Goal: Task Accomplishment & Management: Manage account settings

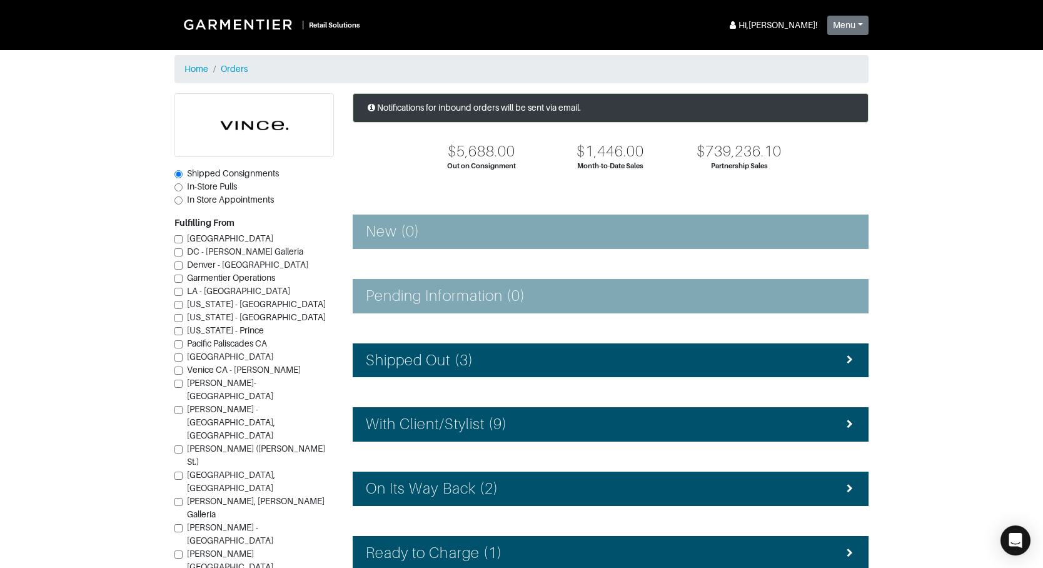
scroll to position [146, 0]
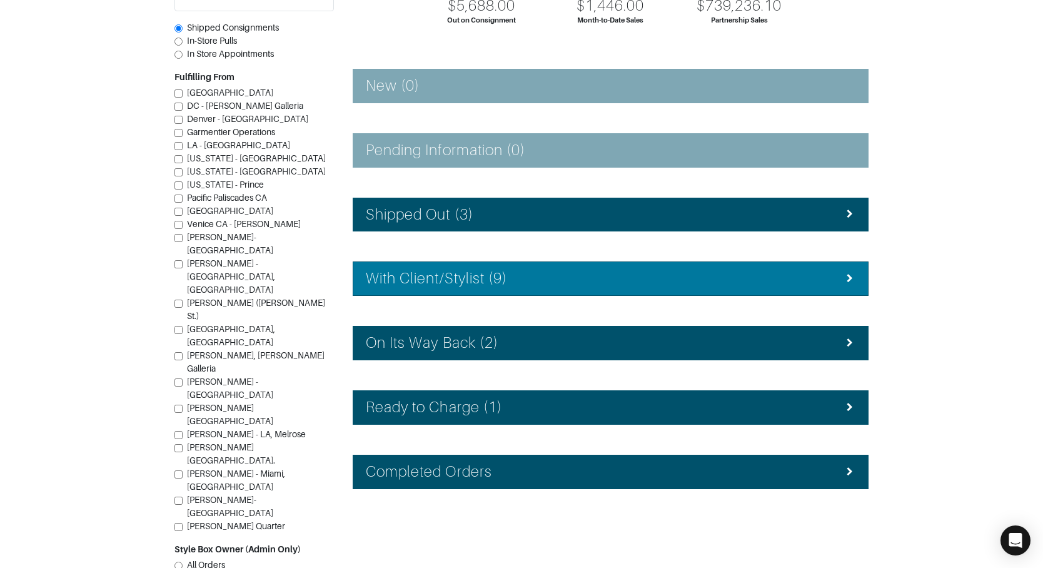
click at [474, 281] on h4 "With Client/Stylist (9)" at bounding box center [436, 279] width 141 height 18
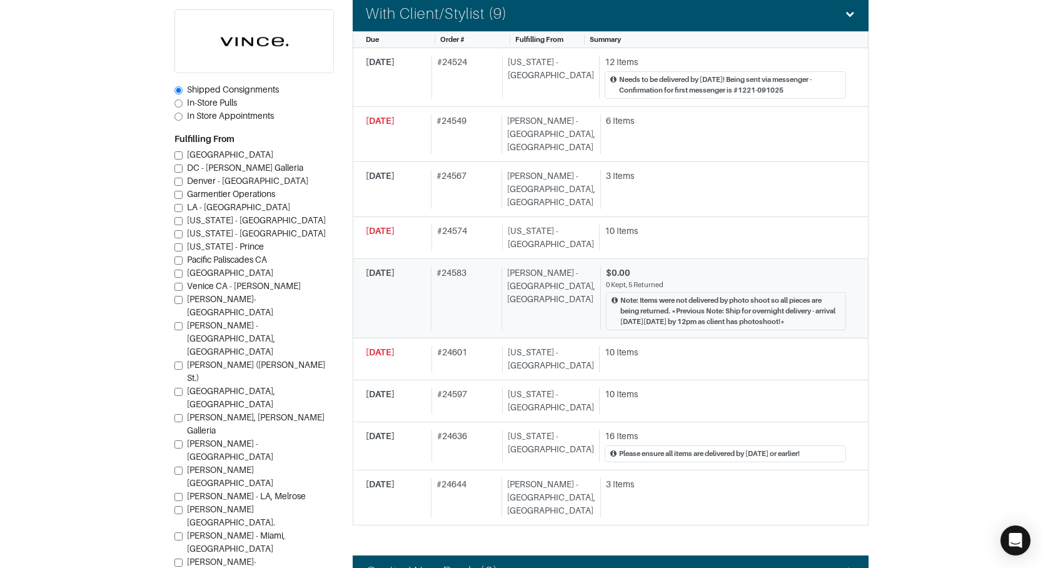
scroll to position [412, 0]
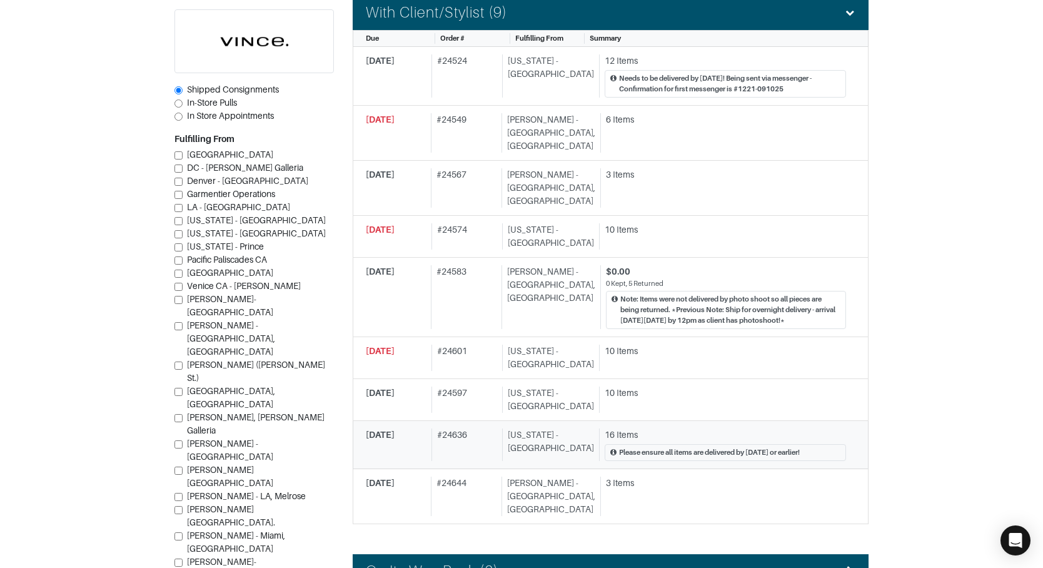
click at [471, 421] on link "09/26/2025 # 24636 New York - 5th Avenue 16 Items Please ensure all items are d…" at bounding box center [611, 445] width 516 height 48
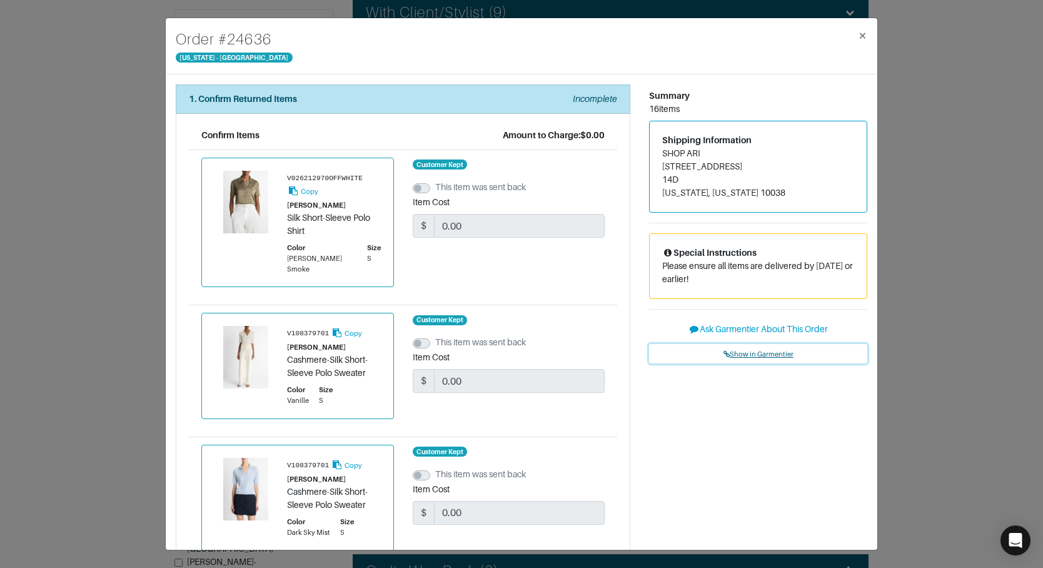
click at [771, 360] on link "Show in Garmentier" at bounding box center [758, 353] width 218 height 19
click at [149, 53] on div "Order # 24636 New York - 5th Avenue × 1. Confirm Returned Items Incomplete Conf…" at bounding box center [521, 284] width 1043 height 568
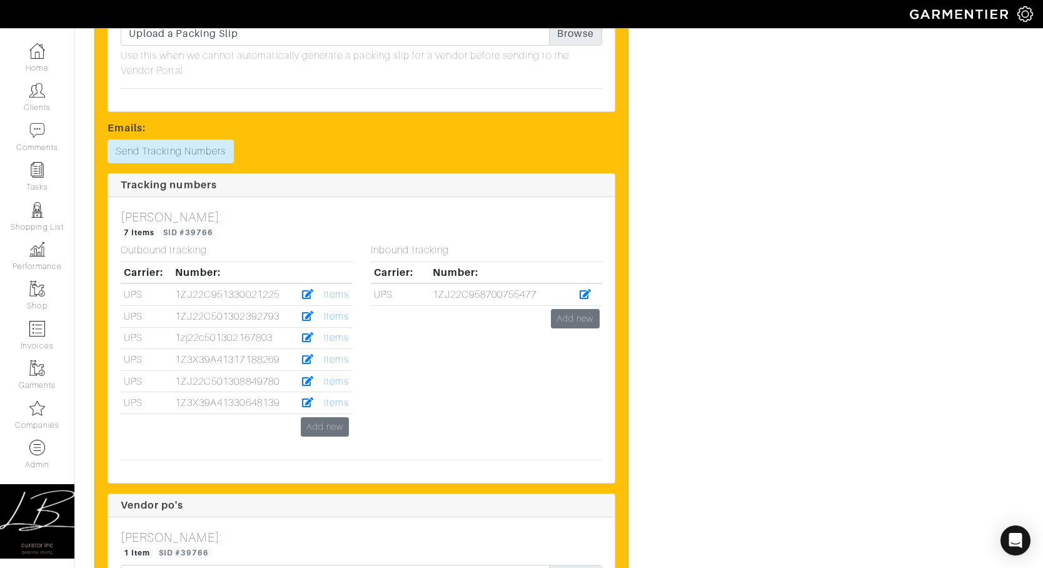
scroll to position [4584, 0]
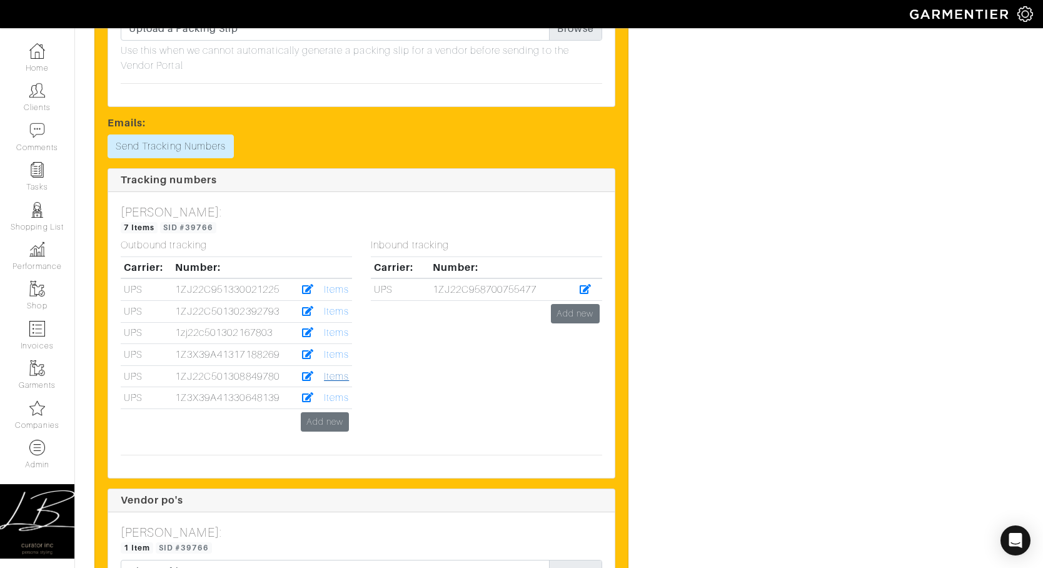
click at [332, 373] on link "Items" at bounding box center [336, 376] width 25 height 11
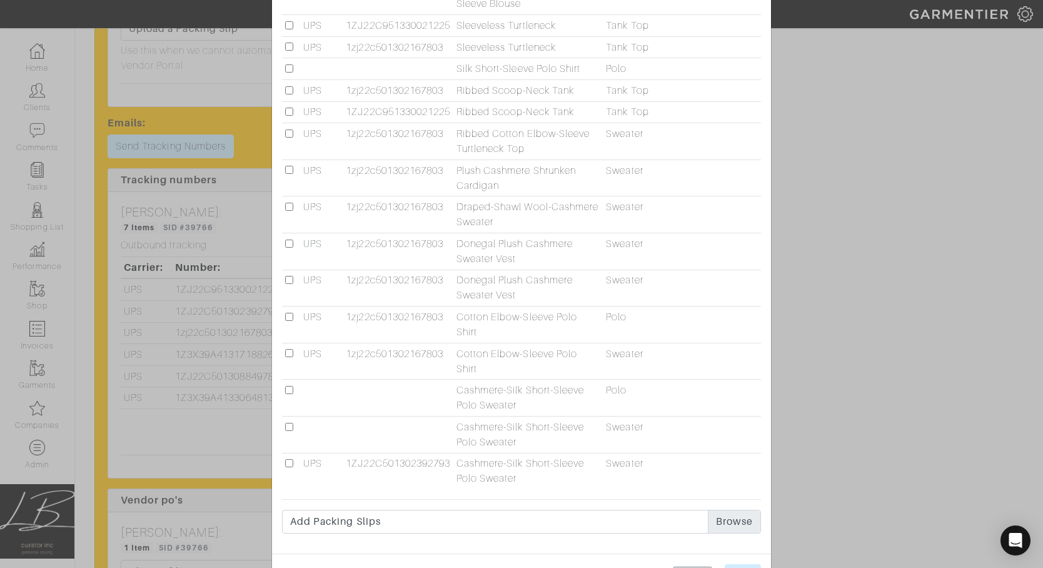
scroll to position [171, 0]
drag, startPoint x: 288, startPoint y: 385, endPoint x: 298, endPoint y: 384, distance: 10.0
click at [288, 384] on td at bounding box center [291, 397] width 19 height 37
drag, startPoint x: 290, startPoint y: 388, endPoint x: 345, endPoint y: 373, distance: 57.1
click at [290, 388] on input "checkbox" at bounding box center [289, 389] width 8 height 8
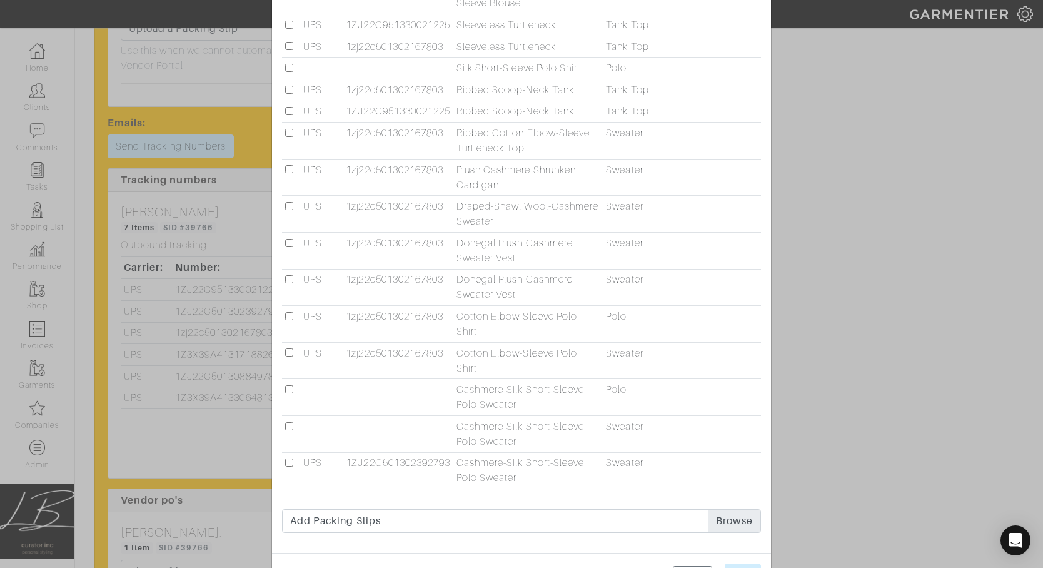
checkbox input "true"
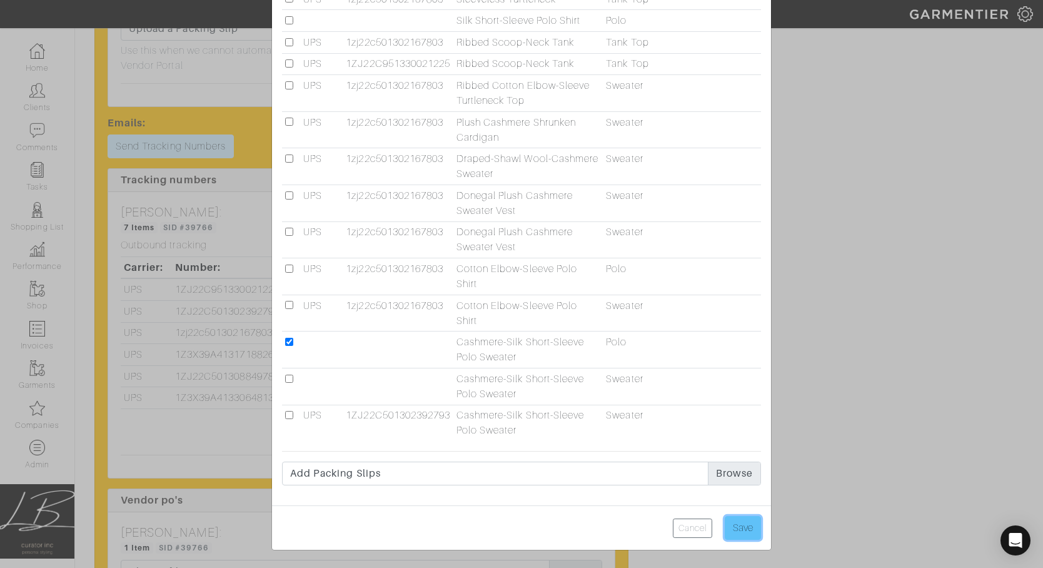
click at [750, 522] on input "Save" at bounding box center [743, 528] width 36 height 24
type input "Save"
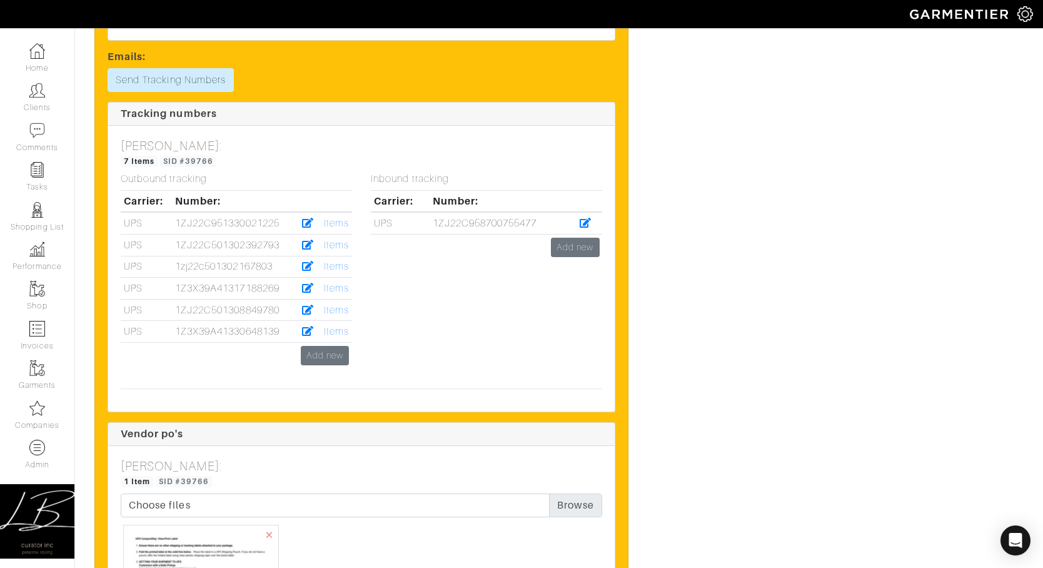
scroll to position [4625, 0]
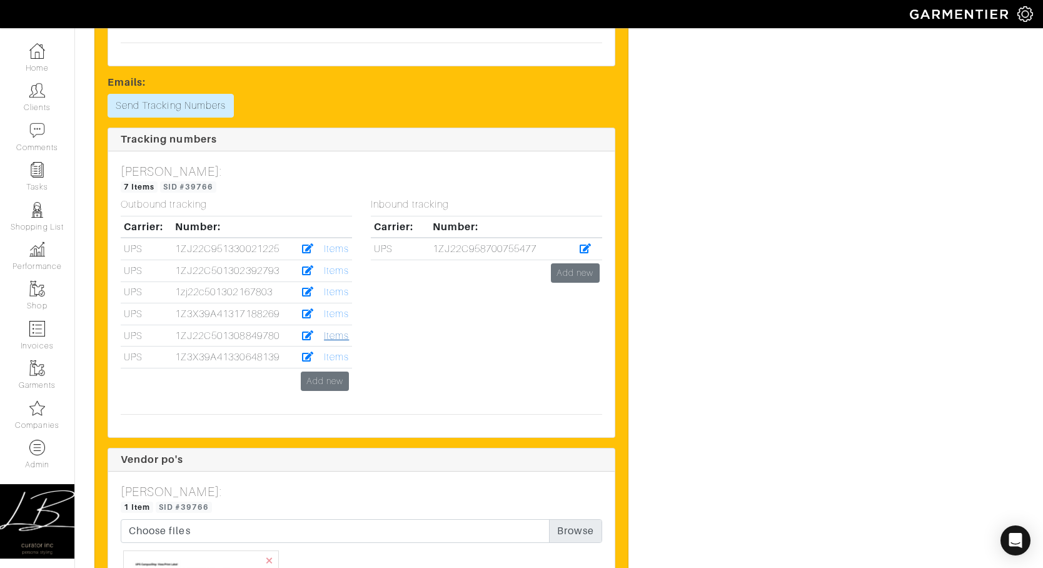
click at [335, 335] on link "Items" at bounding box center [336, 335] width 25 height 11
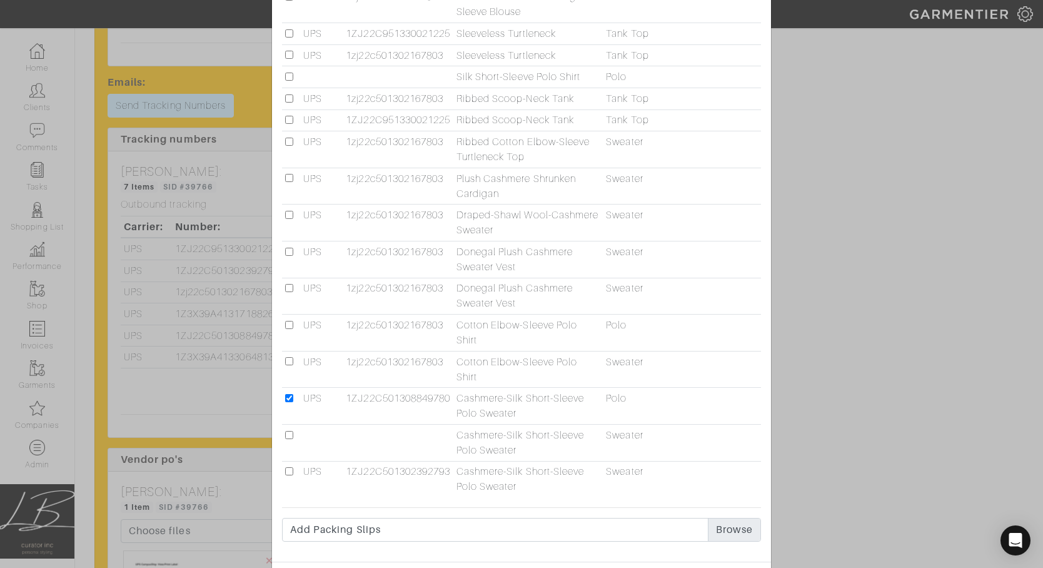
scroll to position [219, 0]
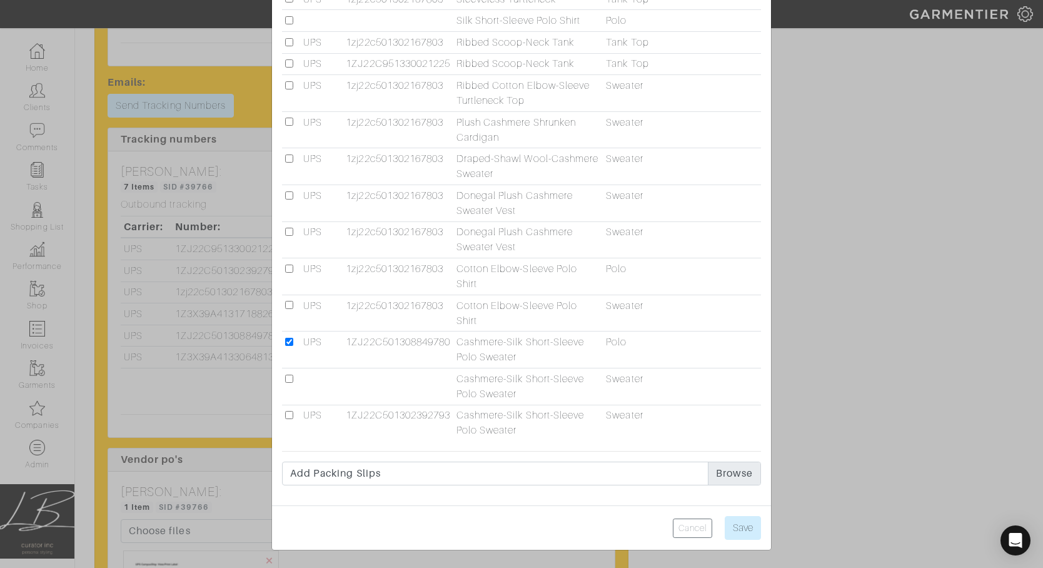
click at [290, 342] on input "checkbox" at bounding box center [289, 342] width 8 height 8
checkbox input "false"
click at [291, 381] on input "checkbox" at bounding box center [289, 379] width 8 height 8
checkbox input "true"
click at [743, 531] on input "Save" at bounding box center [743, 528] width 36 height 24
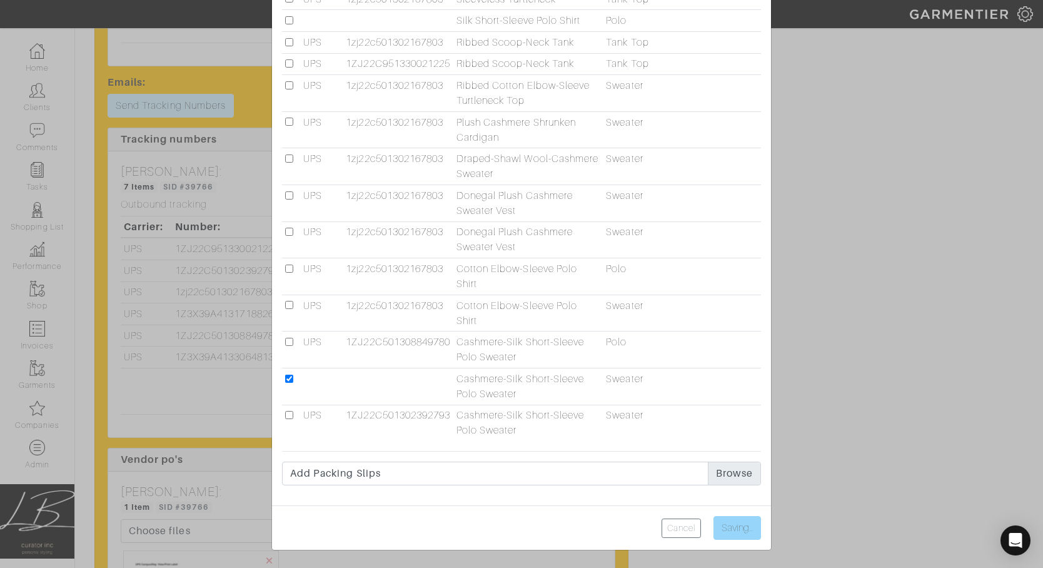
type input "Save"
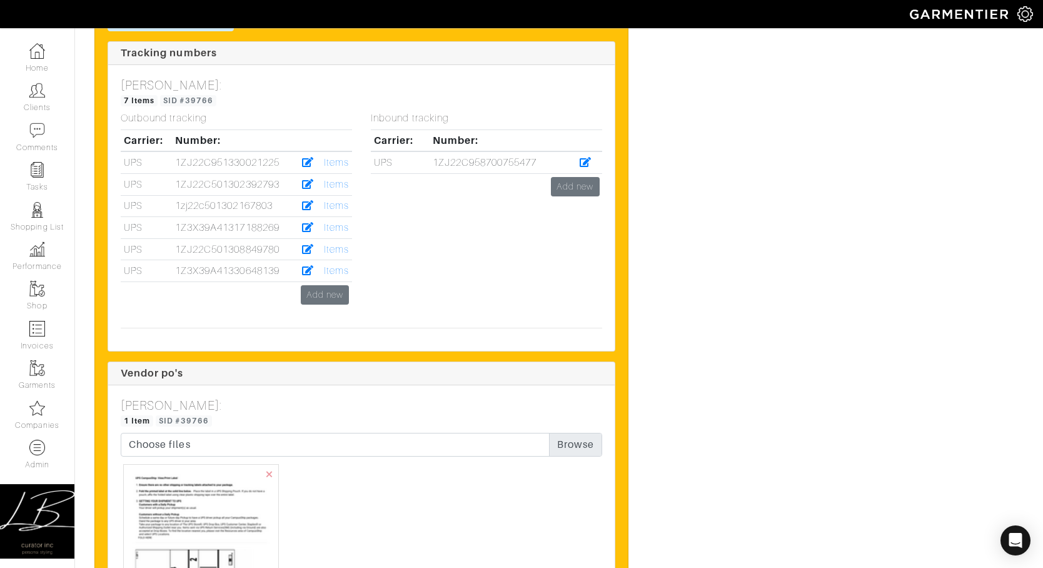
scroll to position [4704, 0]
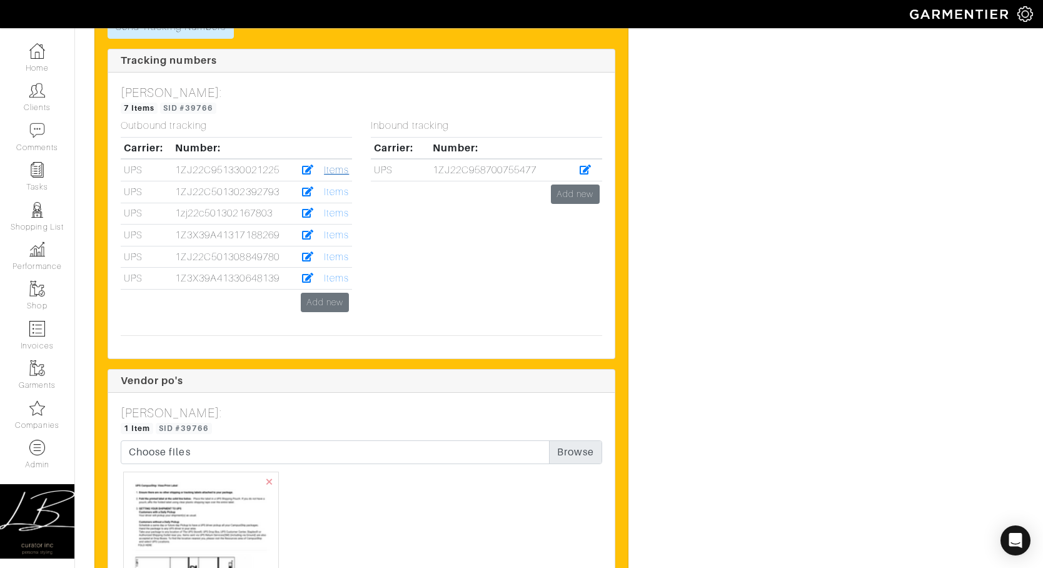
click at [329, 169] on link "Items" at bounding box center [336, 170] width 25 height 11
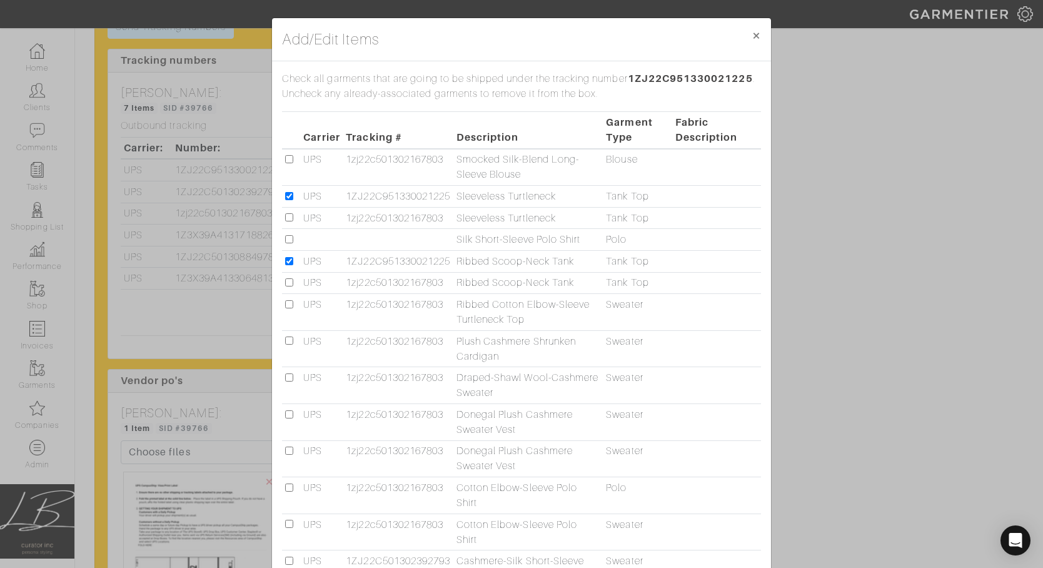
click at [857, 204] on div "Add/Edit Items × Close Check all garments that are going to be shipped under th…" at bounding box center [521, 284] width 1043 height 568
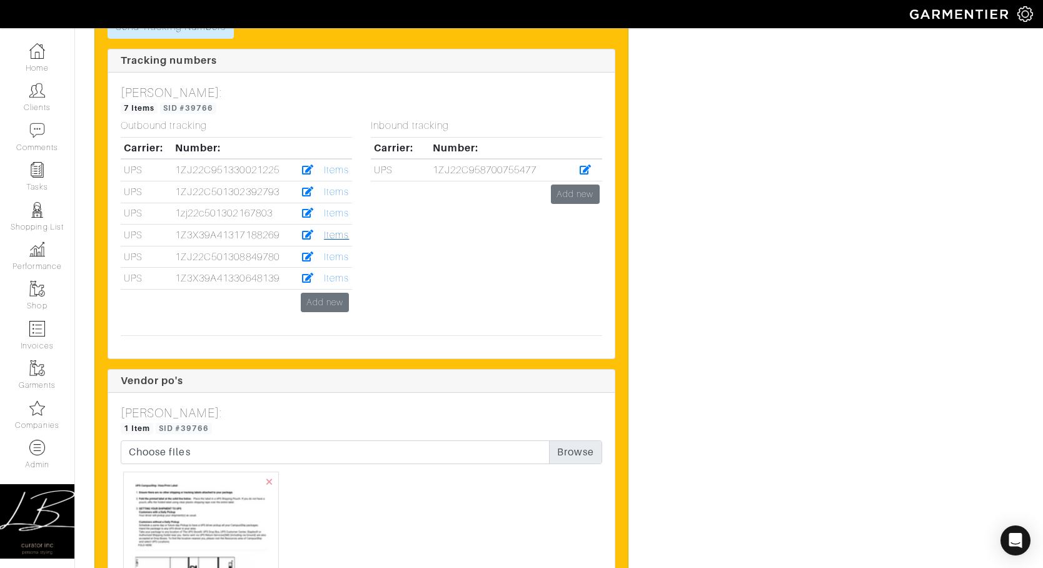
click at [330, 235] on link "Items" at bounding box center [336, 235] width 25 height 11
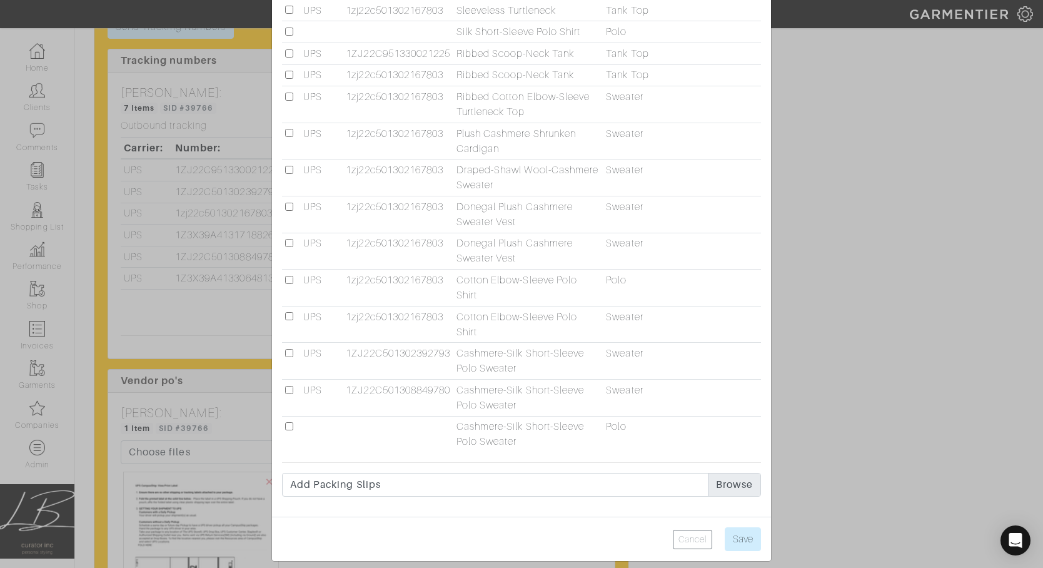
scroll to position [210, 0]
click at [286, 423] on input "checkbox" at bounding box center [289, 424] width 8 height 8
checkbox input "true"
click at [742, 538] on input "Save" at bounding box center [743, 537] width 36 height 24
type input "Save"
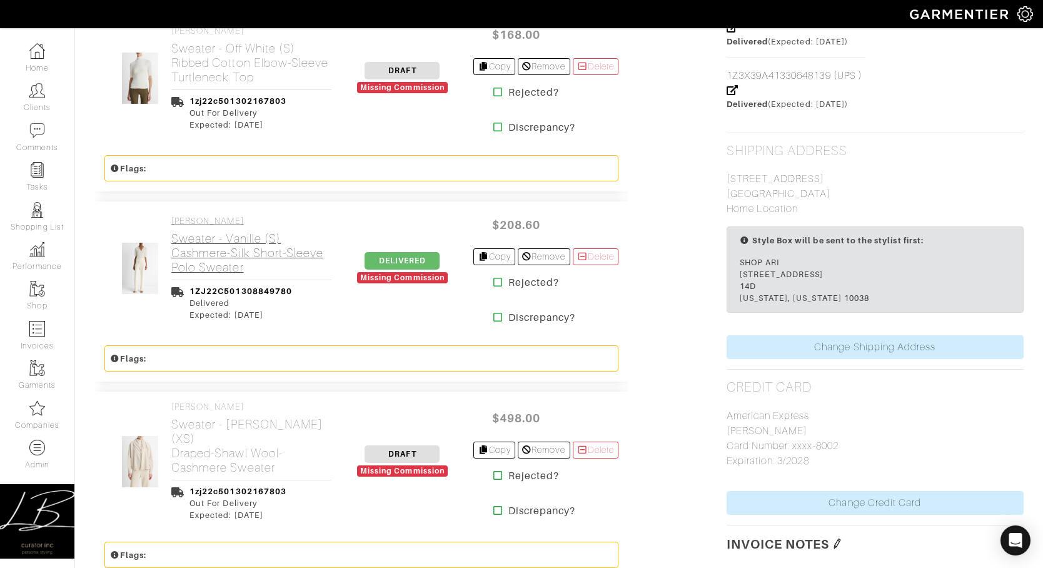
scroll to position [1290, 0]
click at [380, 258] on span "DELIVERED" at bounding box center [402, 260] width 75 height 18
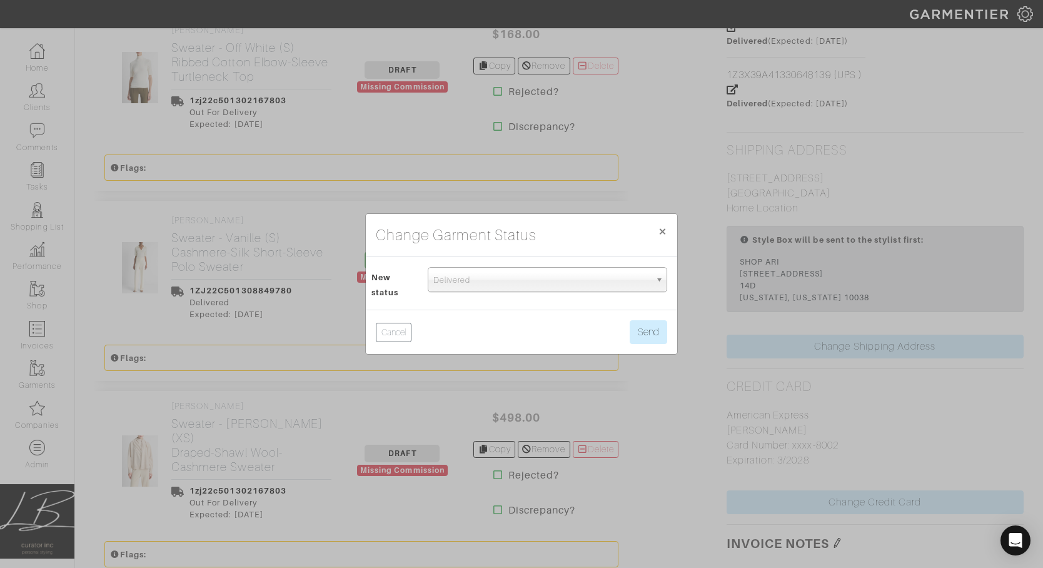
click at [440, 288] on span "Delivered" at bounding box center [541, 280] width 217 height 25
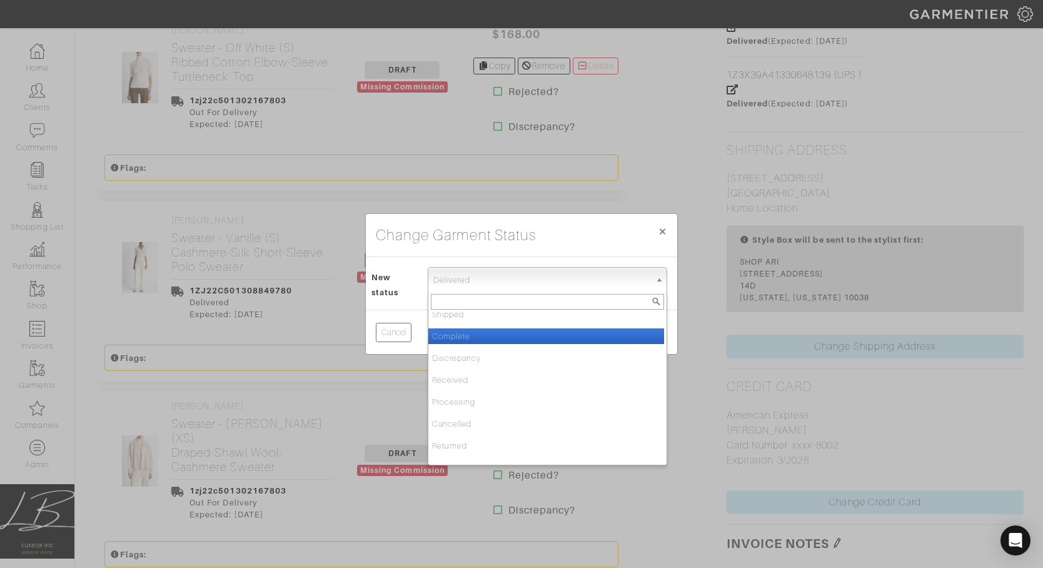
scroll to position [0, 0]
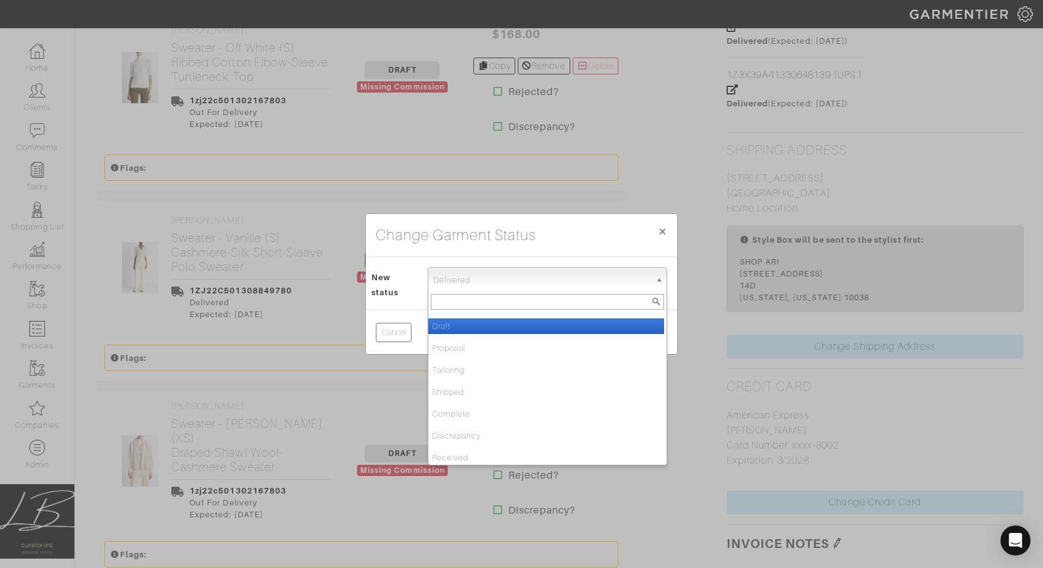
drag, startPoint x: 450, startPoint y: 331, endPoint x: 440, endPoint y: 322, distance: 13.8
click at [450, 331] on li "Draft" at bounding box center [546, 326] width 236 height 16
select select "Draft"
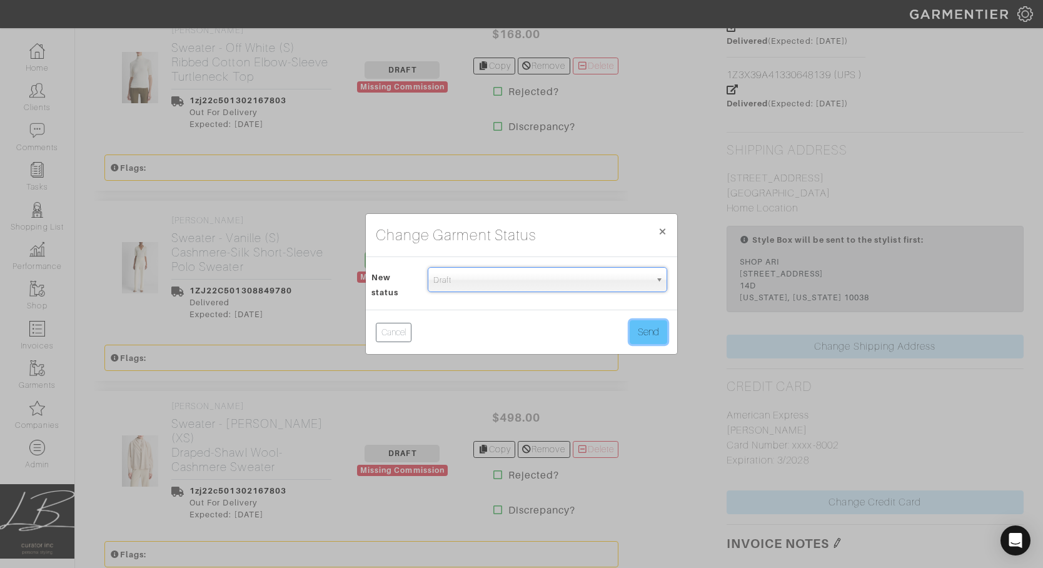
click at [630, 340] on button "Send" at bounding box center [649, 332] width 38 height 24
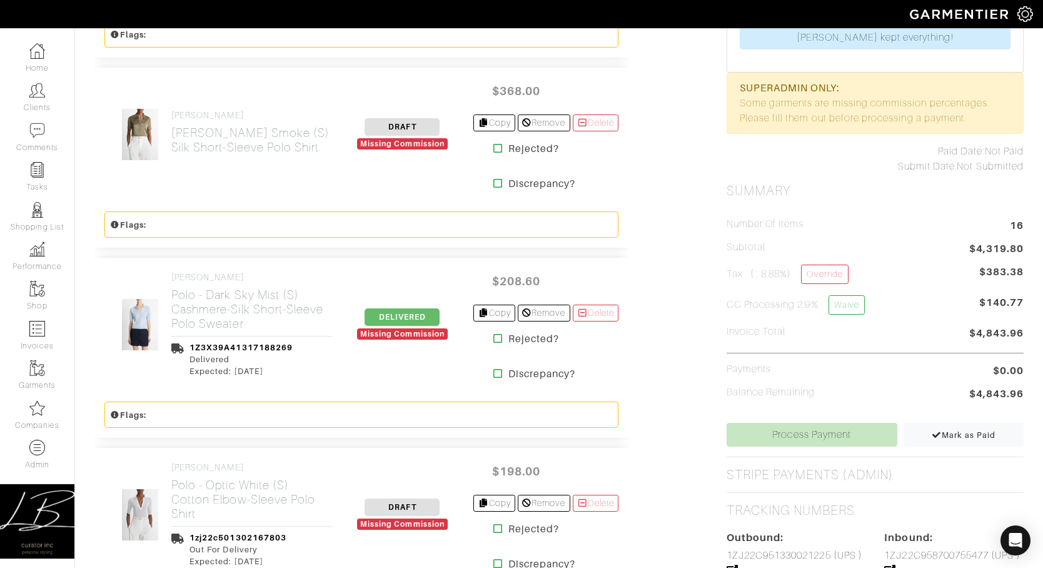
scroll to position [475, 0]
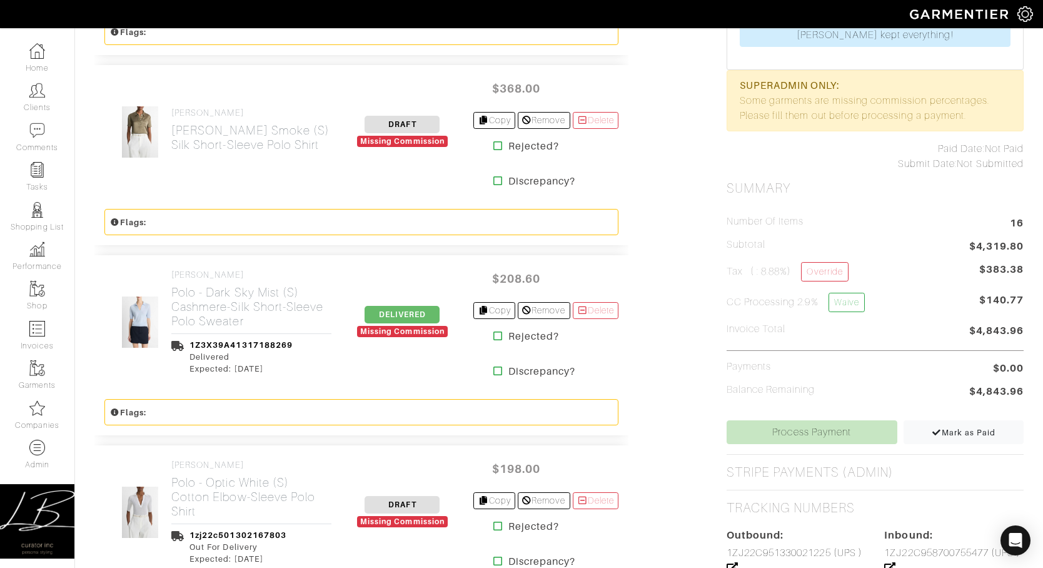
click at [396, 312] on span "DELIVERED" at bounding box center [402, 315] width 75 height 18
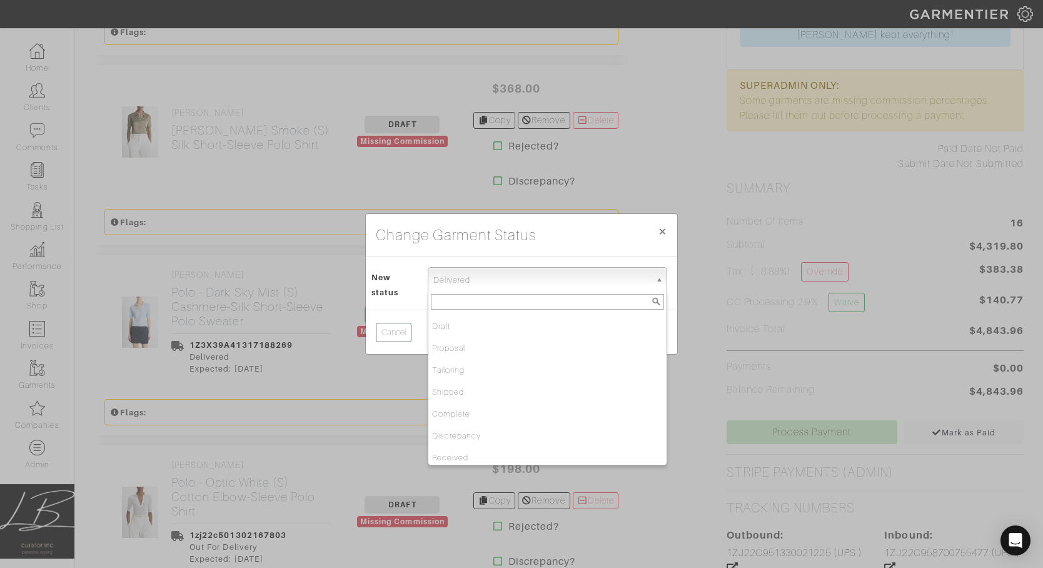
scroll to position [128, 0]
click at [440, 279] on span "Delivered" at bounding box center [541, 280] width 217 height 25
click at [465, 326] on li "Draft" at bounding box center [546, 326] width 236 height 16
select select "Draft"
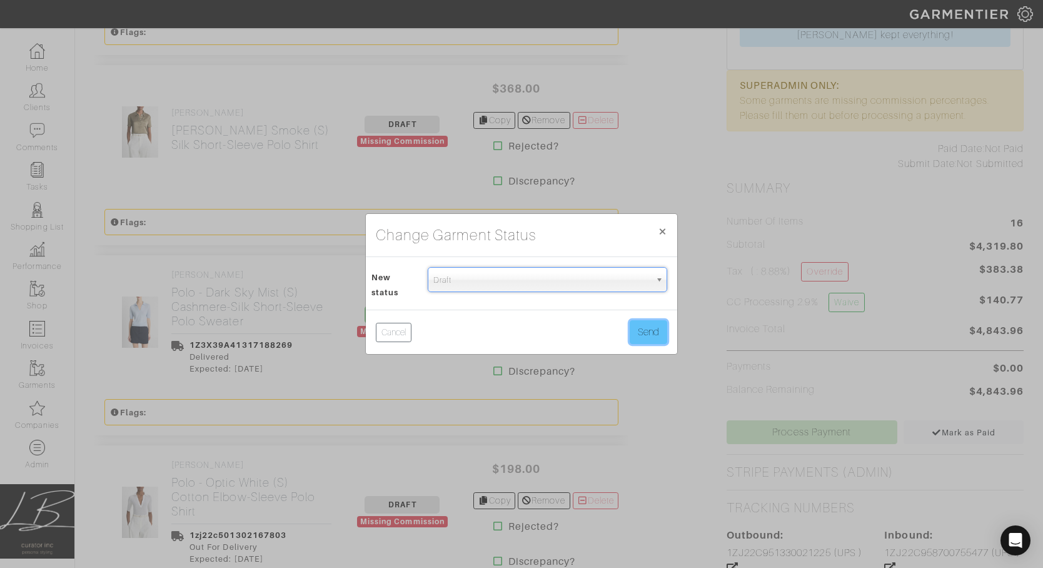
click at [654, 332] on button "Send" at bounding box center [649, 332] width 38 height 24
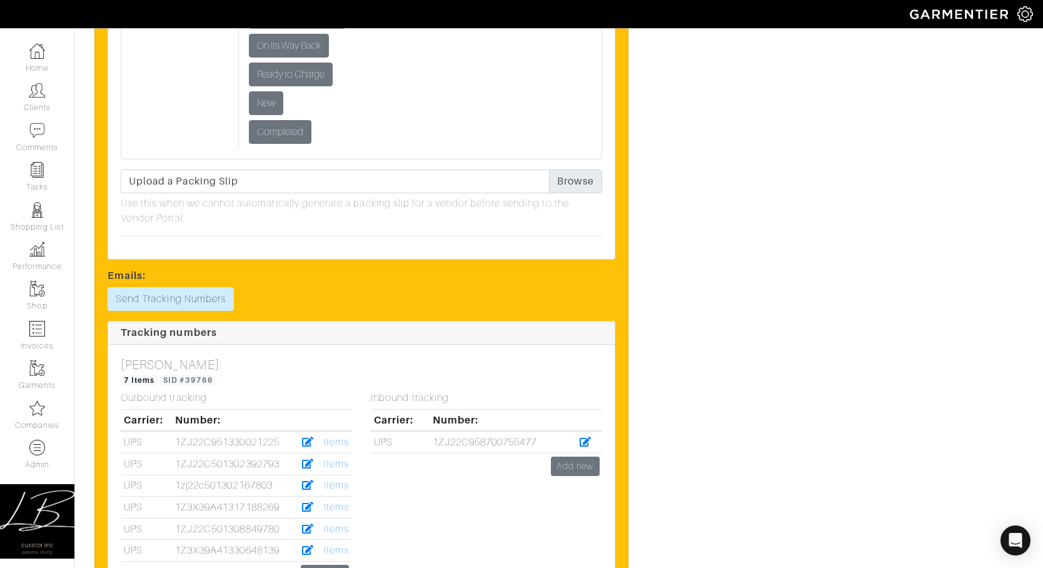
scroll to position [4454, 0]
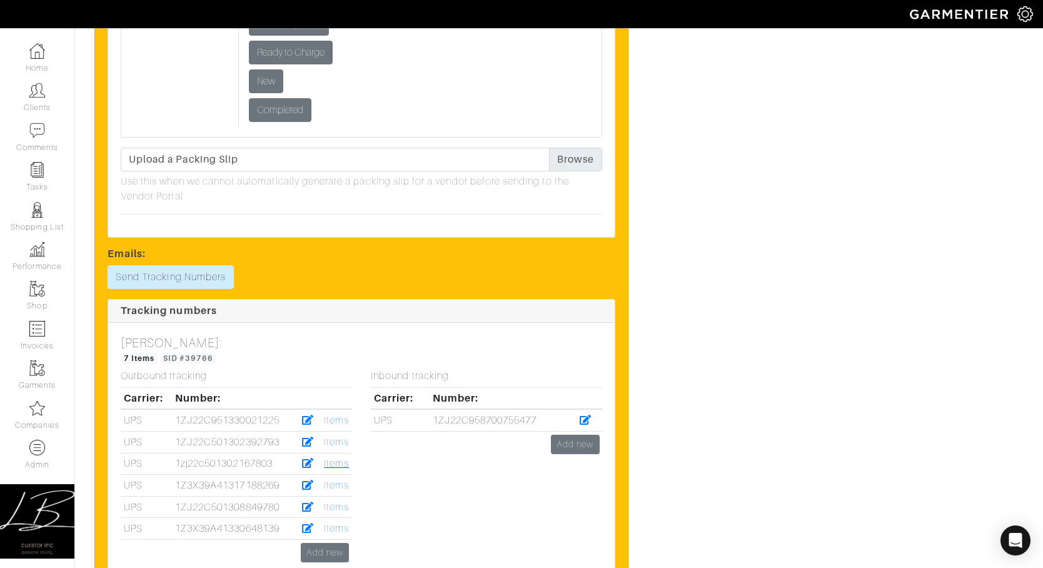
click at [330, 460] on link "Items" at bounding box center [336, 463] width 25 height 11
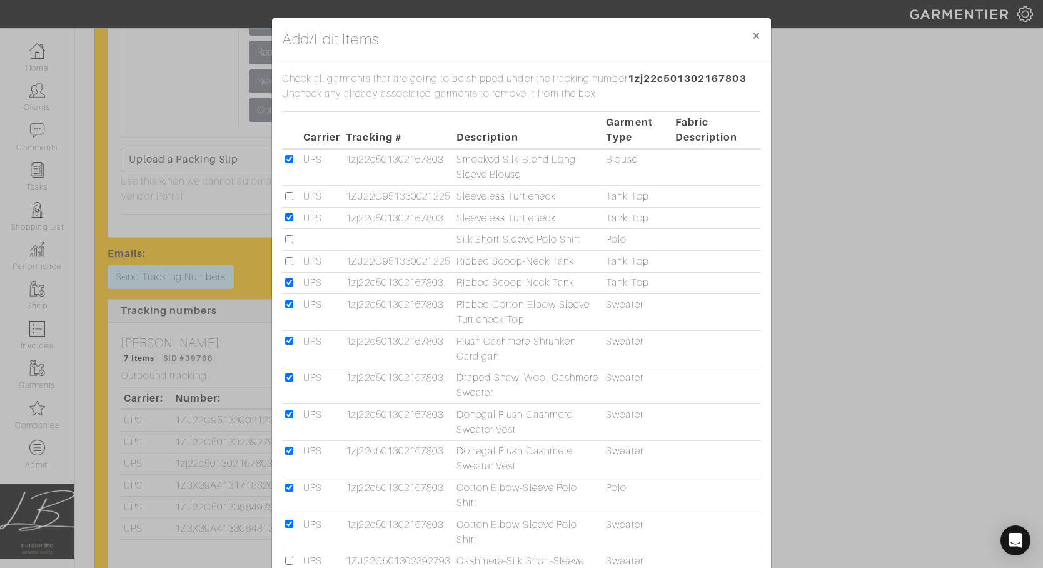
click at [286, 240] on input "checkbox" at bounding box center [289, 239] width 8 height 8
checkbox input "true"
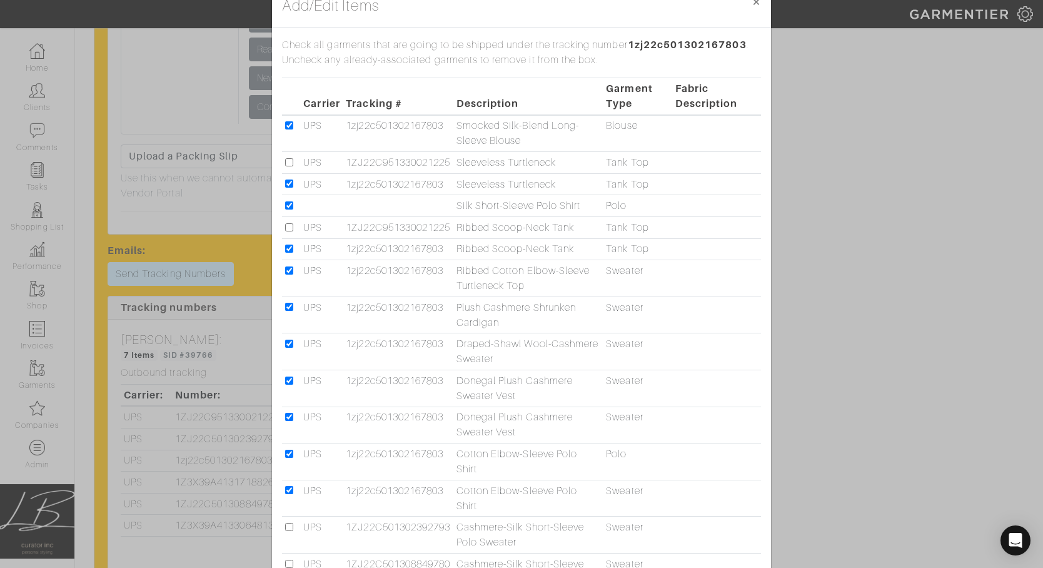
scroll to position [33, 0]
drag, startPoint x: 456, startPoint y: 203, endPoint x: 594, endPoint y: 200, distance: 138.3
click at [588, 201] on tr "Silk Short-Sleeve Polo Shirt Polo" at bounding box center [521, 207] width 479 height 22
copy tr "Silk Short-Sleeve Polo Shirt"
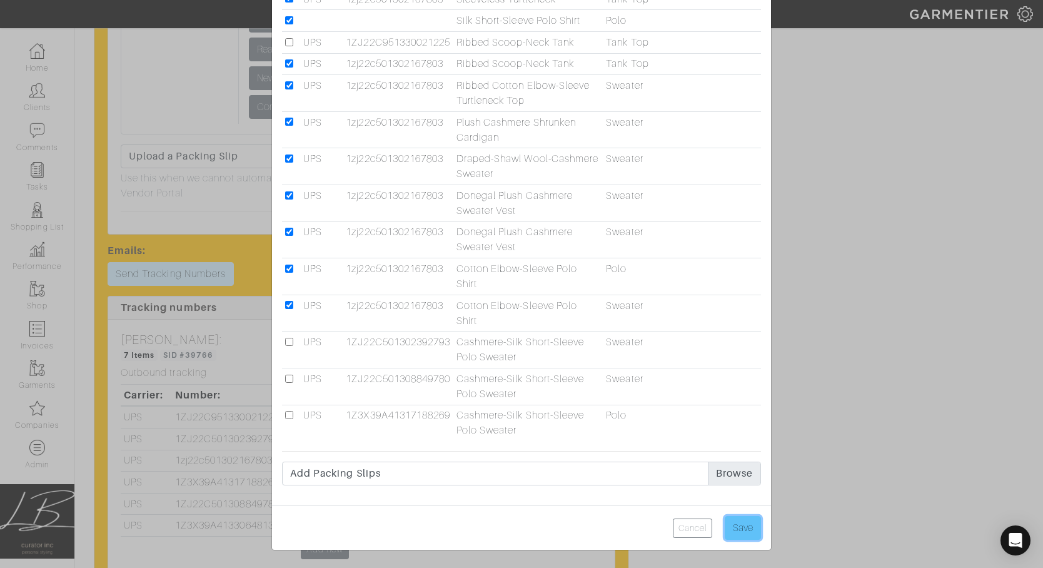
click at [738, 523] on input "Save" at bounding box center [743, 528] width 36 height 24
type input "Save"
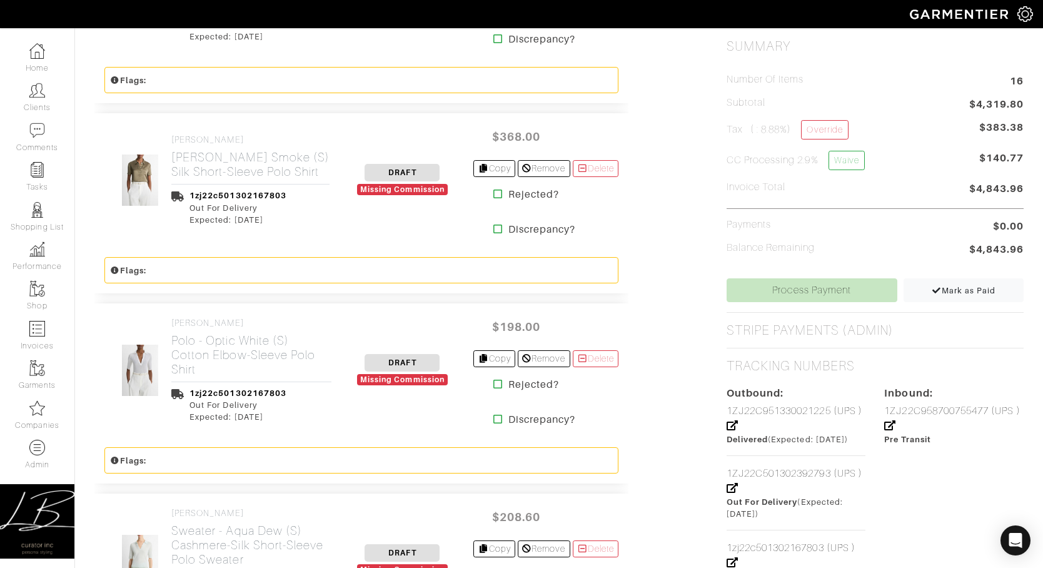
scroll to position [0, 0]
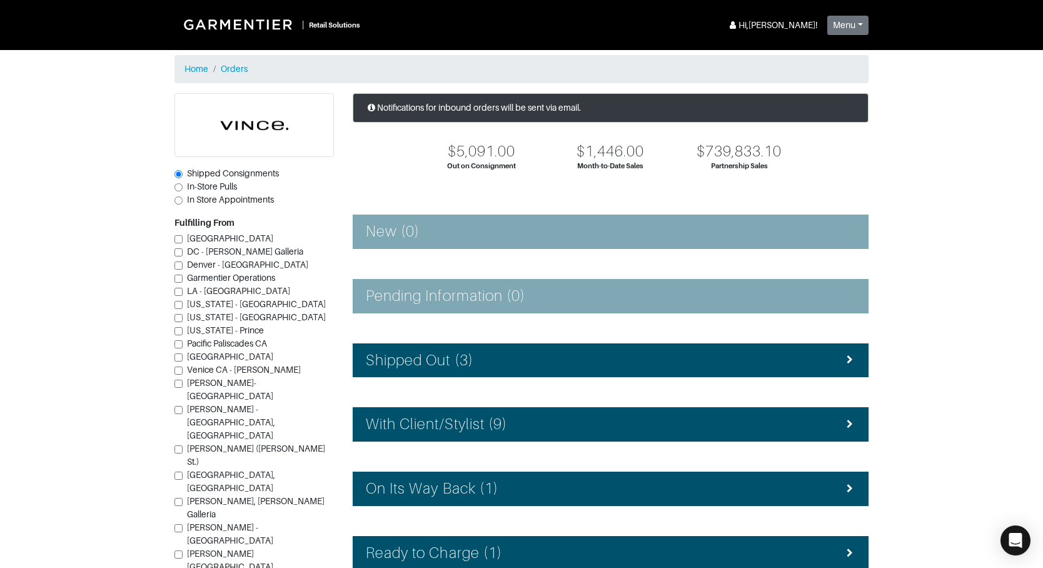
scroll to position [146, 0]
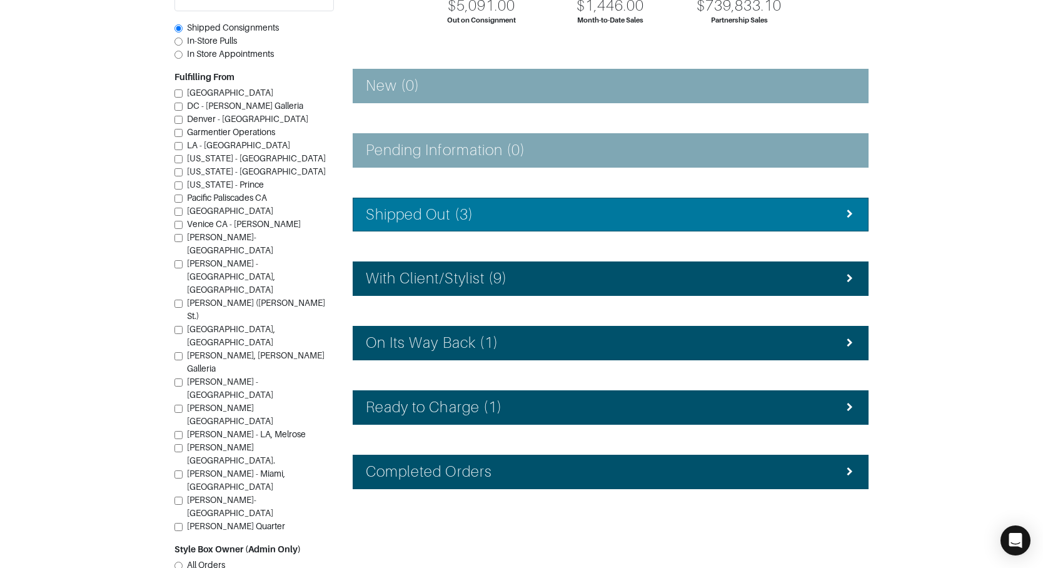
click at [447, 211] on h4 "Shipped Out (3)" at bounding box center [420, 215] width 108 height 18
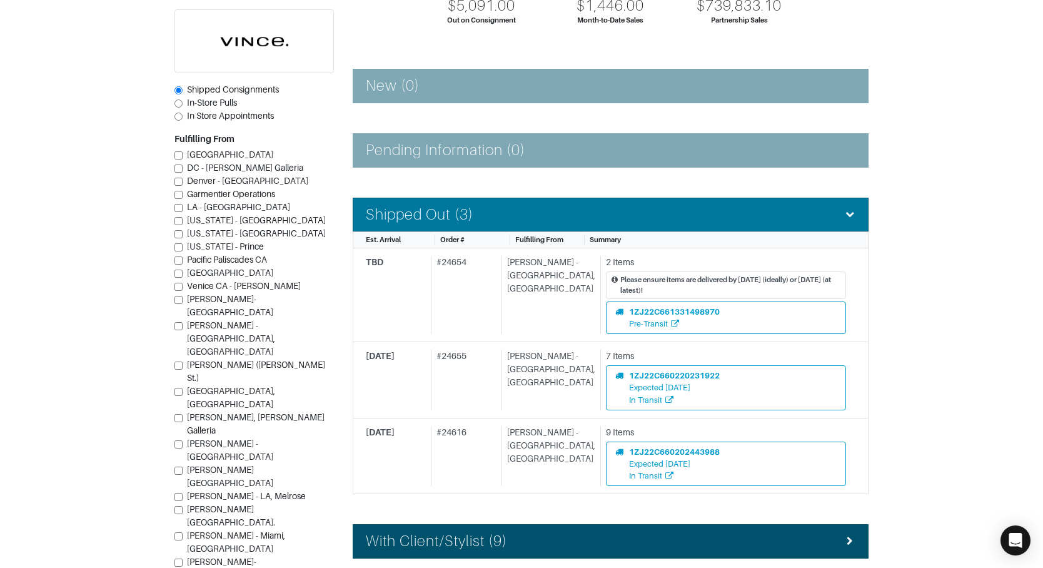
click at [447, 211] on h4 "Shipped Out (3)" at bounding box center [420, 215] width 108 height 18
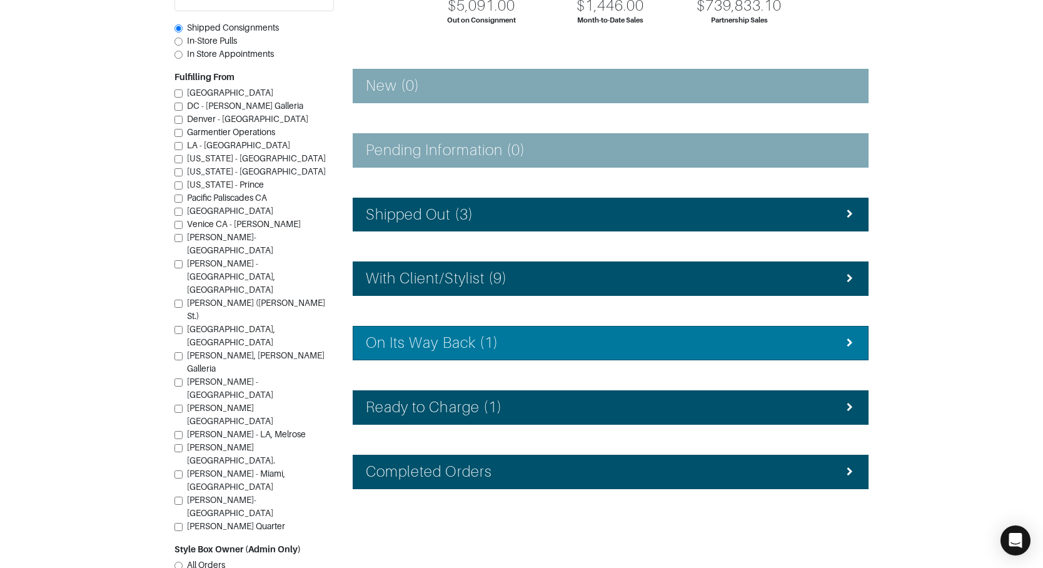
click at [465, 343] on h4 "On Its Way Back (1)" at bounding box center [432, 343] width 133 height 18
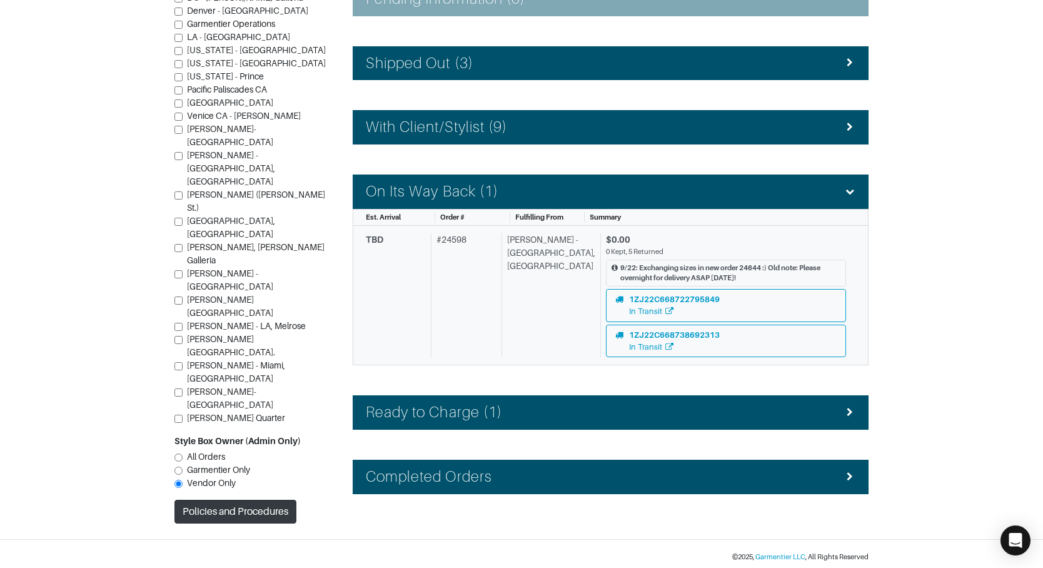
scroll to position [298, 0]
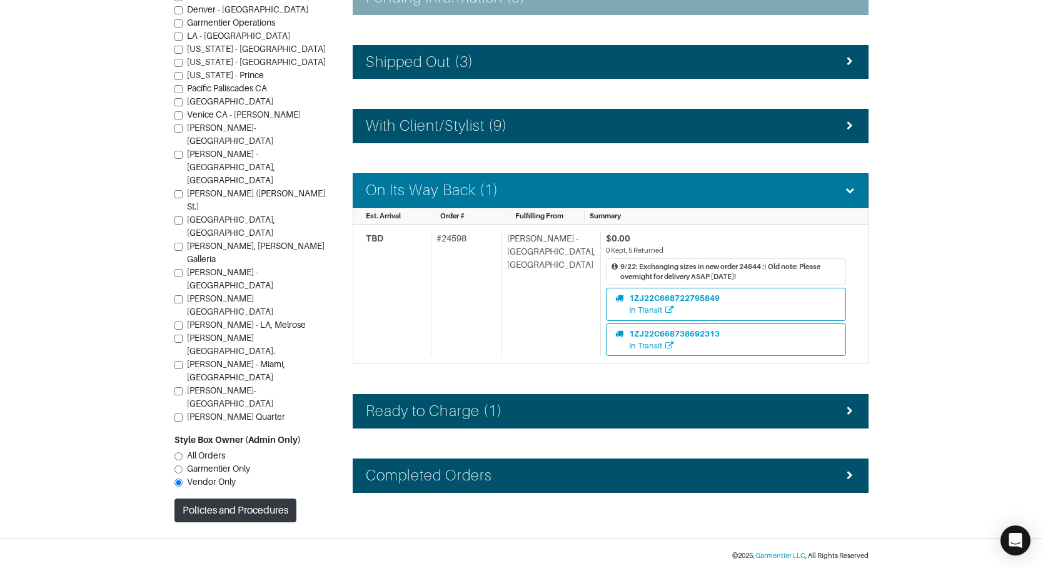
click at [428, 186] on h4 "On Its Way Back (1)" at bounding box center [432, 190] width 133 height 18
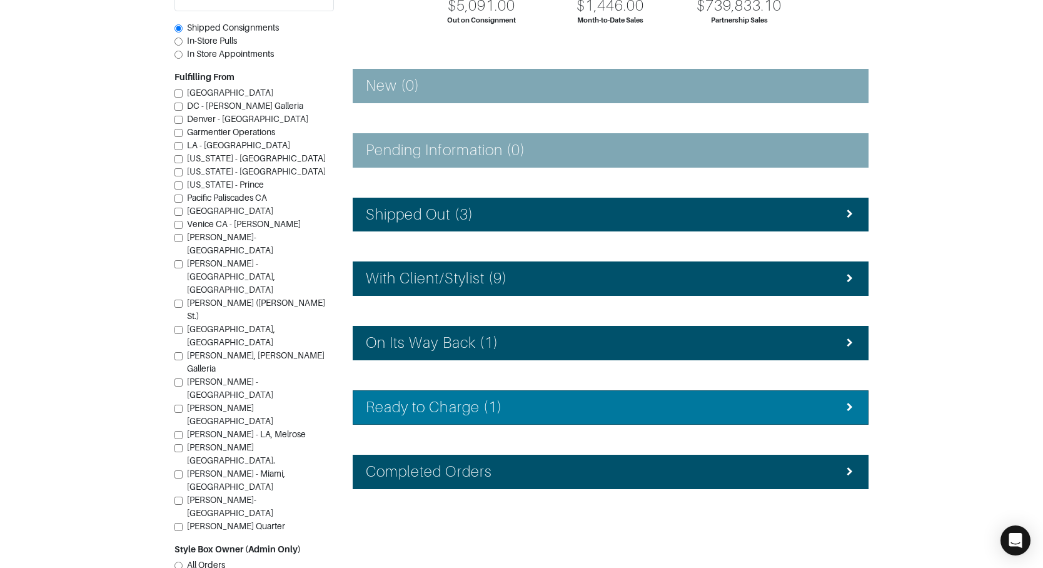
click at [430, 397] on li "Ready to Charge (1)" at bounding box center [611, 407] width 516 height 34
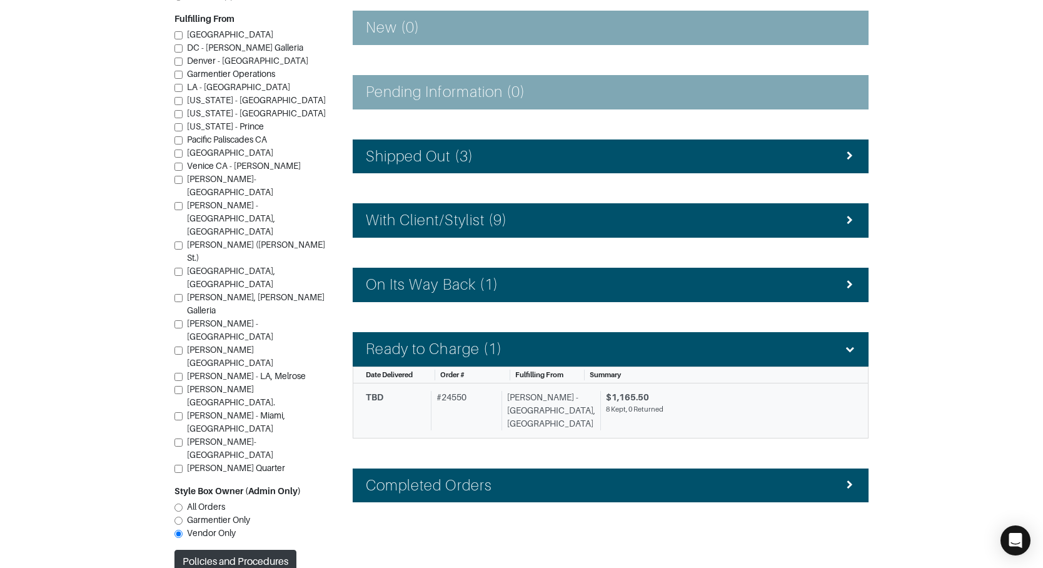
click at [442, 414] on div "# 24550" at bounding box center [464, 410] width 66 height 39
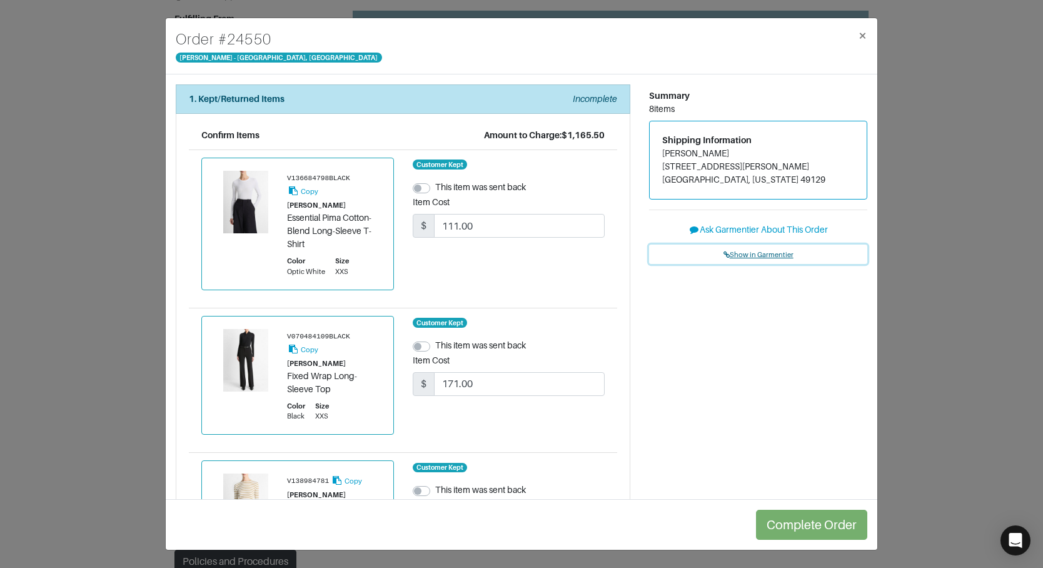
click at [776, 251] on span "Show in Garmentier" at bounding box center [759, 255] width 70 height 8
click at [736, 251] on span "Show in Garmentier" at bounding box center [759, 255] width 70 height 8
drag, startPoint x: 44, startPoint y: 113, endPoint x: 49, endPoint y: 109, distance: 6.8
click at [47, 111] on div "Order # [GEOGRAPHIC_DATA][PERSON_NAME] × 1. Kept/Returned Items Incomplete Conf…" at bounding box center [521, 284] width 1043 height 568
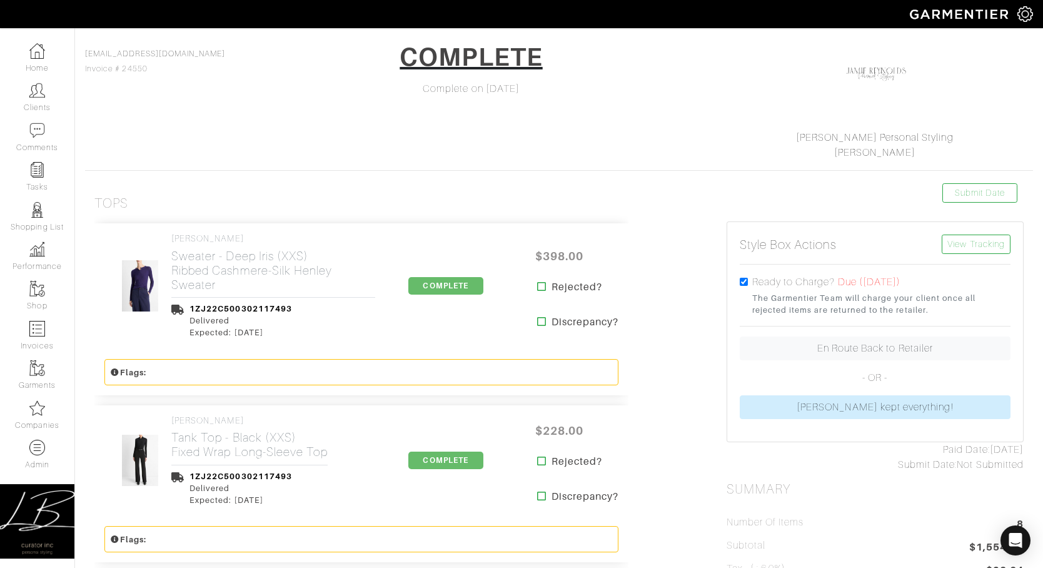
scroll to position [320, 0]
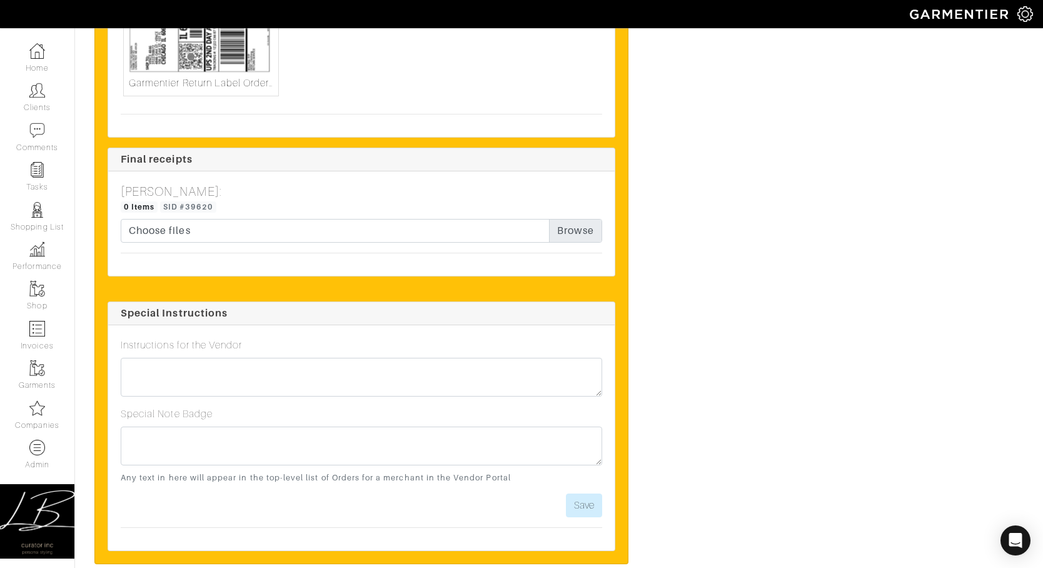
scroll to position [3454, 0]
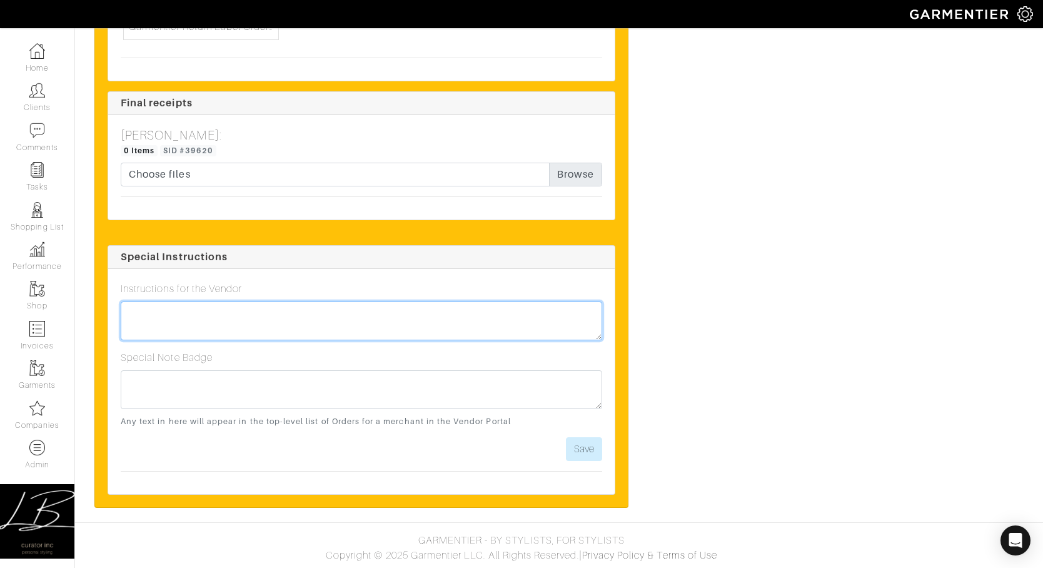
click at [286, 315] on textarea at bounding box center [362, 320] width 482 height 39
type textarea "Fully Kept! :)"
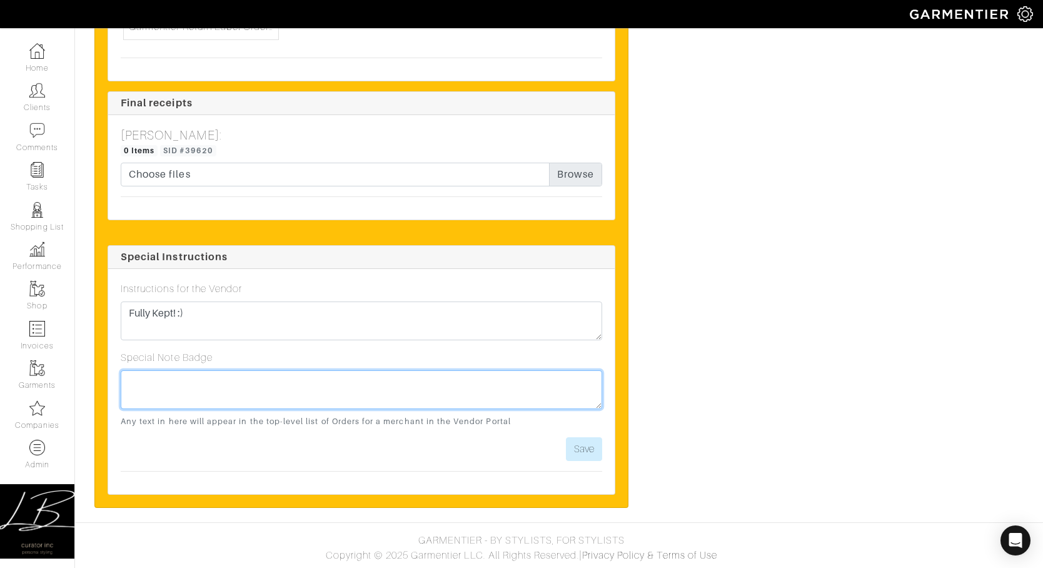
paste textarea "Fully Kept! :)"
type textarea "Fully Kept! :)"
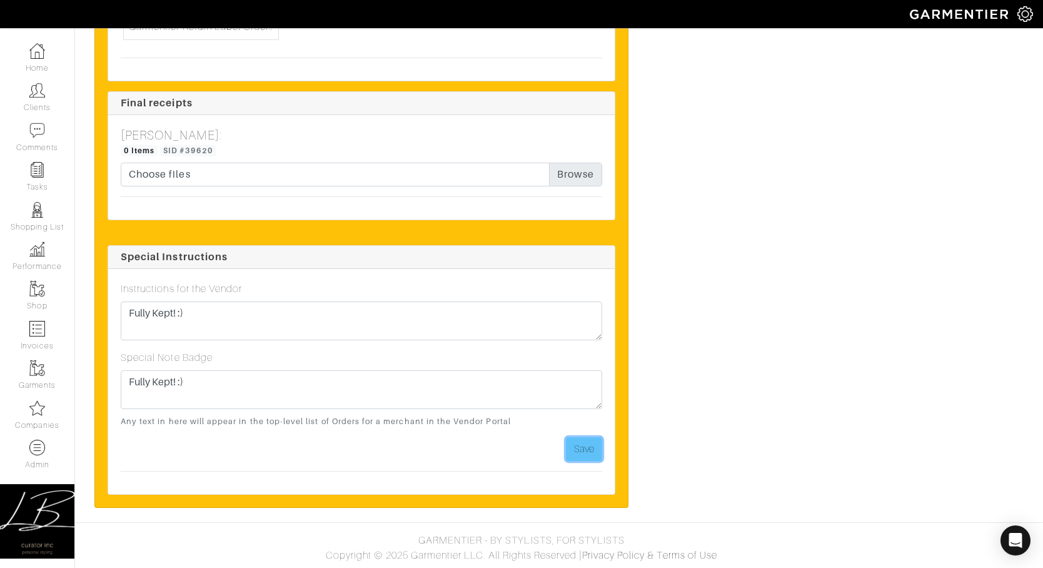
click at [584, 448] on button "Save" at bounding box center [584, 449] width 36 height 24
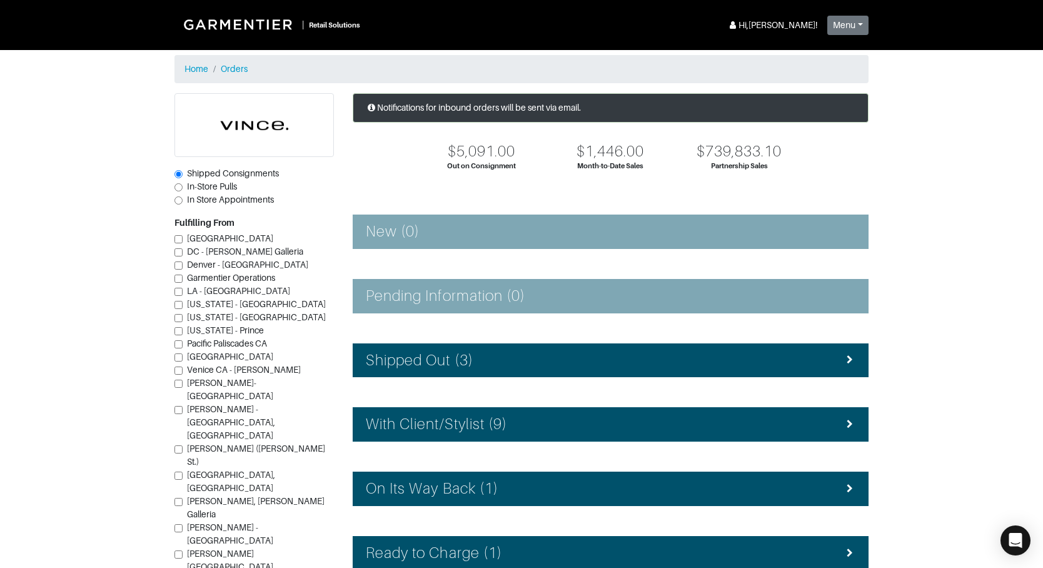
scroll to position [146, 0]
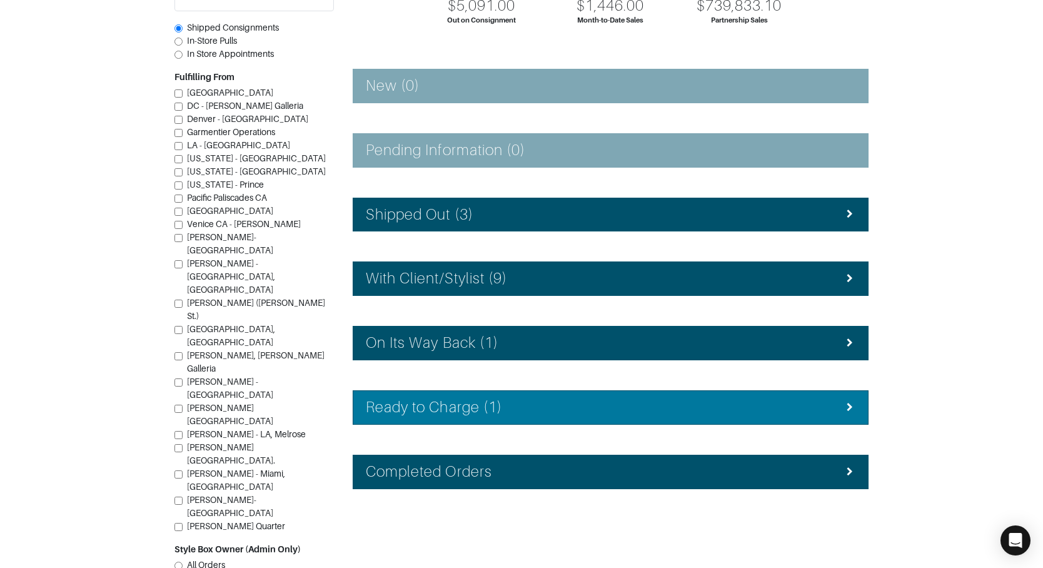
click at [484, 403] on h4 "Ready to Charge (1)" at bounding box center [434, 407] width 136 height 18
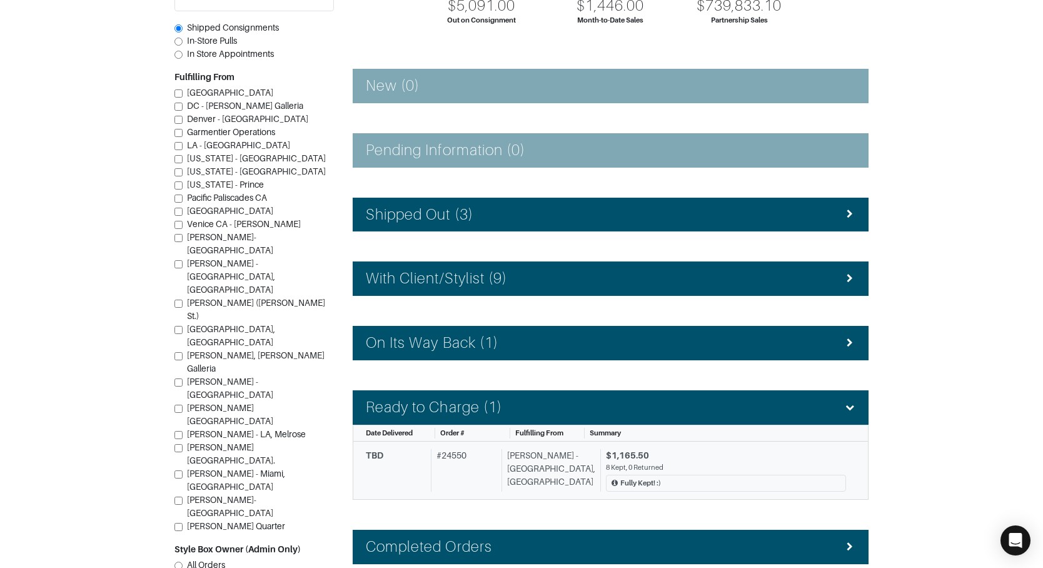
click at [482, 469] on div "# 24550" at bounding box center [464, 470] width 66 height 43
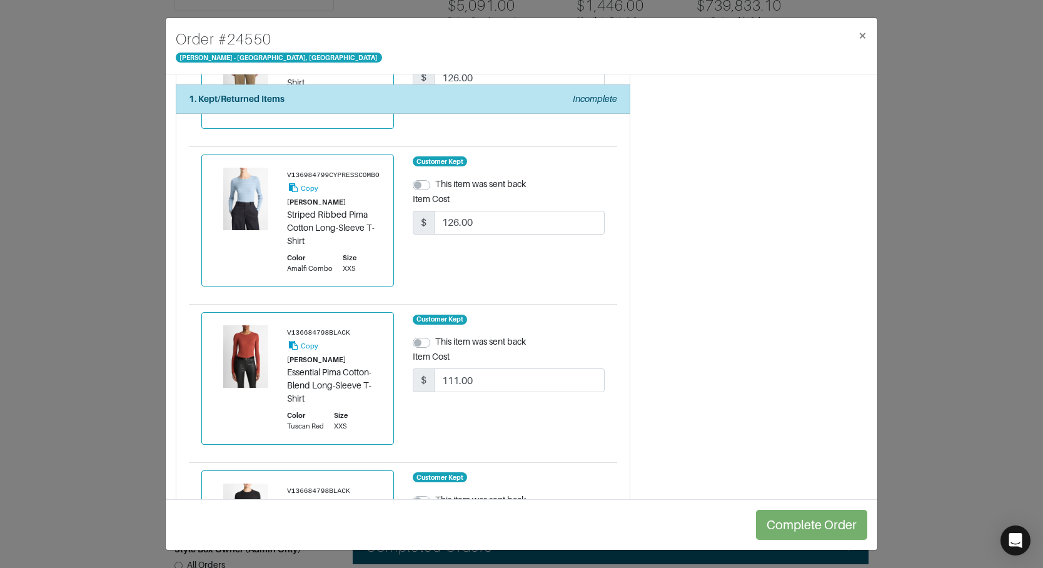
scroll to position [985, 0]
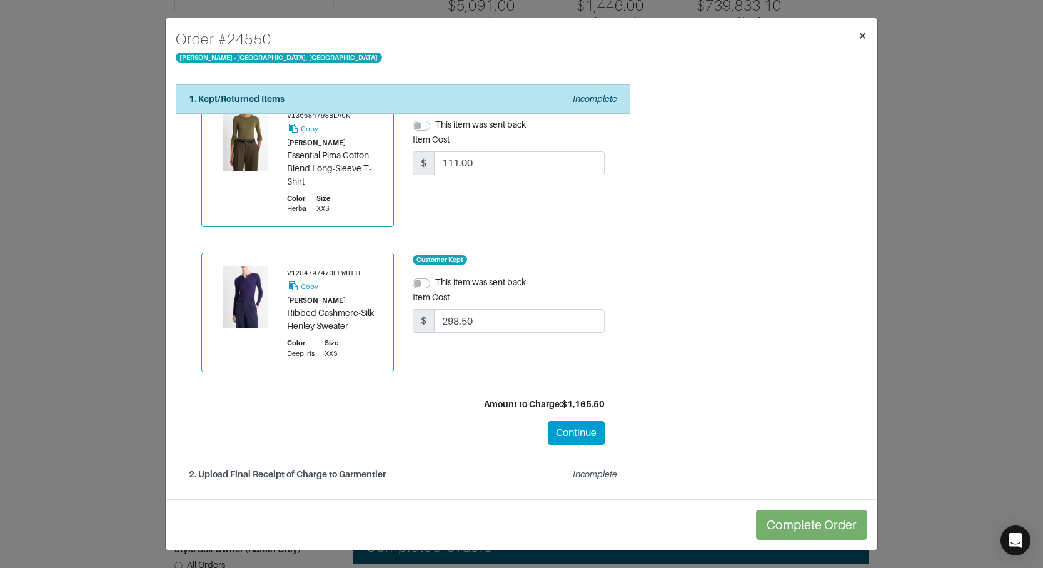
click at [863, 33] on span "×" at bounding box center [862, 35] width 9 height 17
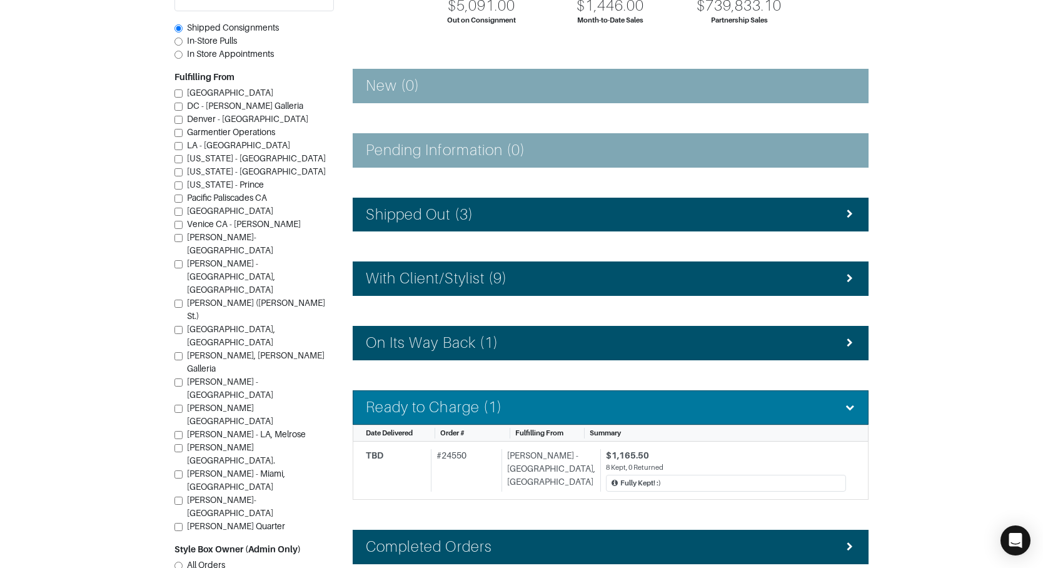
click at [495, 400] on h4 "Ready to Charge (1)" at bounding box center [434, 407] width 136 height 18
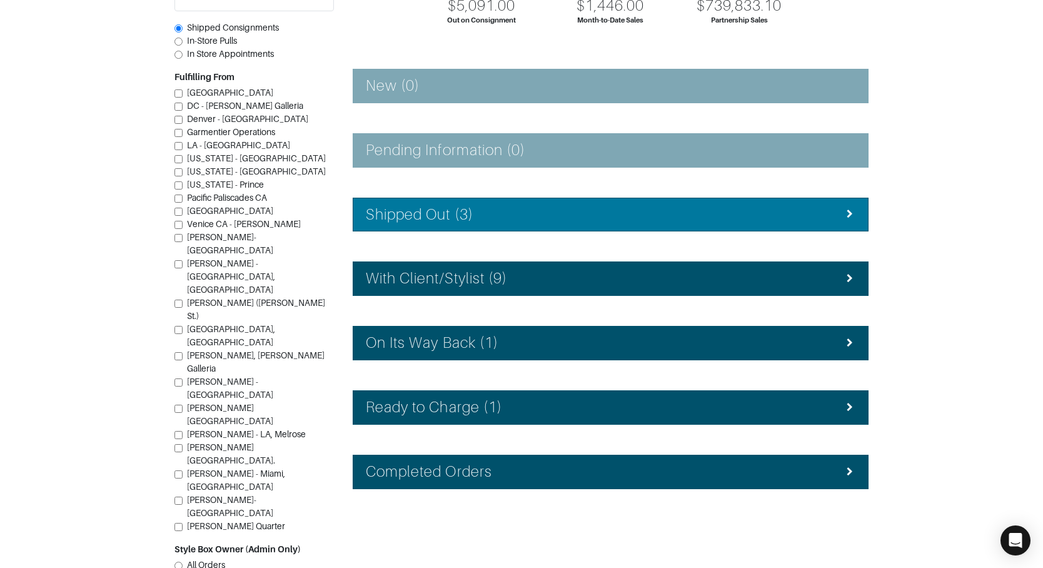
click at [488, 211] on div "Shipped Out (3)" at bounding box center [611, 215] width 490 height 18
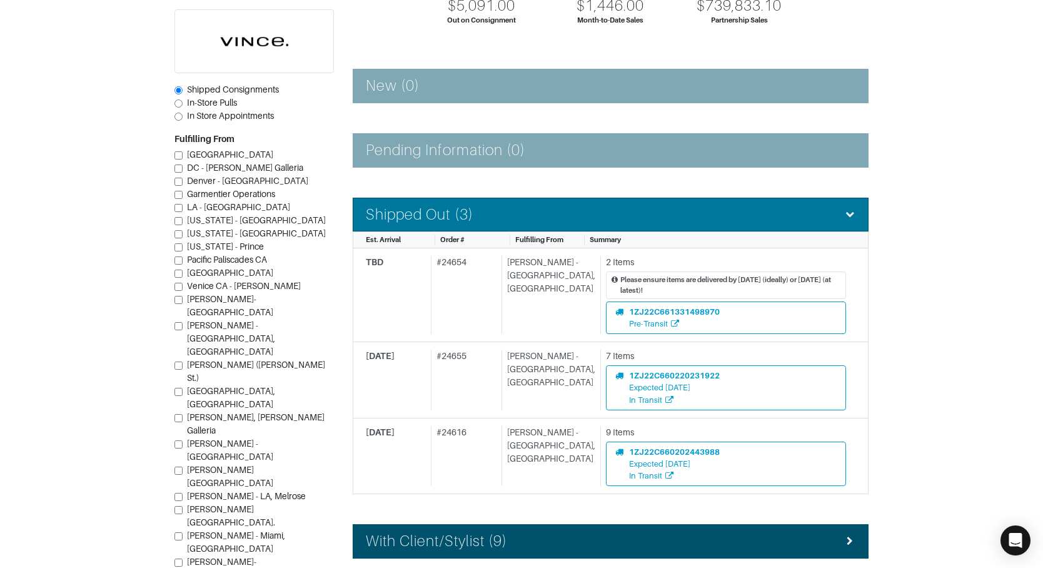
click at [488, 211] on div "Shipped Out (3)" at bounding box center [611, 215] width 490 height 18
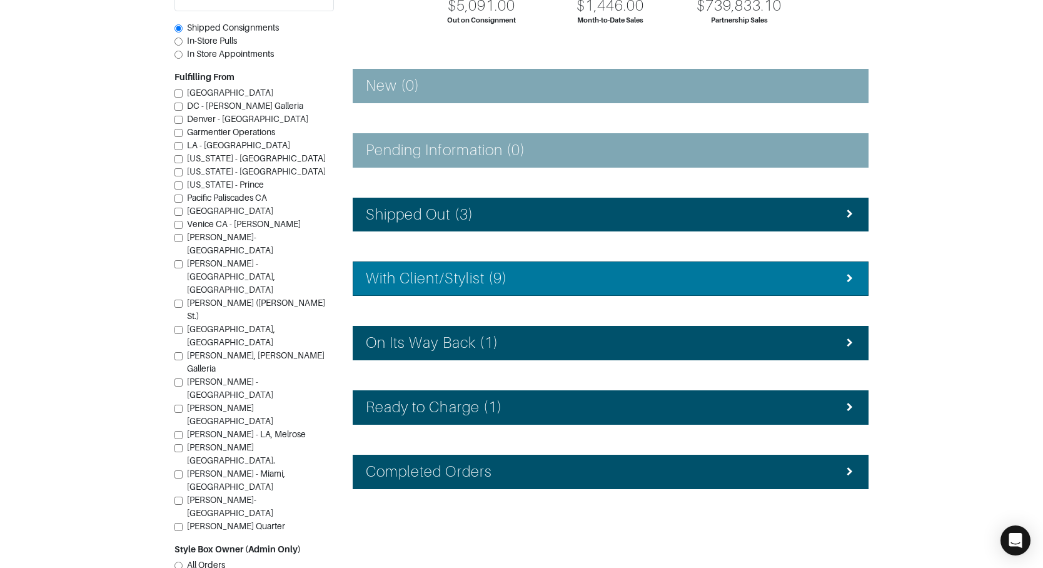
click at [490, 267] on li "With Client/Stylist (9)" at bounding box center [611, 278] width 516 height 34
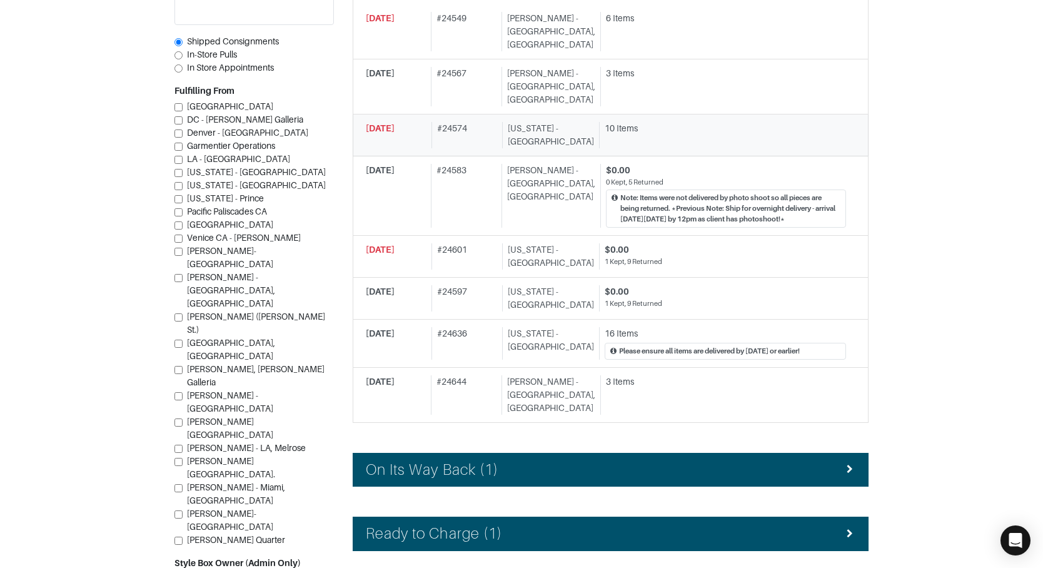
scroll to position [516, 0]
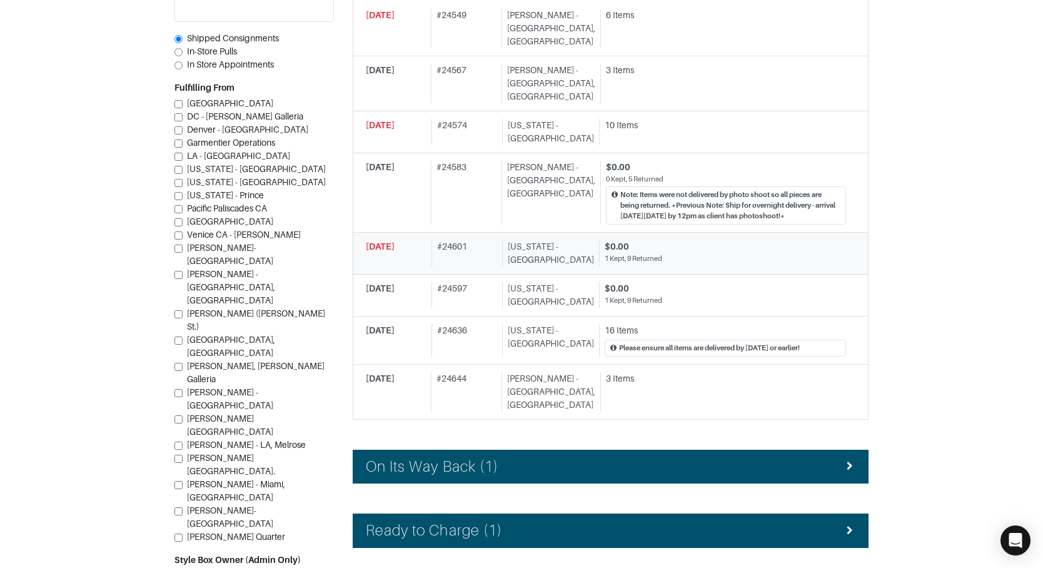
click at [498, 240] on div "# 24601" at bounding box center [465, 253] width 66 height 26
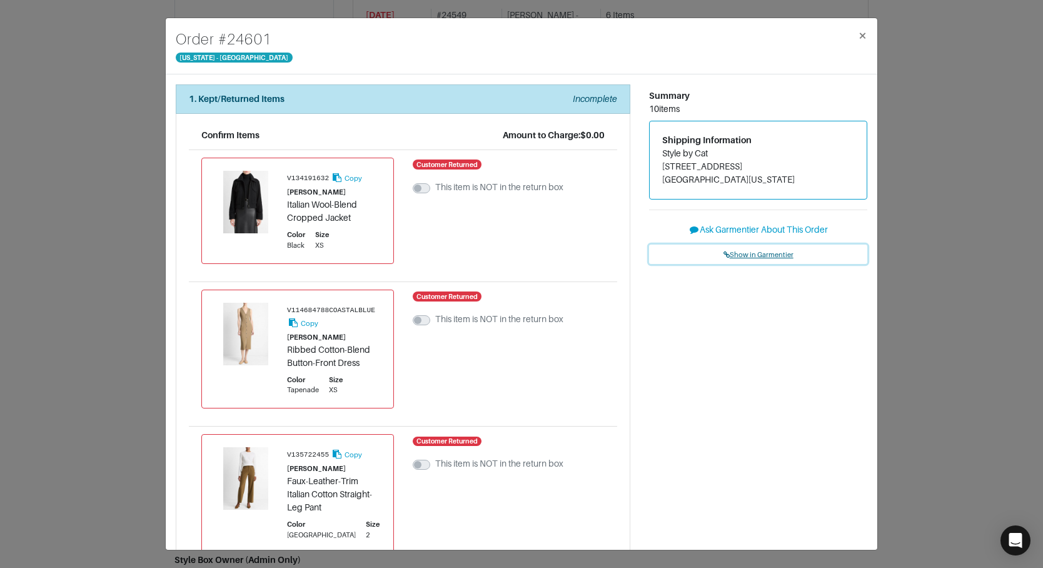
click at [781, 251] on span "Show in Garmentier" at bounding box center [759, 255] width 70 height 8
click at [118, 91] on div "Order # 24601 New York - 5th Avenue × 1. Kept/Returned Items Incomplete Confirm…" at bounding box center [521, 284] width 1043 height 568
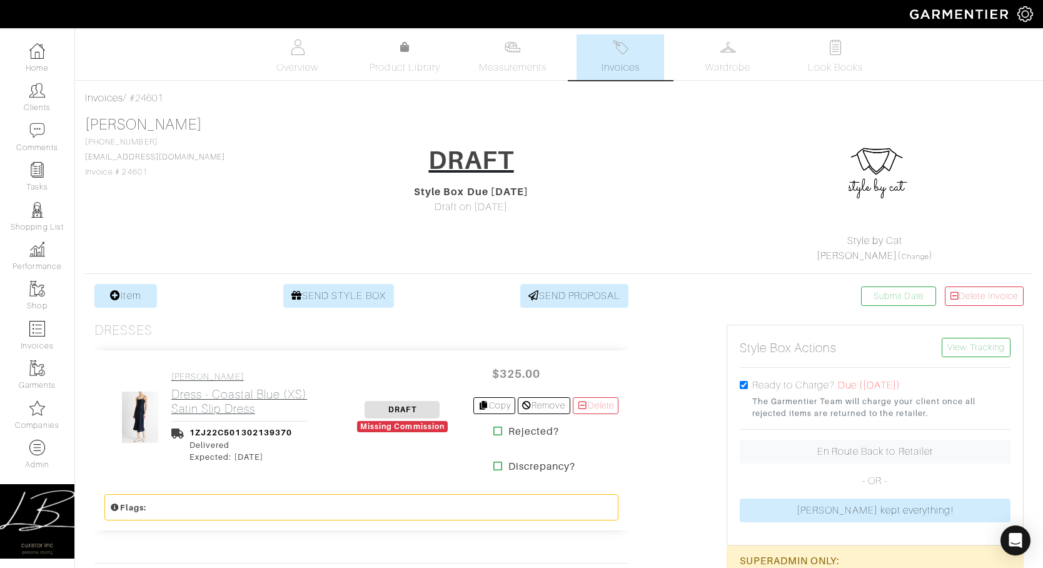
click at [200, 382] on link "VINCE Dress - Coastal Blue (XS) Satin Slip Dress" at bounding box center [239, 394] width 136 height 44
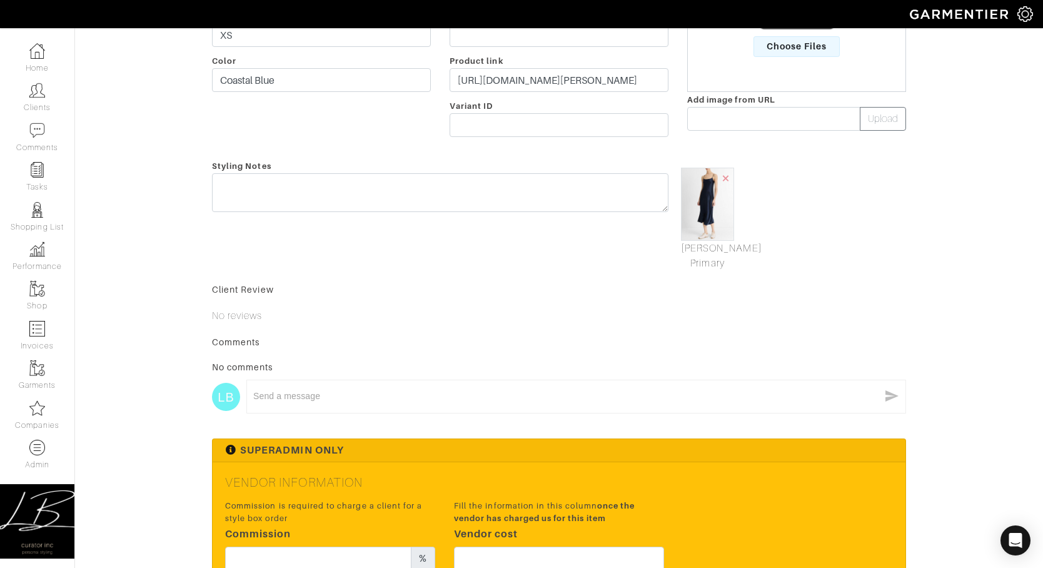
scroll to position [433, 0]
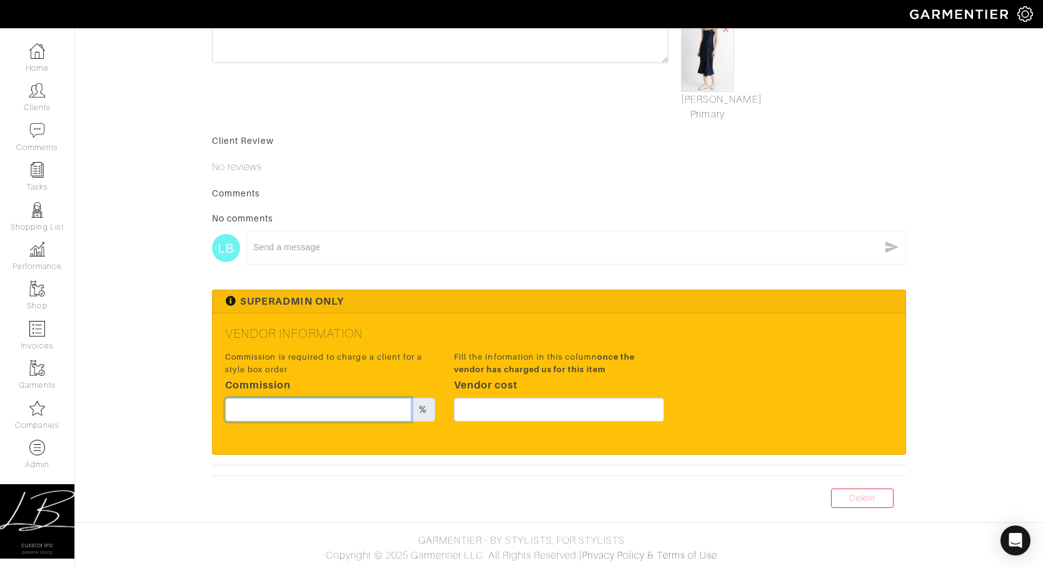
click at [350, 405] on input "text" at bounding box center [318, 410] width 186 height 24
type input "15"
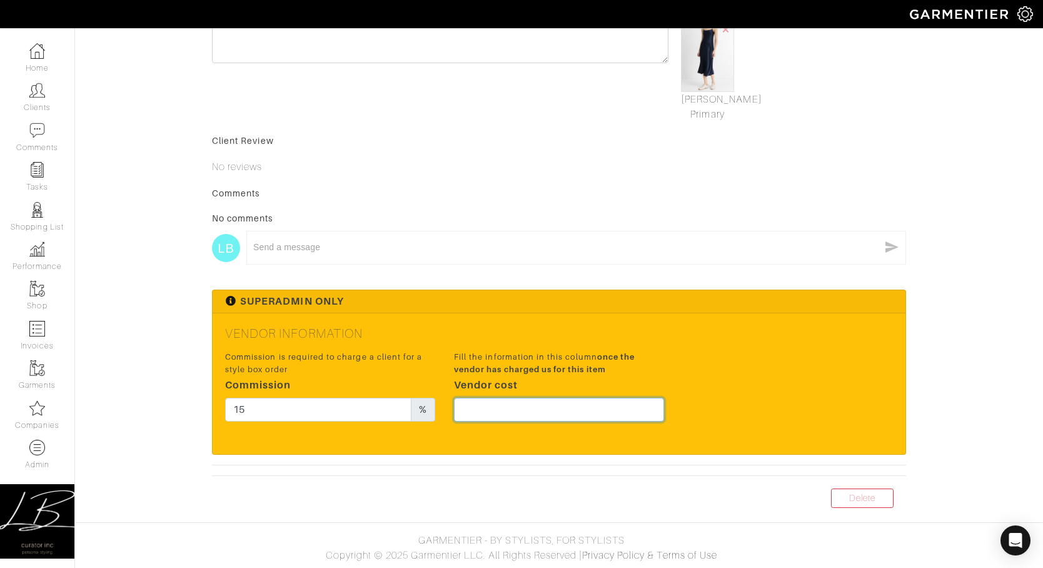
click at [487, 415] on input "text" at bounding box center [559, 410] width 210 height 24
type input "243.75"
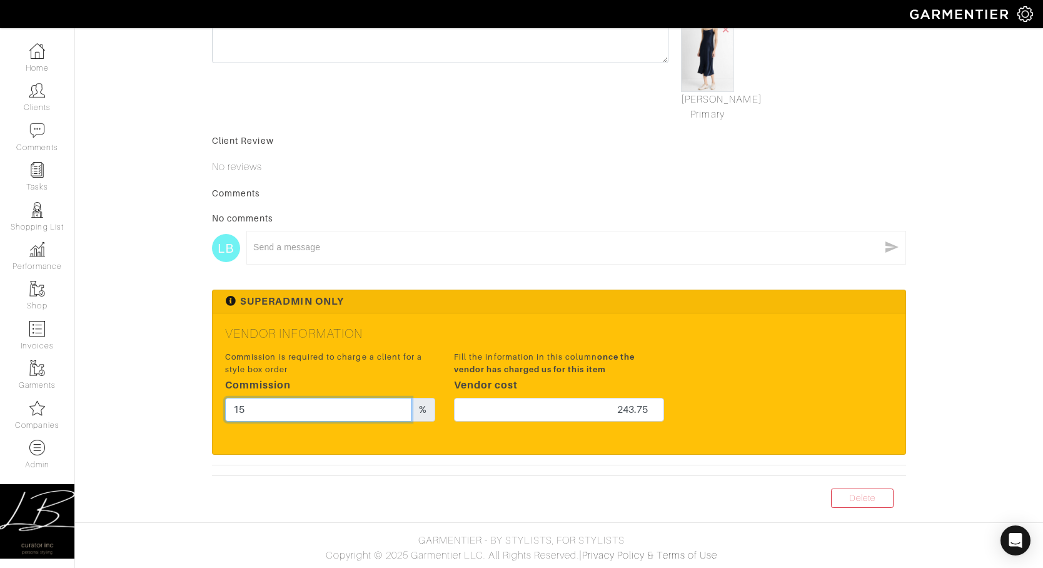
drag, startPoint x: 397, startPoint y: 410, endPoint x: 397, endPoint y: 395, distance: 15.0
click at [397, 395] on div "Commission is required to charge a client for a style box order Commission 15 %" at bounding box center [330, 386] width 210 height 70
type input "20"
click at [592, 169] on p "No reviews" at bounding box center [559, 167] width 694 height 15
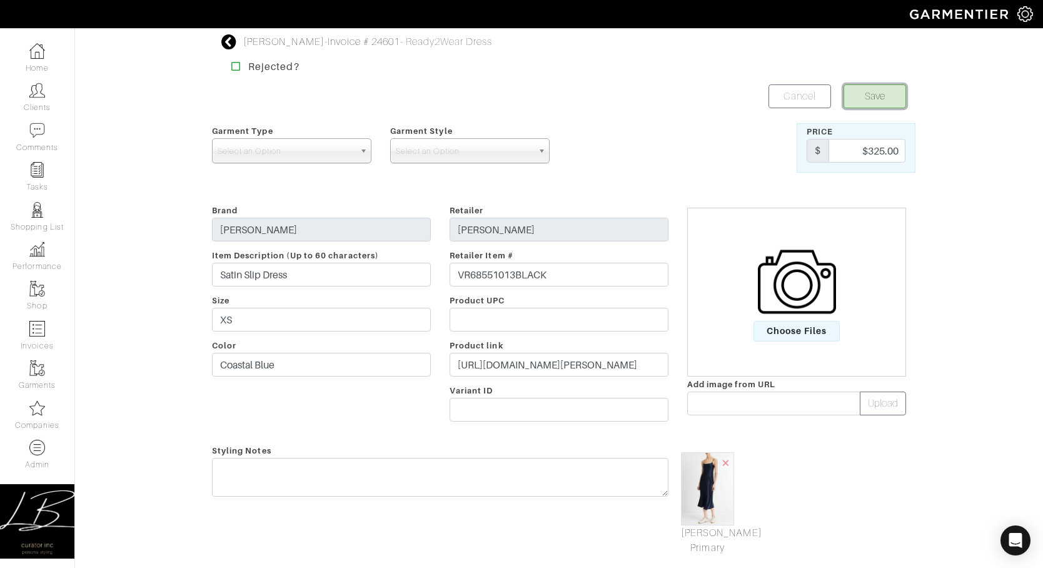
click at [881, 95] on button "Save" at bounding box center [875, 96] width 63 height 24
click at [386, 89] on div "Save Cancel" at bounding box center [559, 96] width 713 height 24
click at [328, 153] on span "Select an Option" at bounding box center [286, 151] width 137 height 25
type input "d"
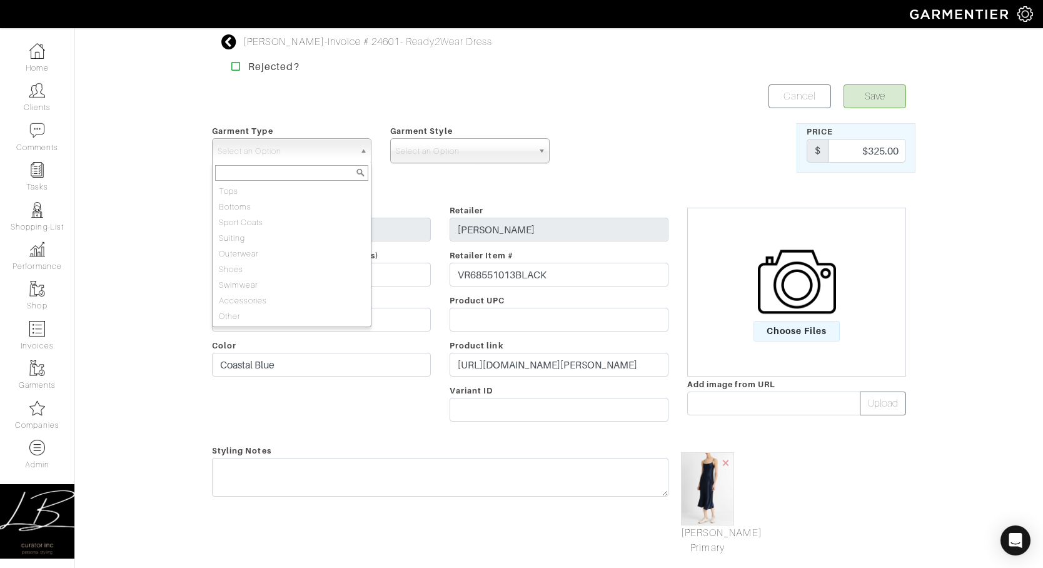
click at [360, 83] on div "Victoria Ranade - Invoice # 24601 - Ready2Wear Dress Rejected? Save Cancel Garm…" at bounding box center [559, 484] width 713 height 900
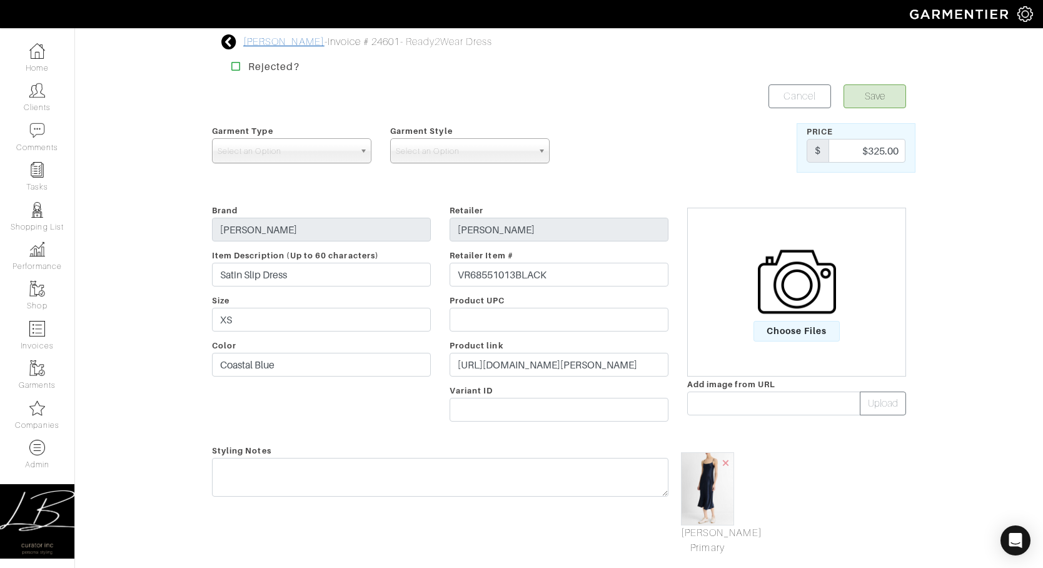
click at [290, 44] on link "[PERSON_NAME]" at bounding box center [283, 41] width 81 height 11
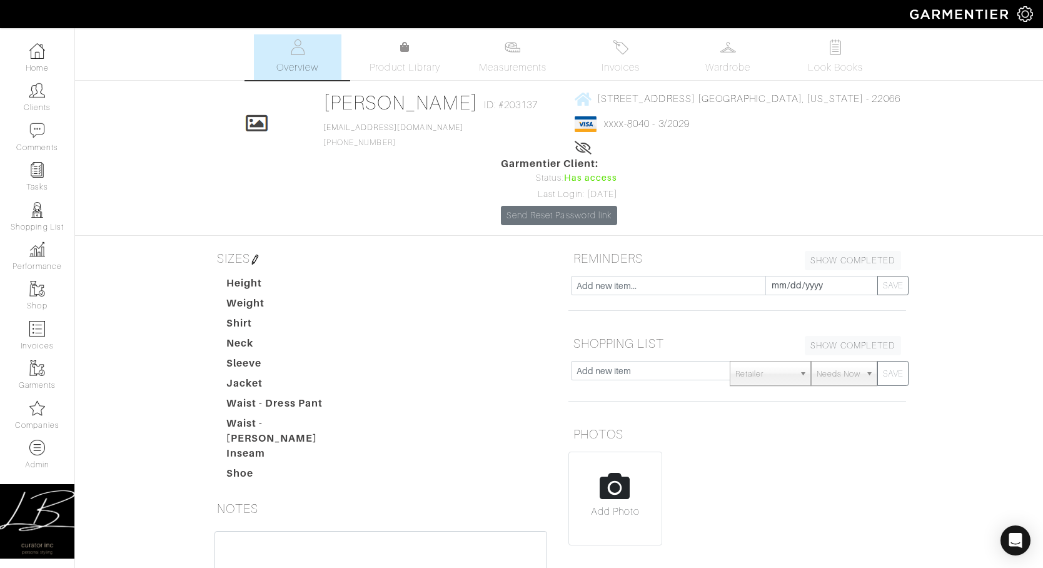
click at [395, 114] on h2 "[PERSON_NAME]" at bounding box center [400, 103] width 155 height 24
click at [398, 106] on link "[PERSON_NAME]" at bounding box center [400, 102] width 155 height 23
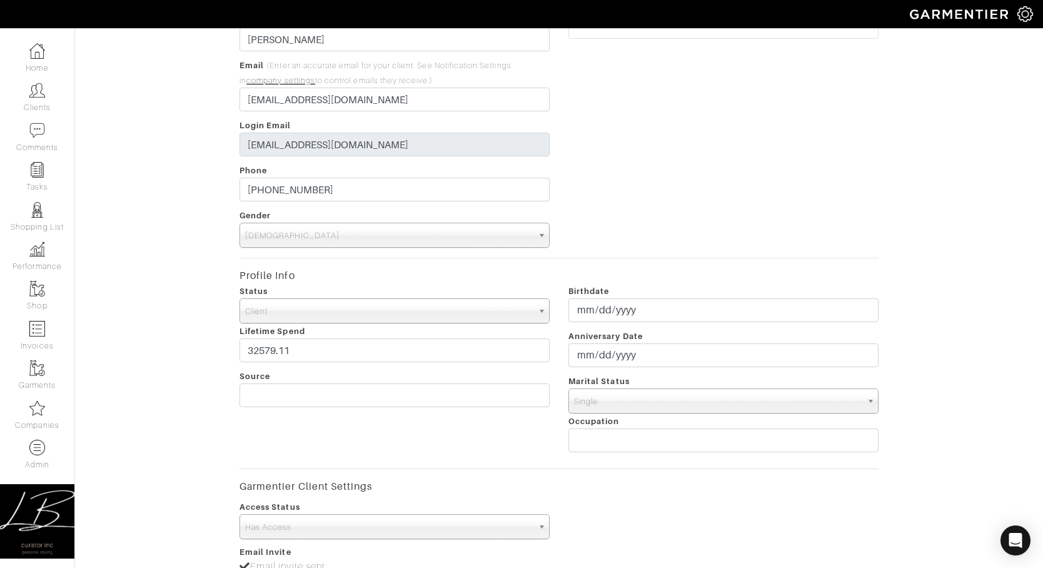
scroll to position [144, 0]
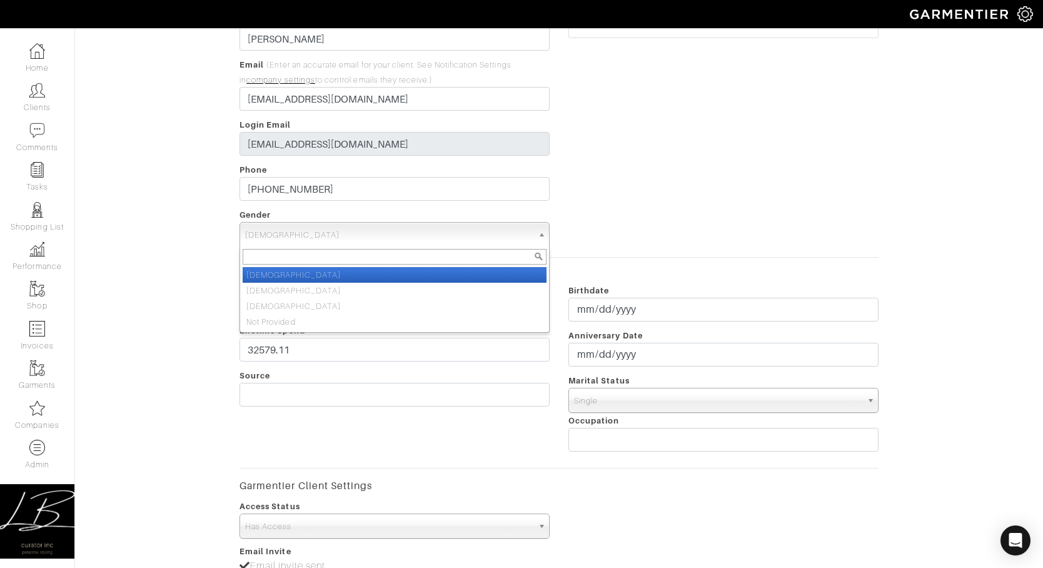
click at [383, 235] on span "Male" at bounding box center [389, 235] width 288 height 25
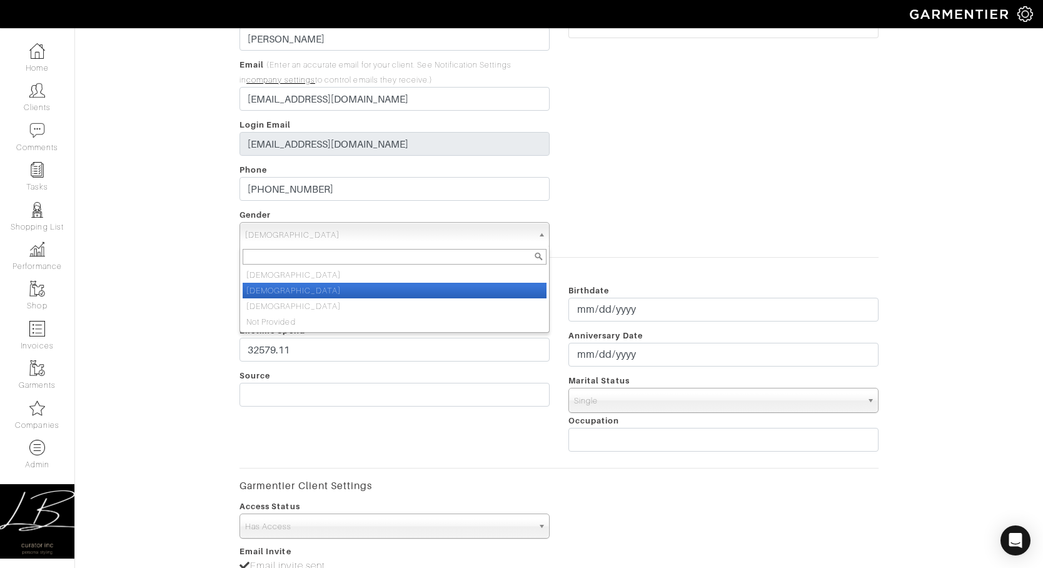
click at [370, 283] on li "Female" at bounding box center [395, 291] width 304 height 16
select select "Female"
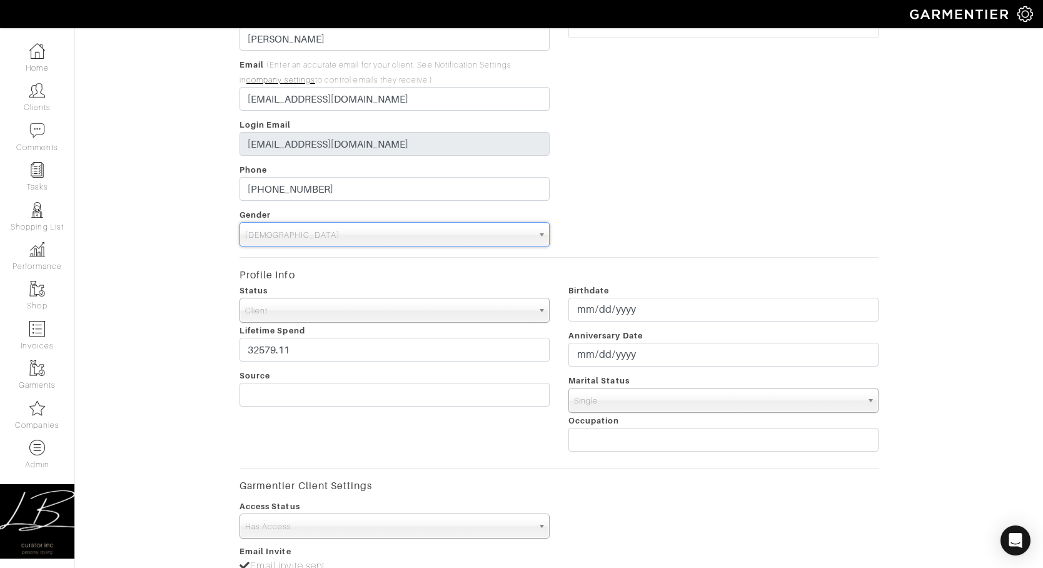
click at [633, 180] on div "Profile Pic" at bounding box center [723, 107] width 329 height 280
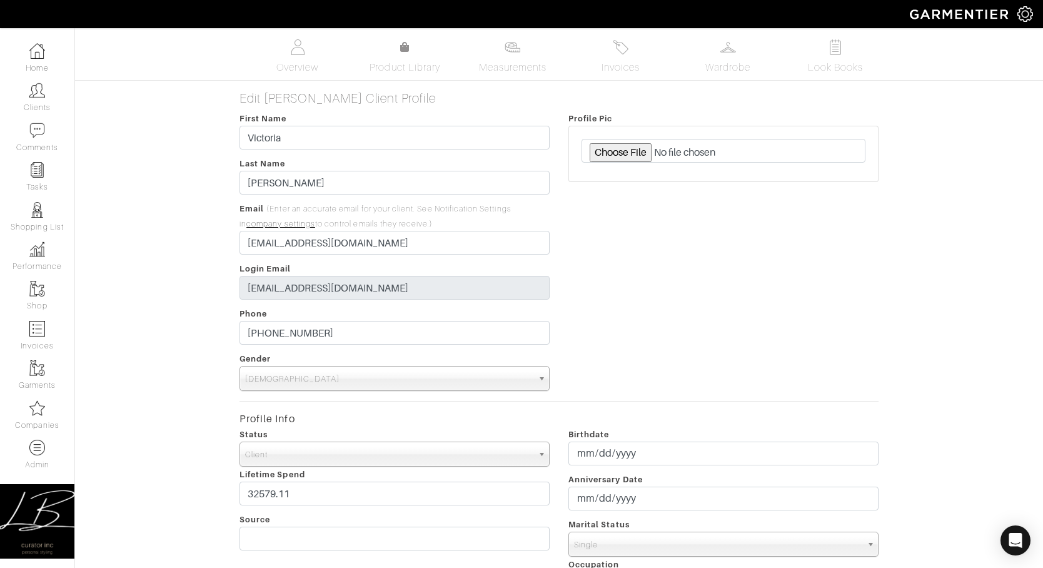
scroll to position [440, 0]
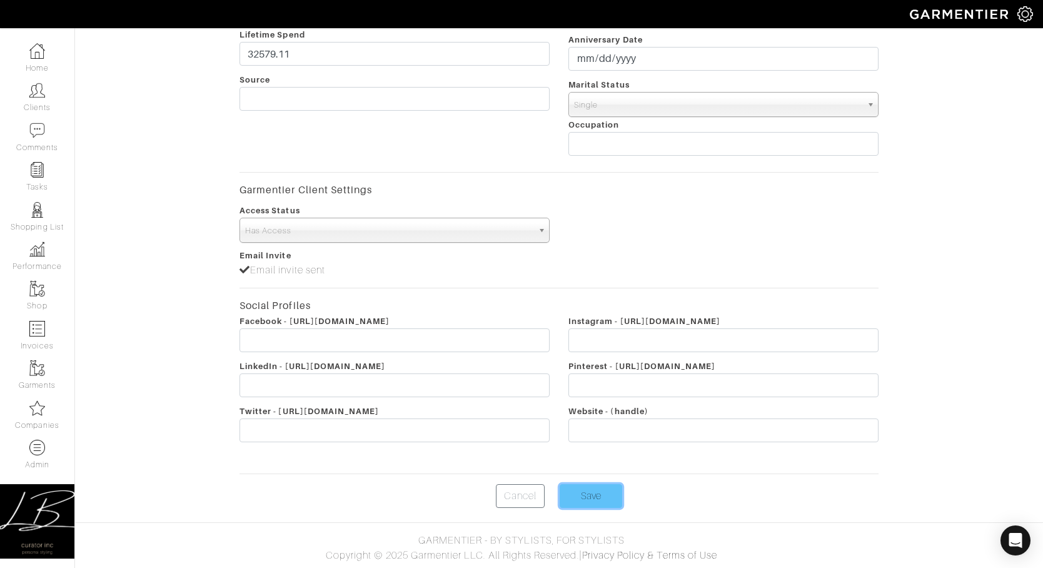
click at [594, 490] on input "Save" at bounding box center [591, 496] width 63 height 24
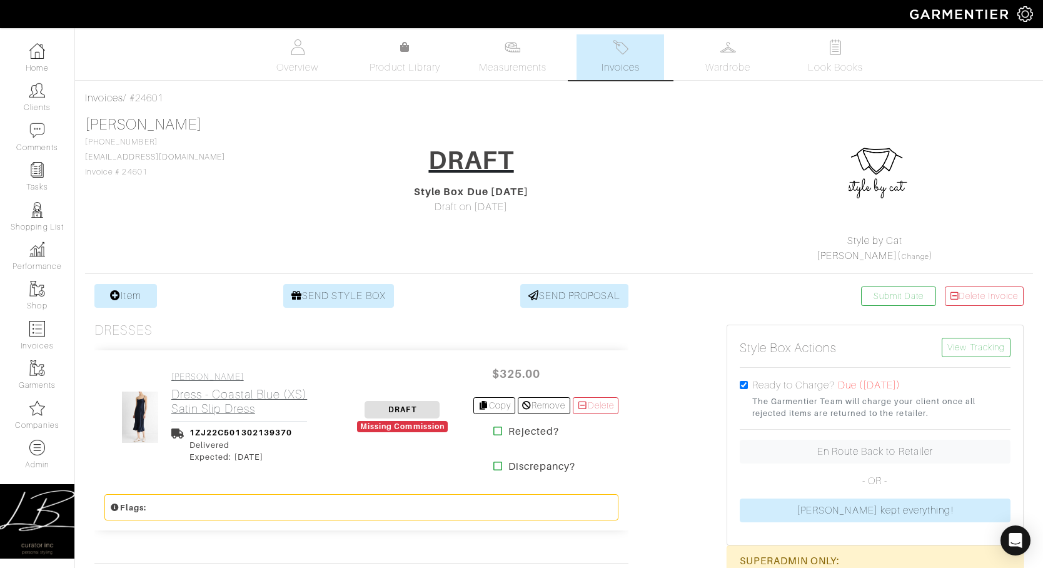
click at [213, 405] on h2 "Dress - Coastal Blue (XS) Satin Slip Dress" at bounding box center [239, 401] width 136 height 29
click at [615, 51] on img at bounding box center [621, 47] width 16 height 16
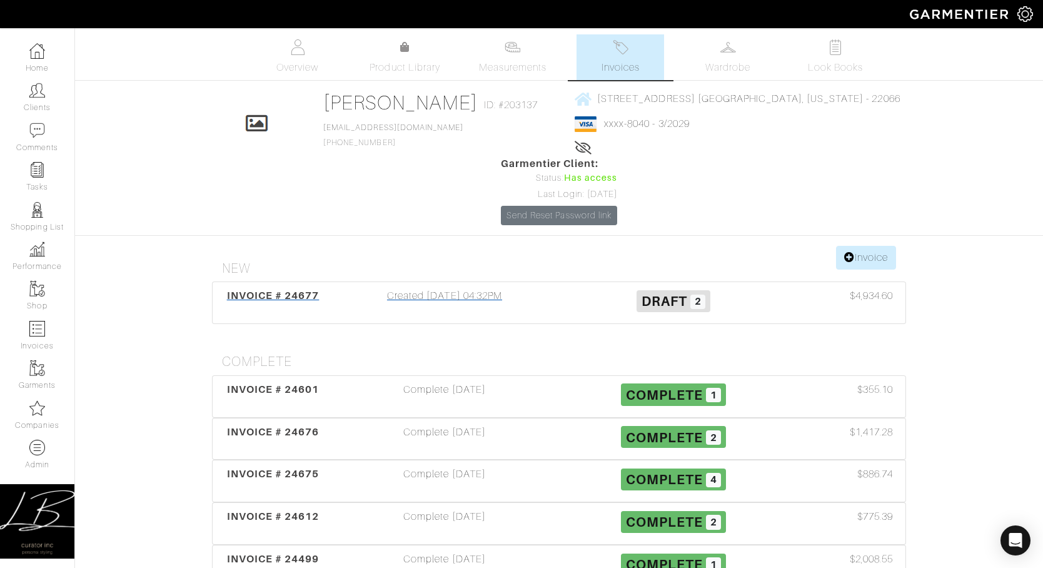
click at [525, 288] on div "Created 09/24/25 04:32PM" at bounding box center [444, 302] width 229 height 29
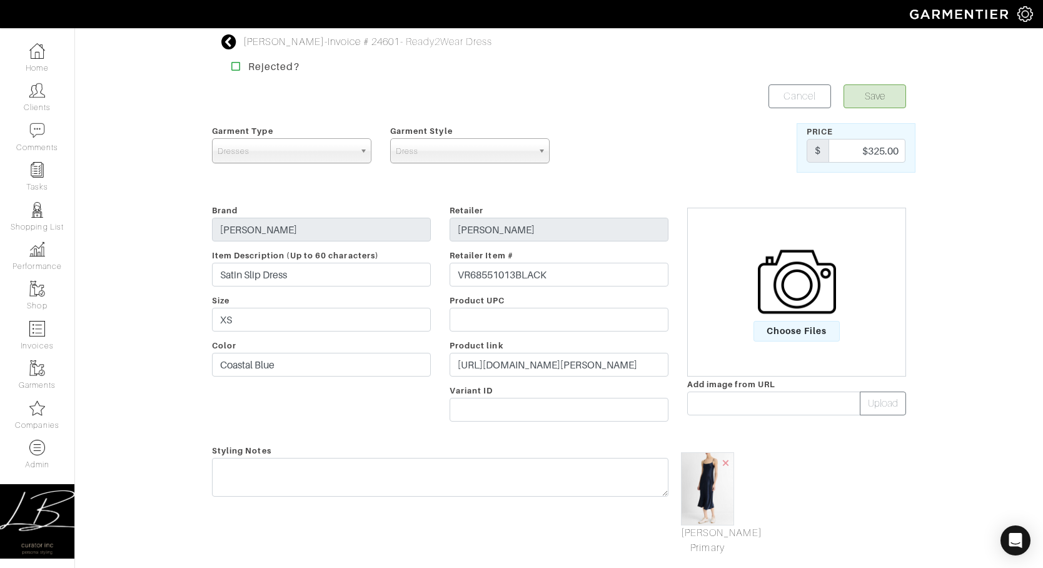
click at [325, 163] on div "Garment Type Tops Bottoms Dresses Jumpsuits Suiting Outerwear Shoes Swimwear Ac…" at bounding box center [292, 147] width 178 height 49
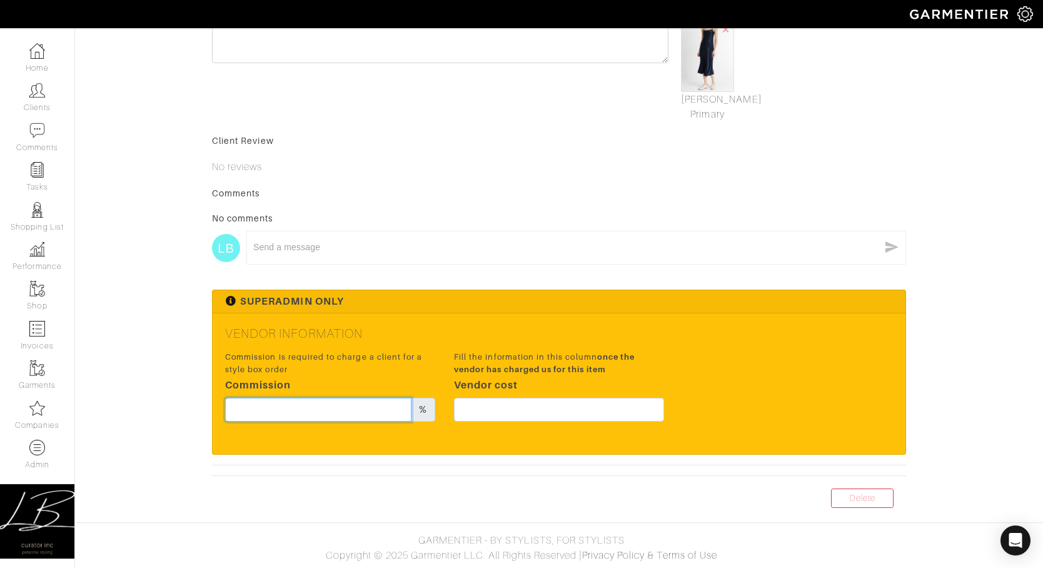
click at [345, 410] on input "text" at bounding box center [318, 410] width 186 height 24
type input "20"
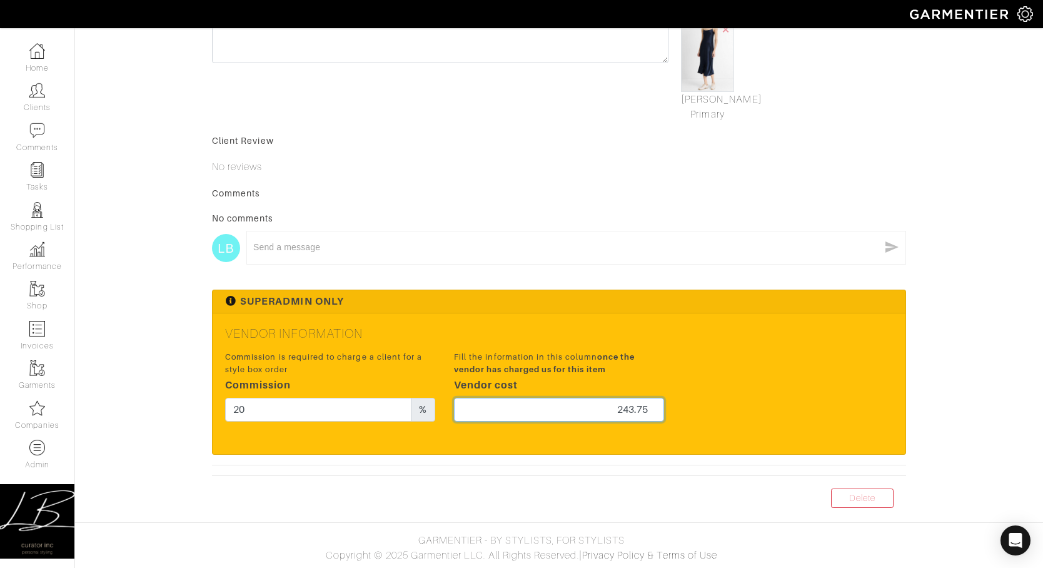
type input "243.75"
click at [665, 333] on h5 "Vendor Information" at bounding box center [559, 333] width 668 height 15
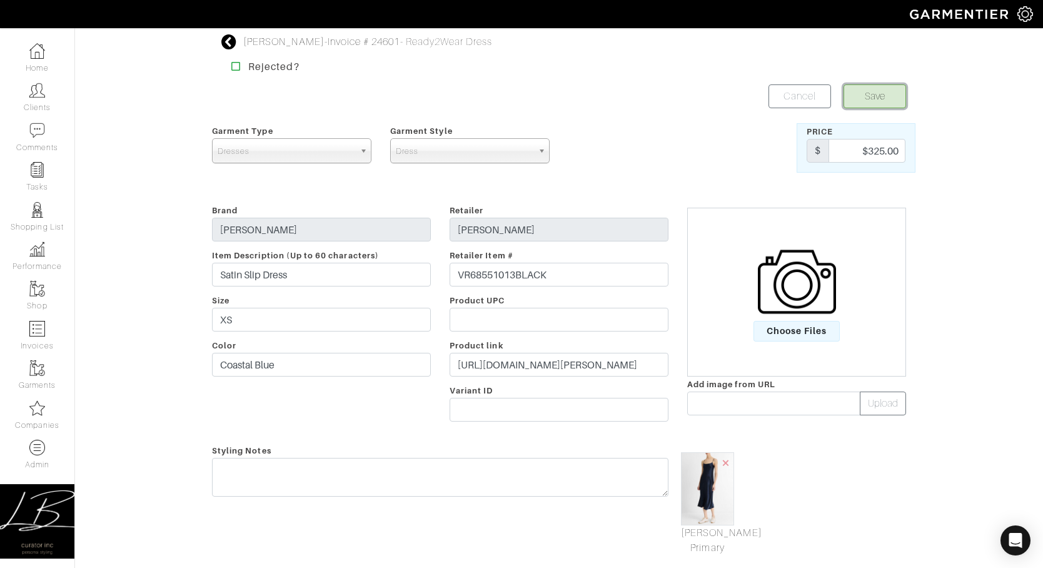
click at [866, 99] on button "Save" at bounding box center [875, 96] width 63 height 24
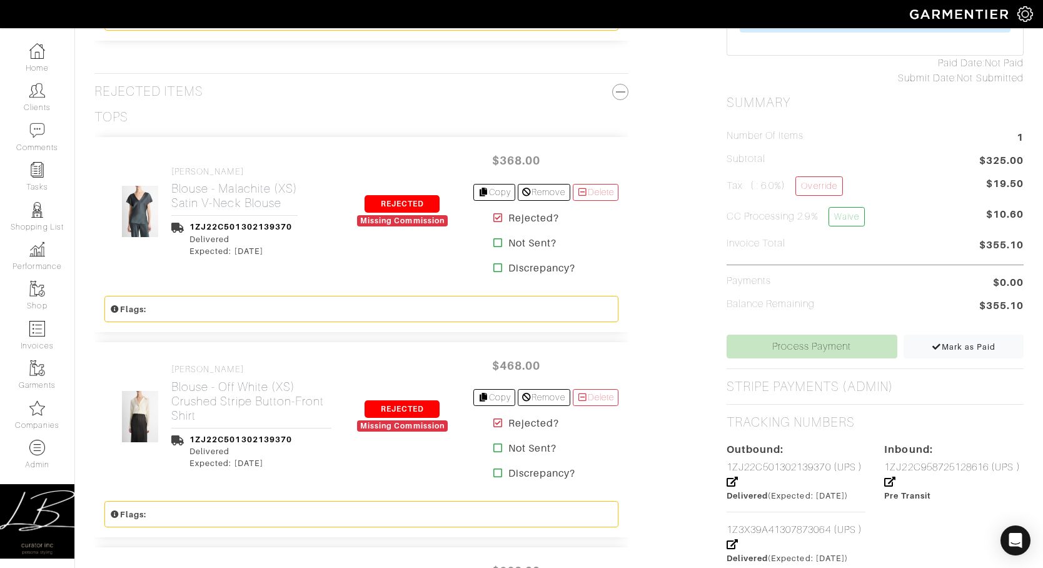
scroll to position [490, 0]
click at [838, 340] on link "Process Payment" at bounding box center [812, 346] width 171 height 24
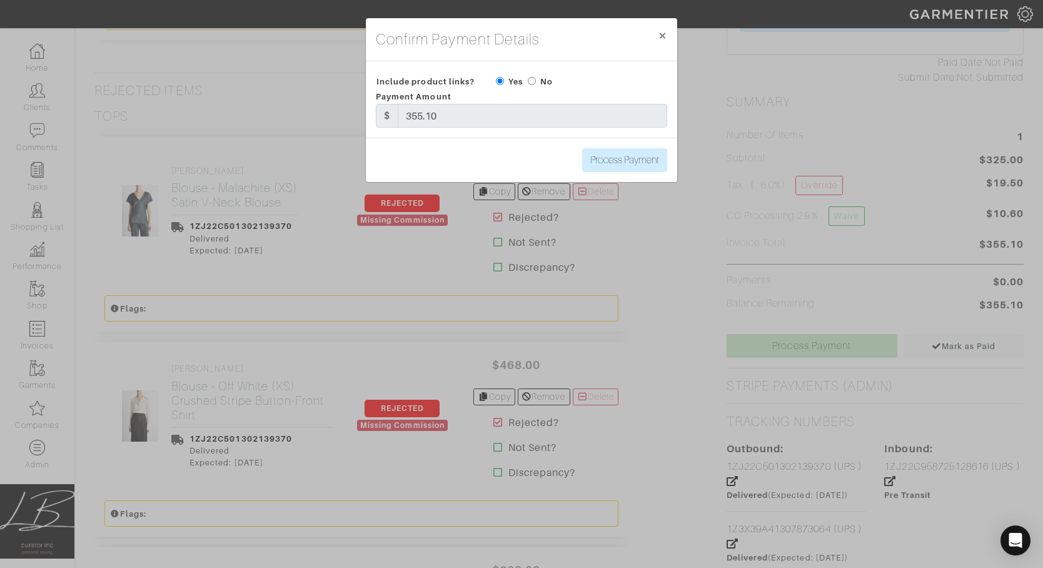
click at [530, 81] on input "radio" at bounding box center [532, 81] width 8 height 8
radio input "true"
click at [634, 164] on input "Process Payment" at bounding box center [624, 160] width 85 height 24
type input "Process Payment"
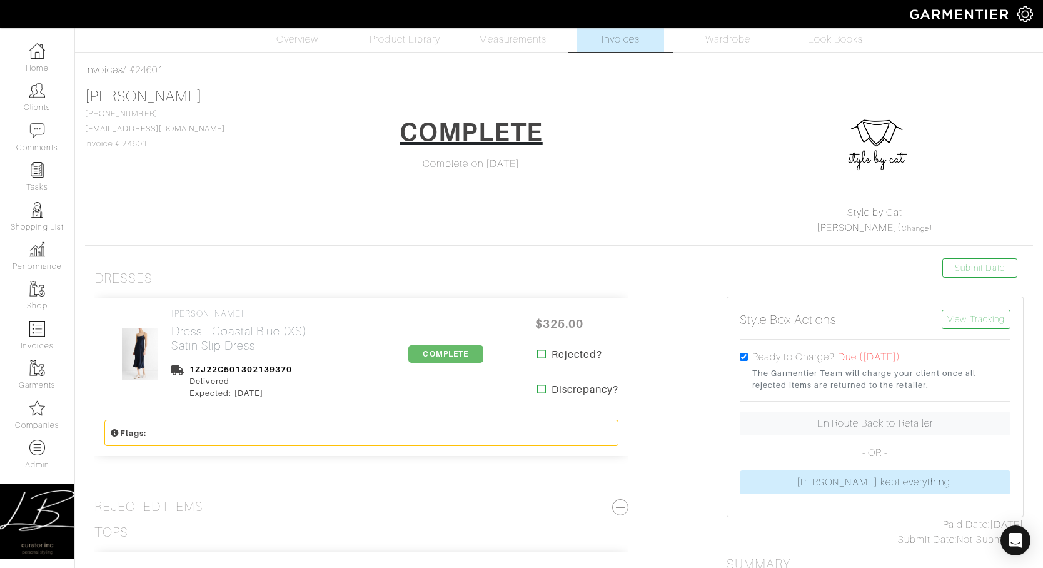
scroll to position [0, 0]
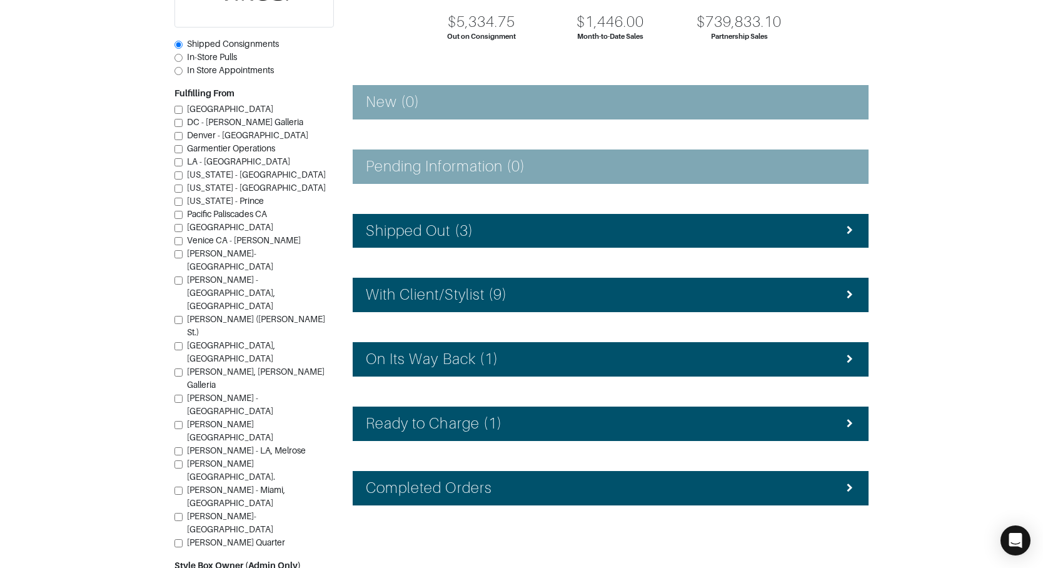
scroll to position [146, 0]
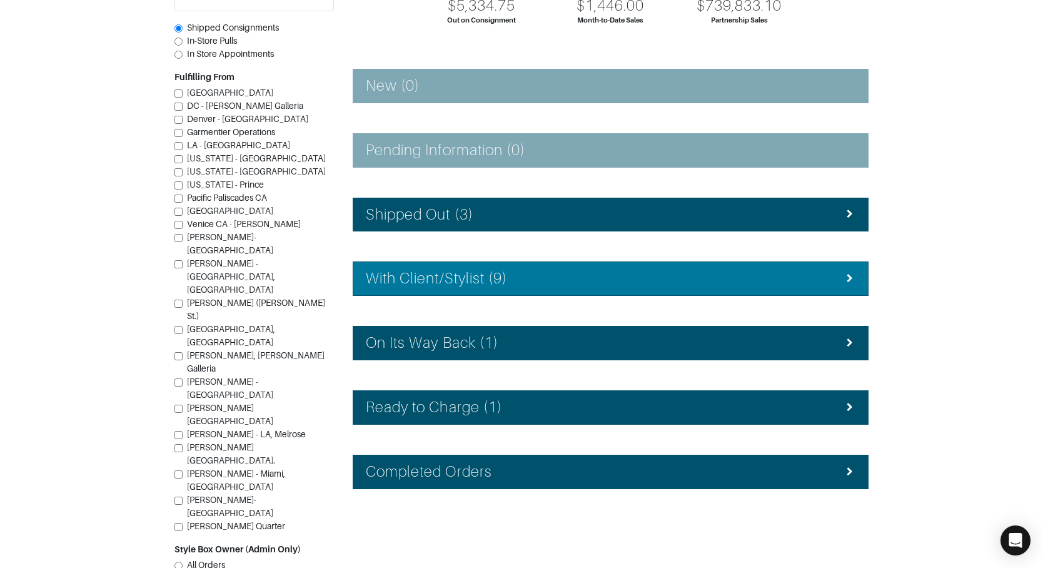
click at [519, 268] on li "With Client/Stylist (9)" at bounding box center [611, 278] width 516 height 34
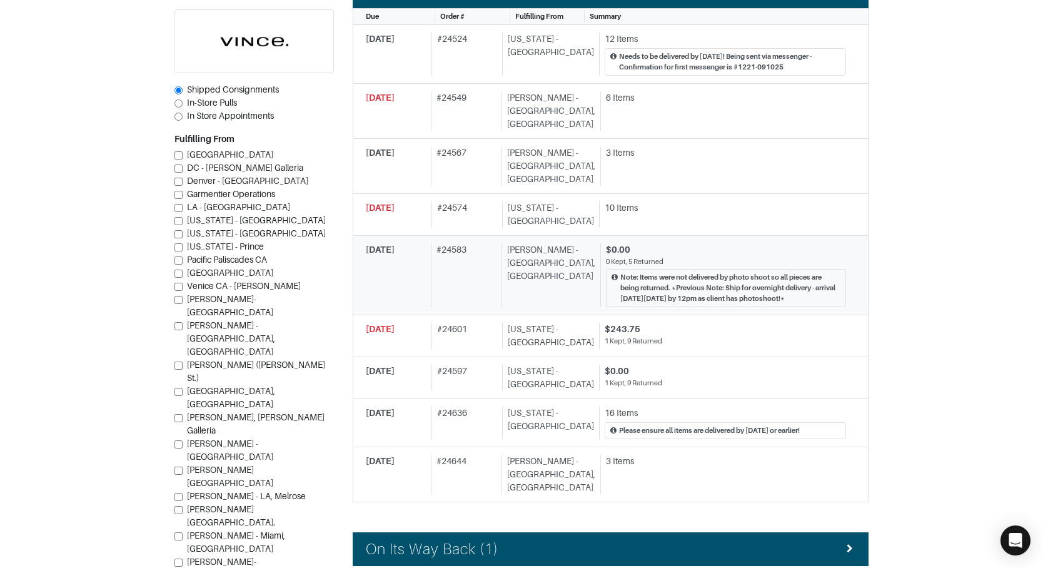
scroll to position [442, 0]
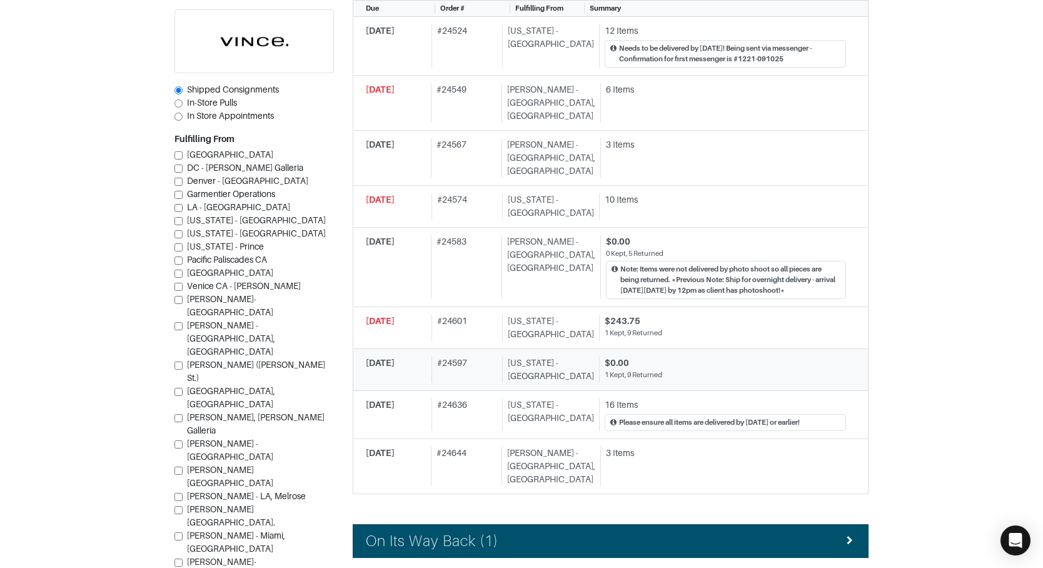
click at [498, 357] on div "# 24597" at bounding box center [465, 370] width 66 height 26
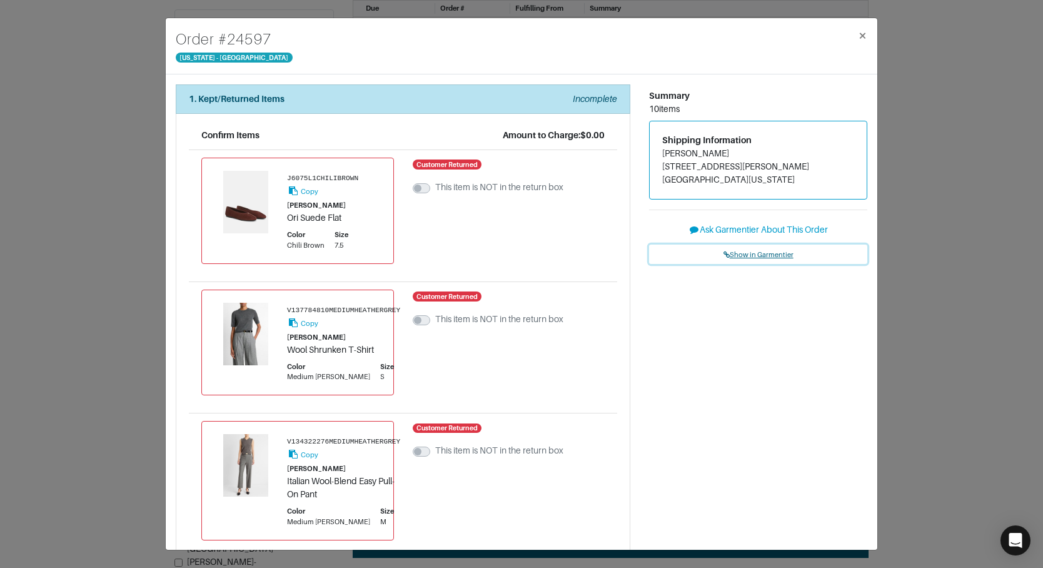
click at [757, 256] on span "Show in Garmentier" at bounding box center [759, 255] width 70 height 8
click at [66, 134] on div "Order # 24597 New York - 5th Avenue × 1. Kept/Returned Items Incomplete Confirm…" at bounding box center [521, 284] width 1043 height 568
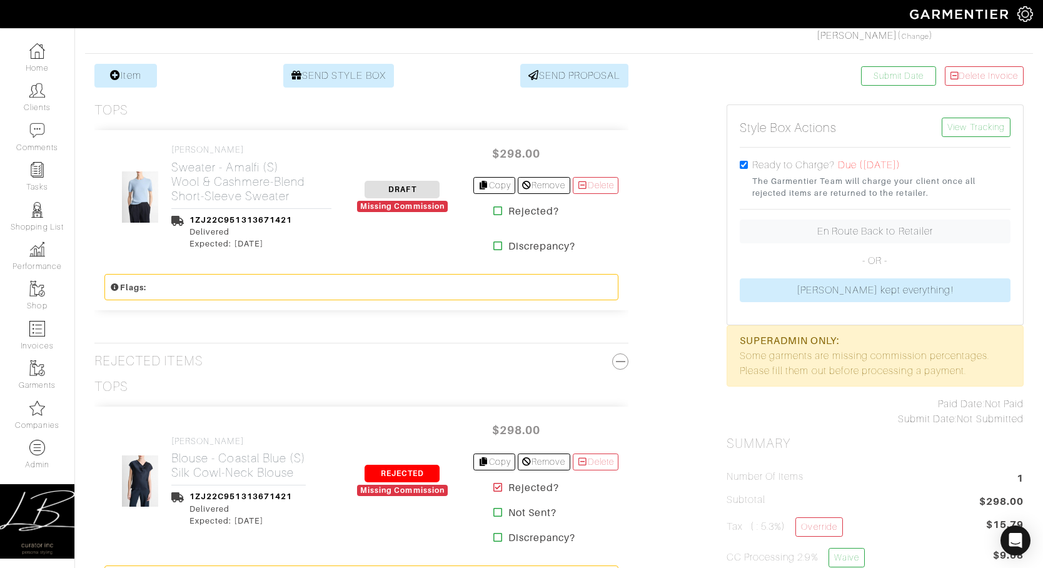
scroll to position [229, 0]
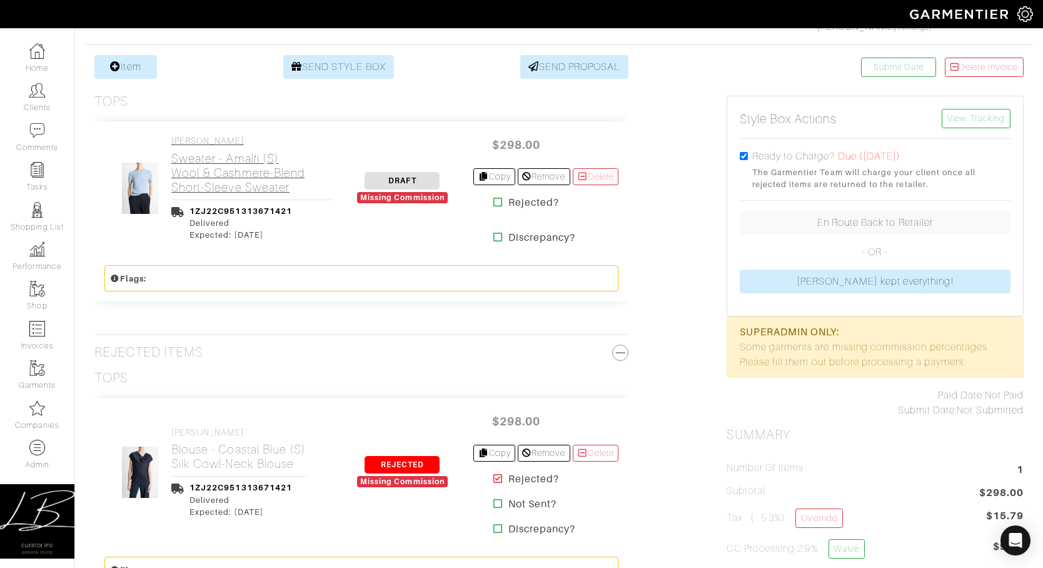
click at [212, 174] on h2 "Sweater - Amalfi (S) Wool & Cashmere-Blend Short-Sleeve Sweater" at bounding box center [251, 172] width 160 height 43
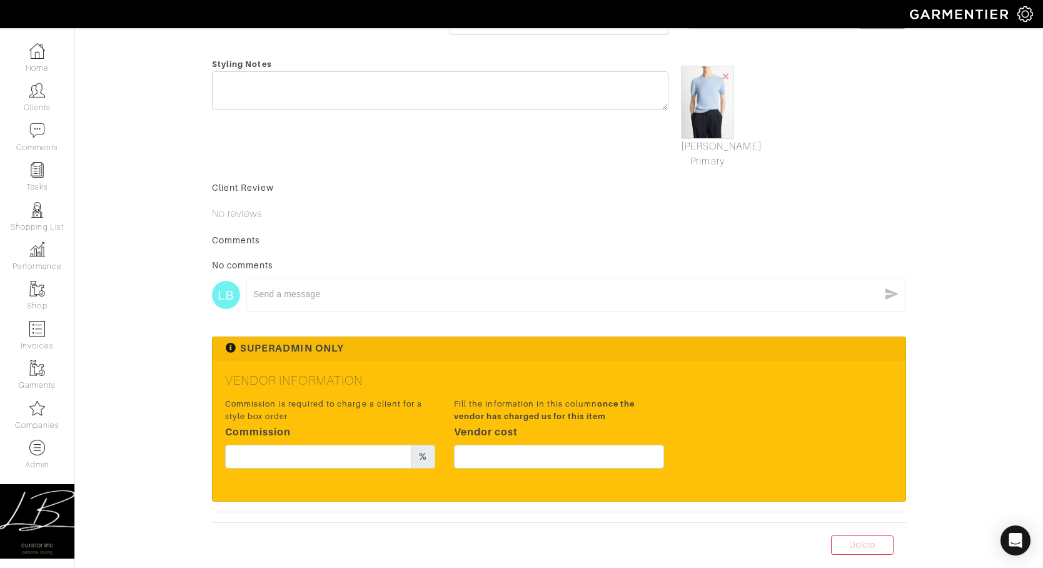
scroll to position [433, 0]
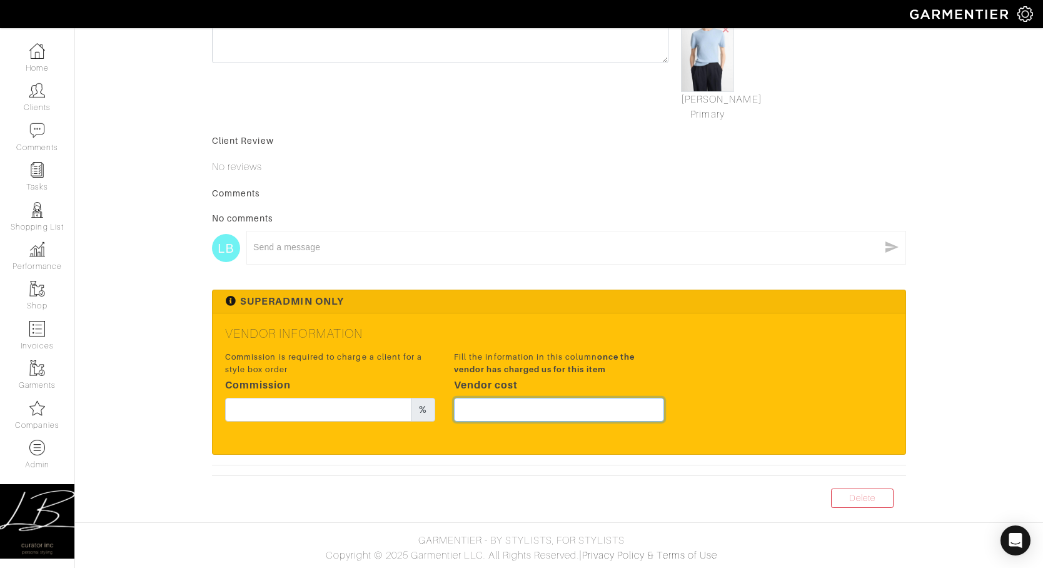
click at [571, 399] on input "text" at bounding box center [559, 410] width 210 height 24
type input "223.5"
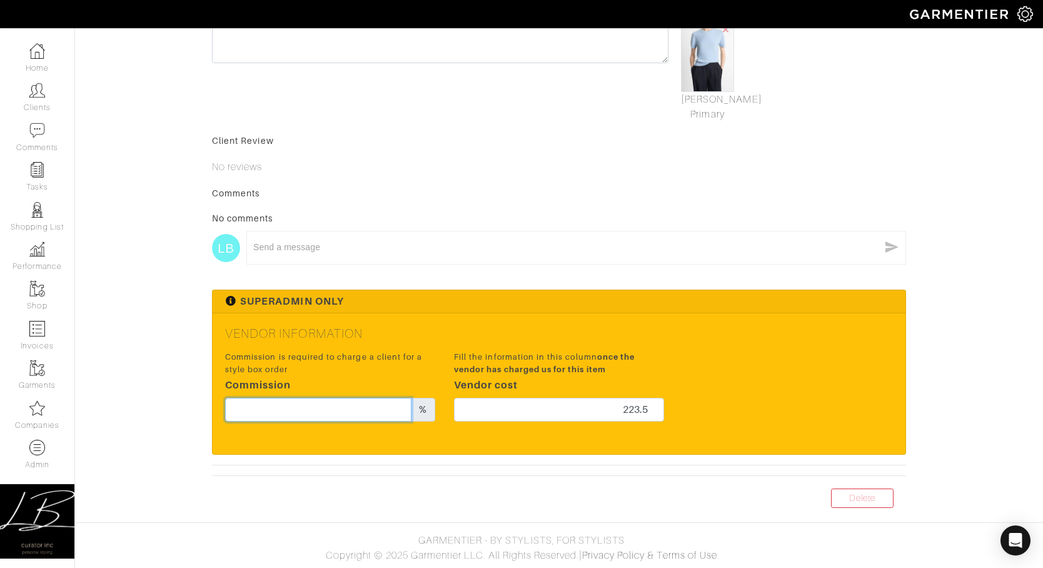
click at [335, 405] on input "text" at bounding box center [318, 410] width 186 height 24
type input "20"
click at [626, 187] on div "Comments" at bounding box center [559, 193] width 694 height 13
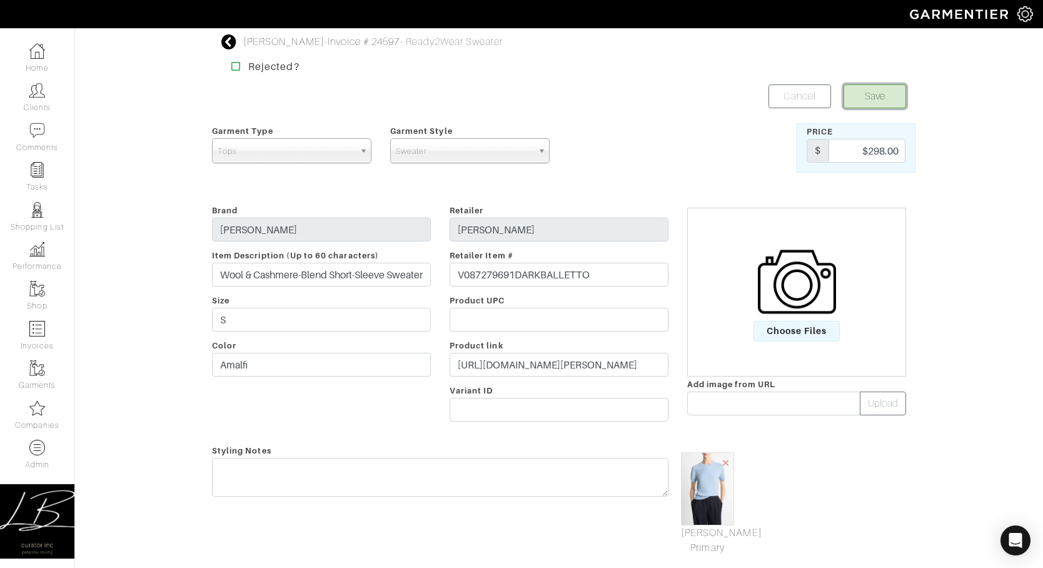
click at [861, 104] on button "Save" at bounding box center [875, 96] width 63 height 24
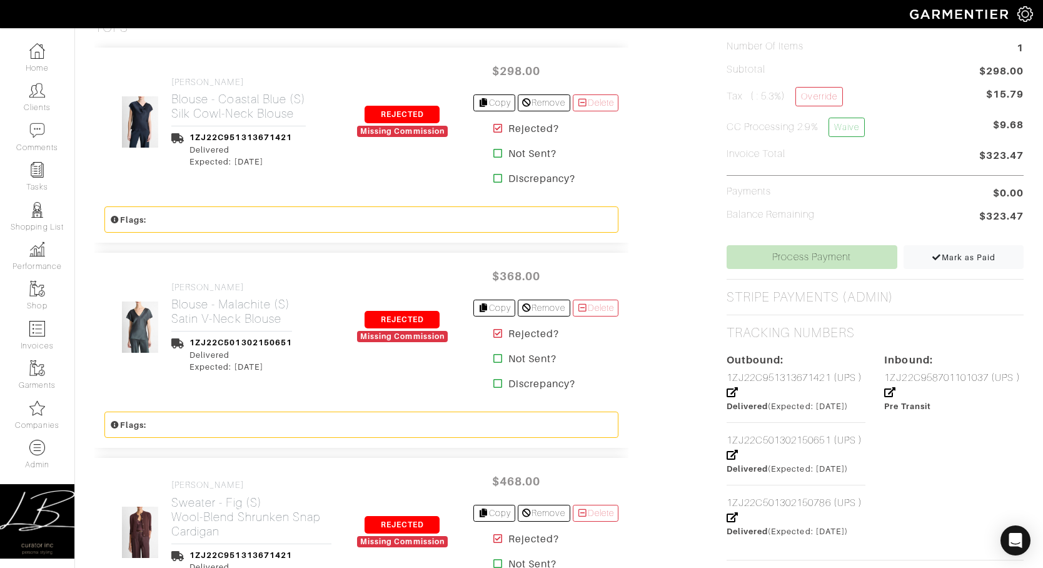
scroll to position [484, 0]
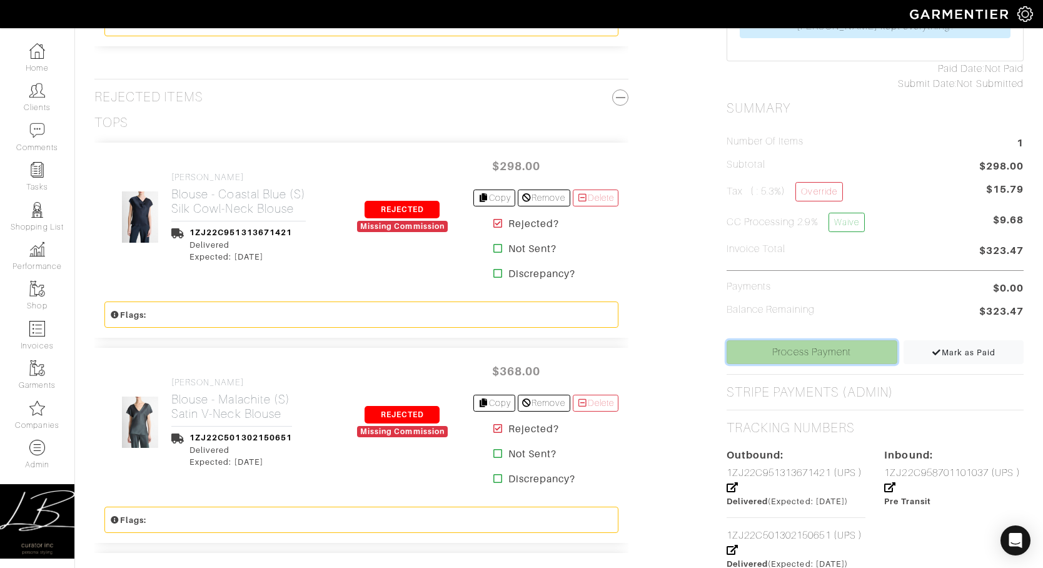
click at [817, 345] on link "Process Payment" at bounding box center [812, 352] width 171 height 24
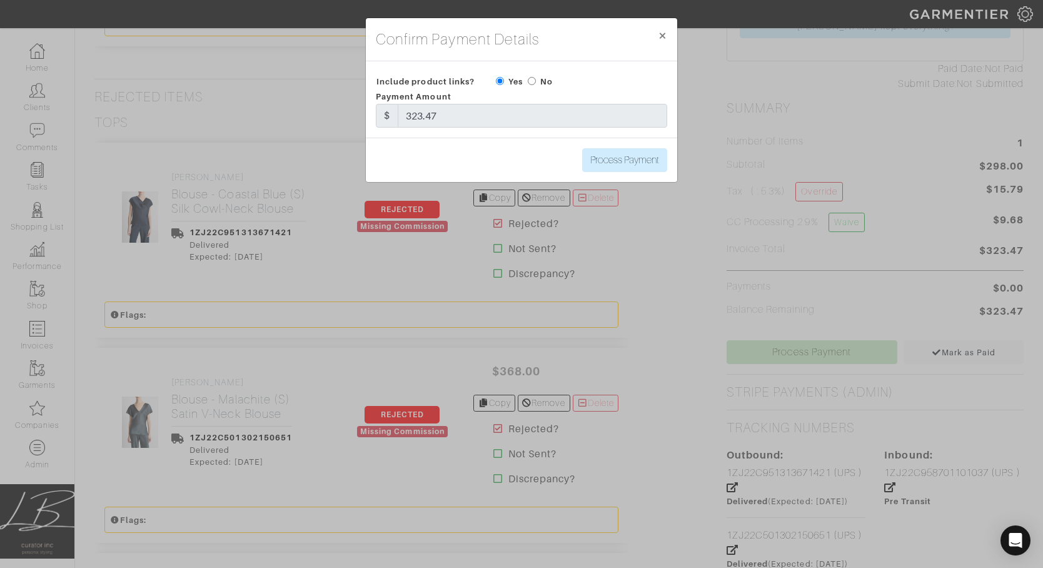
click at [529, 76] on div "Include product links? Yes No" at bounding box center [522, 80] width 310 height 18
click at [532, 78] on input "radio" at bounding box center [532, 81] width 8 height 8
radio input "true"
click at [619, 152] on input "Process Payment" at bounding box center [624, 160] width 85 height 24
type input "Process Payment"
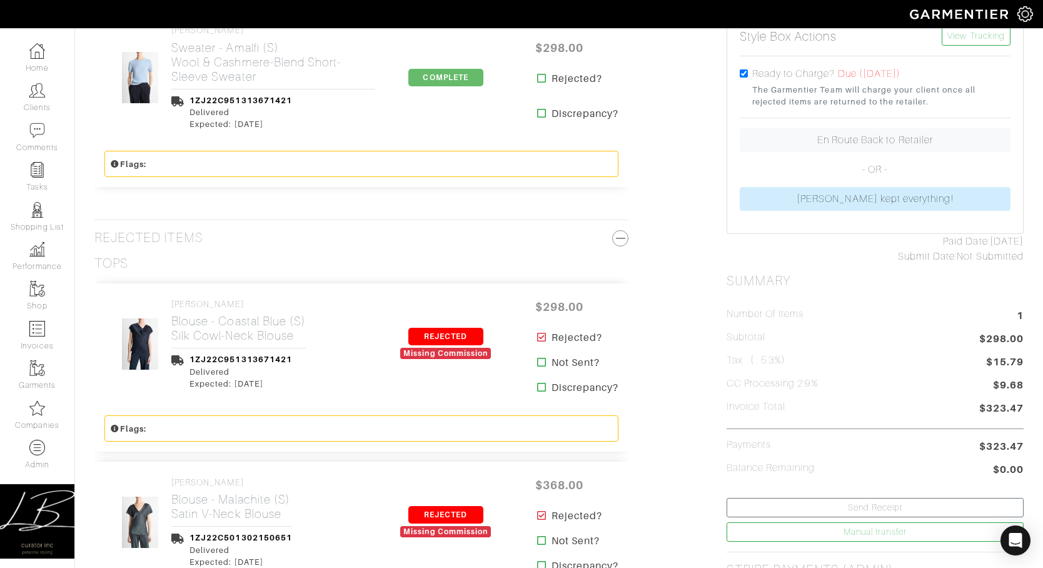
scroll to position [0, 0]
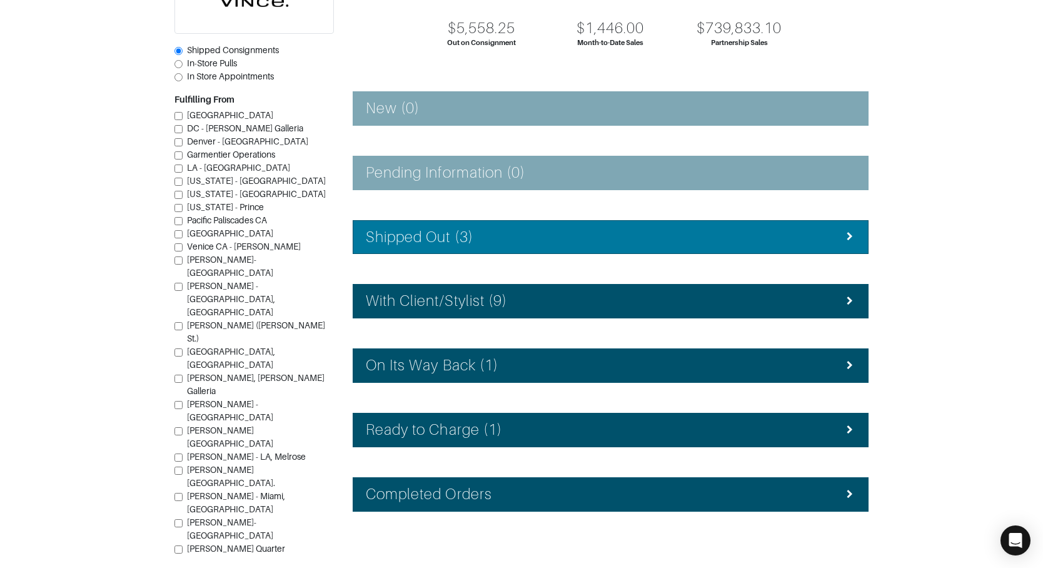
scroll to position [146, 0]
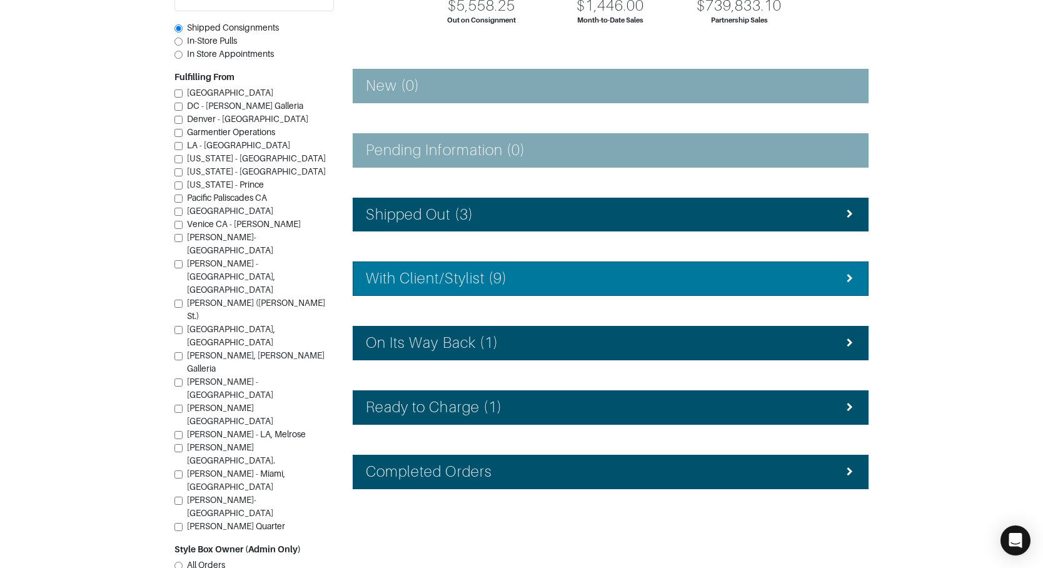
click at [554, 262] on li "With Client/Stylist (9)" at bounding box center [611, 278] width 516 height 34
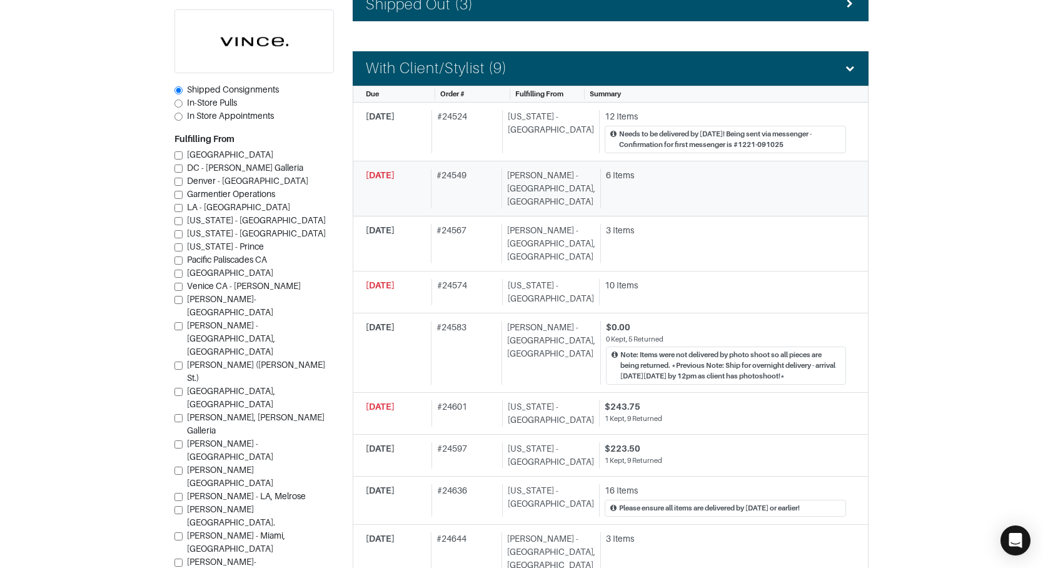
scroll to position [0, 0]
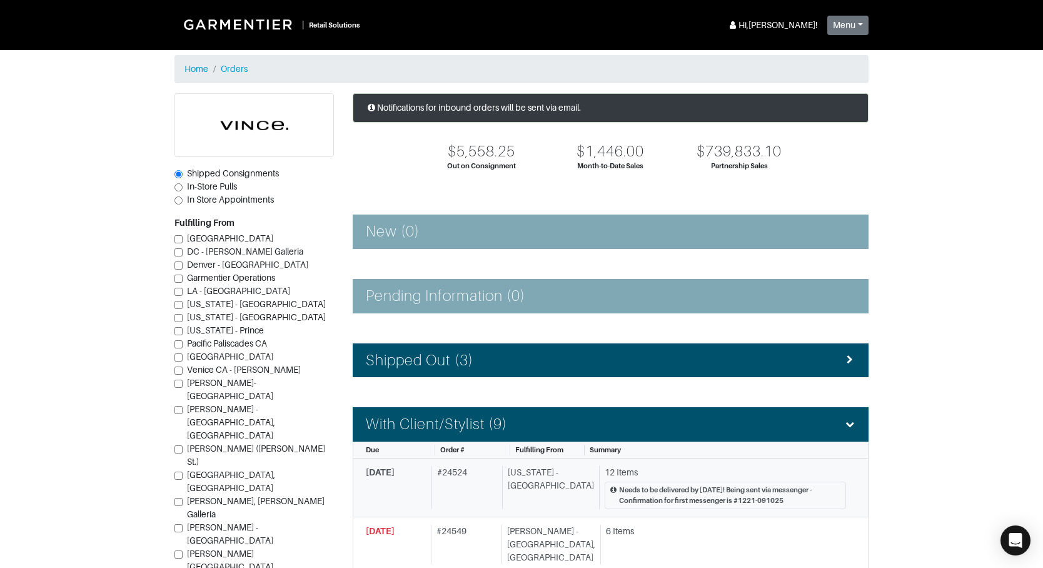
click at [484, 486] on div "# 24524" at bounding box center [465, 487] width 66 height 43
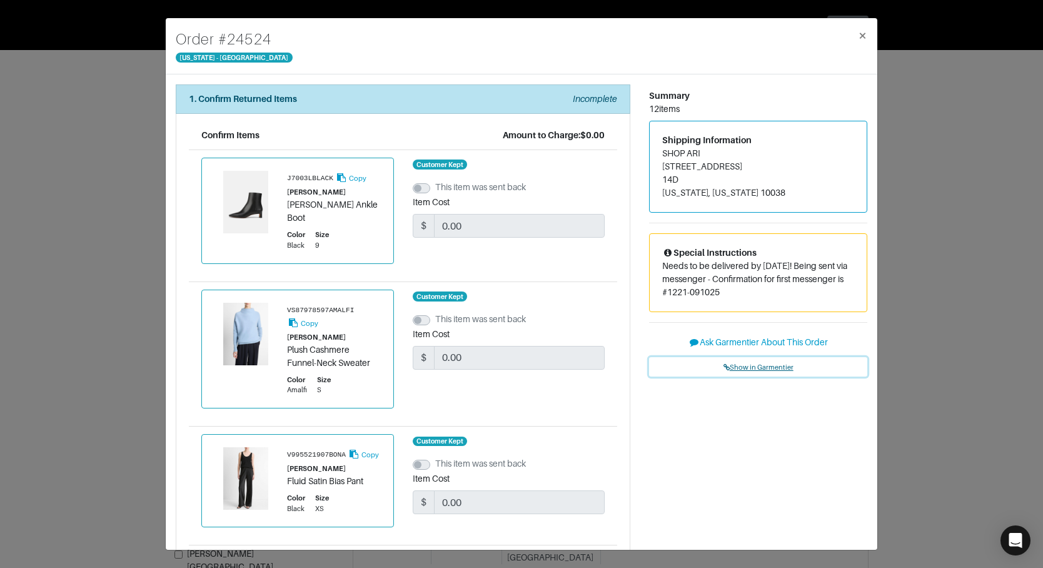
click at [764, 366] on span "Show in Garmentier" at bounding box center [759, 367] width 70 height 8
drag, startPoint x: 153, startPoint y: 71, endPoint x: 220, endPoint y: 18, distance: 85.1
click at [155, 68] on div "Order # 24524 [US_STATE] - [GEOGRAPHIC_DATA] × 1. Confirm Returned Items Incomp…" at bounding box center [521, 284] width 1043 height 568
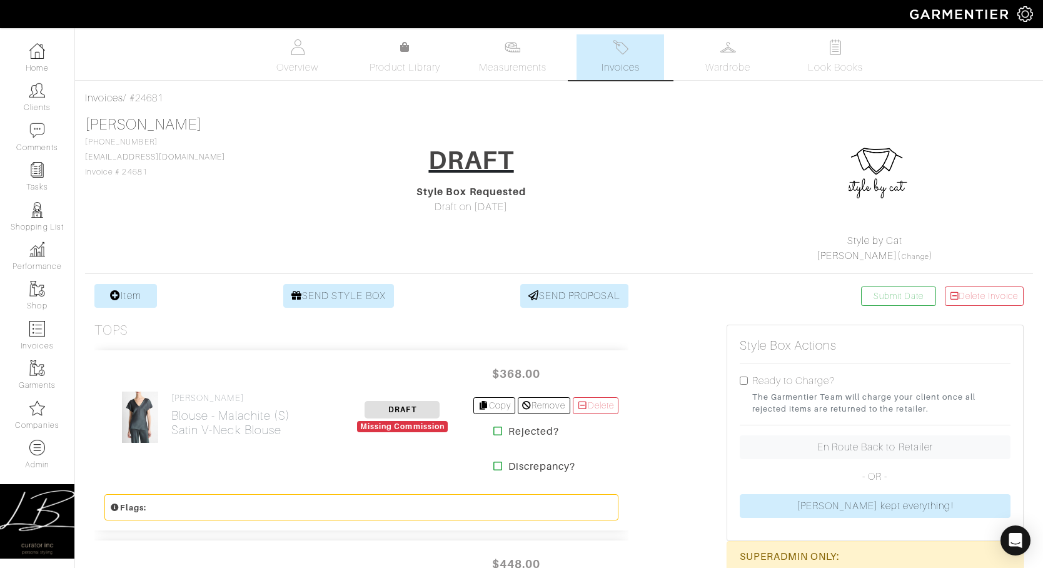
drag, startPoint x: 171, startPoint y: 123, endPoint x: 83, endPoint y: 120, distance: 87.6
copy link "Maggie Bright"
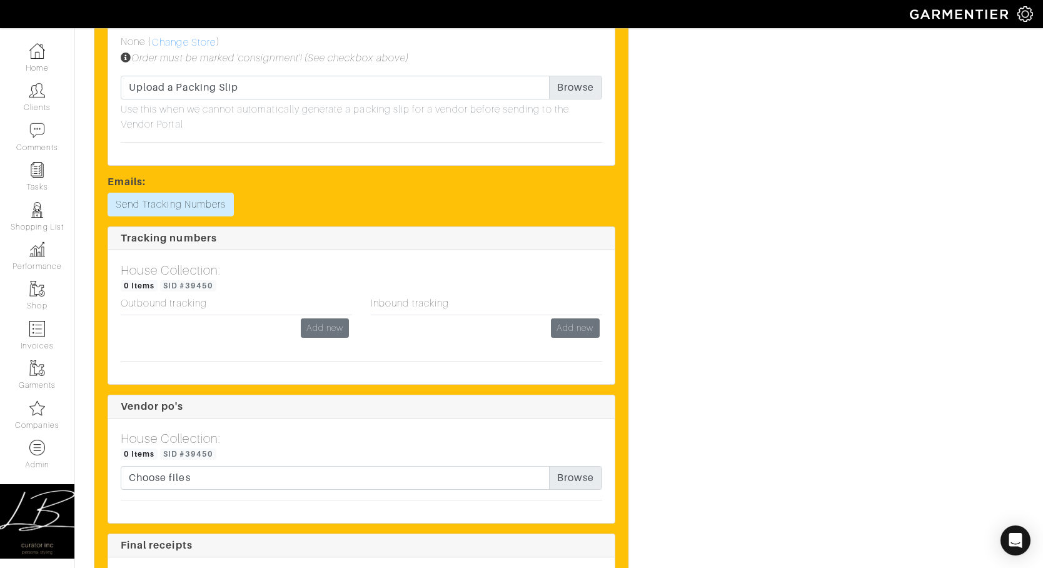
scroll to position [1967, 0]
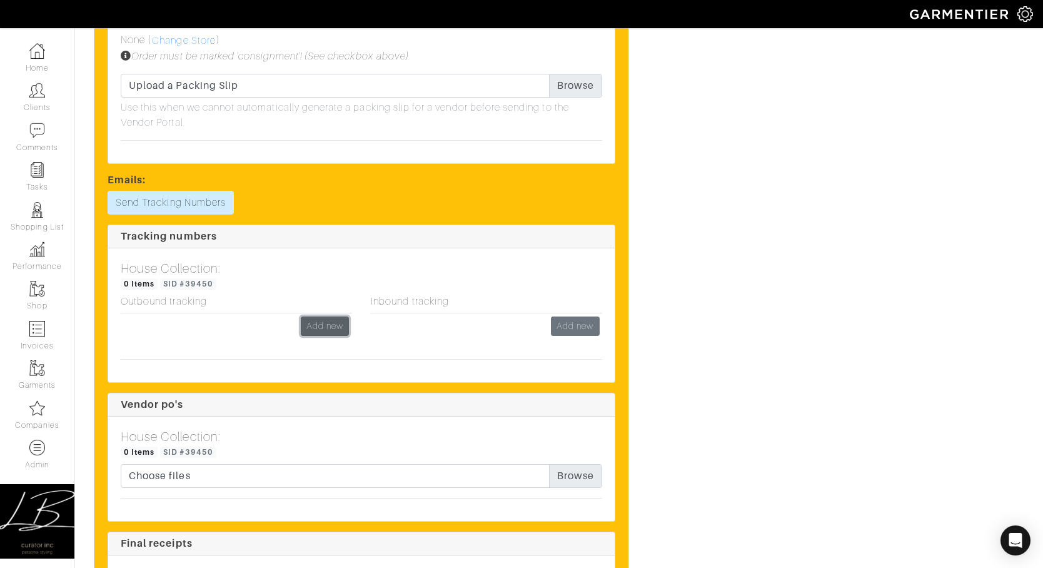
click at [330, 326] on link "Add new" at bounding box center [325, 326] width 48 height 19
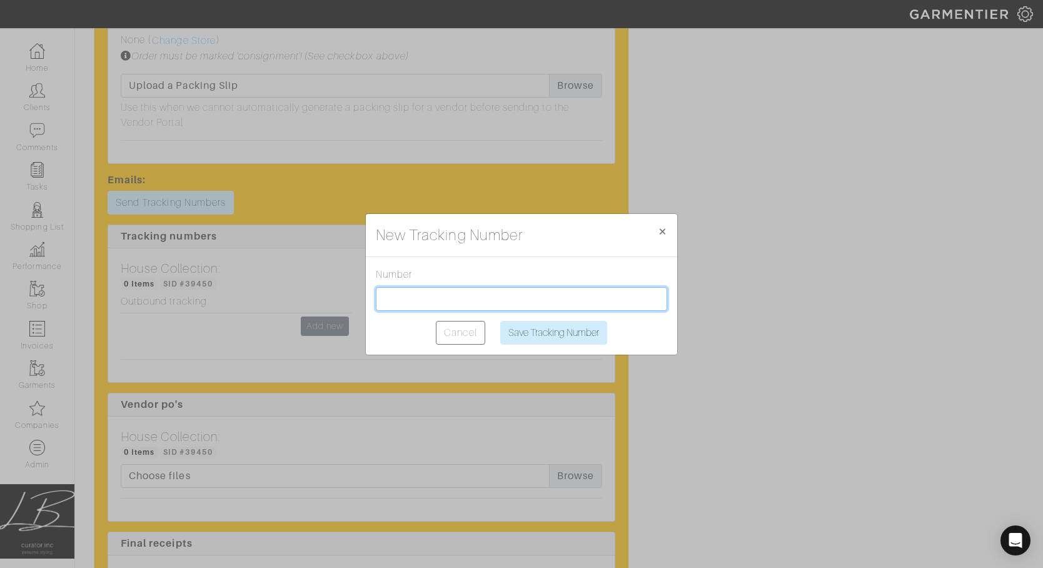
click at [437, 293] on input "text" at bounding box center [521, 299] width 291 height 24
paste input "1Z2AX8350398875557"
type input "1Z2AX8350398875557"
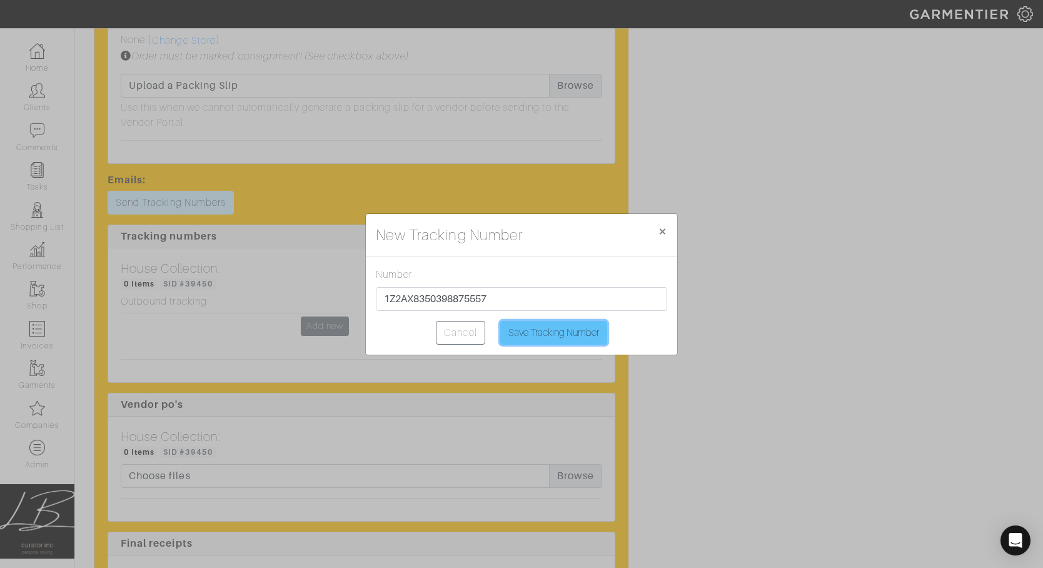
click at [543, 322] on input "Save Tracking Number" at bounding box center [553, 333] width 107 height 24
type input "Saving..."
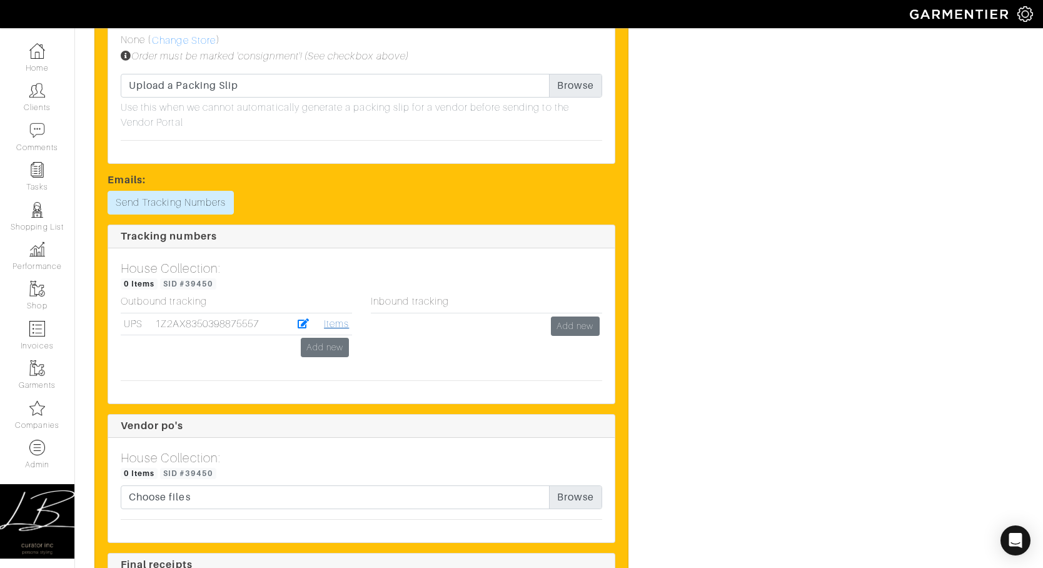
click at [332, 323] on link "Items" at bounding box center [336, 323] width 25 height 11
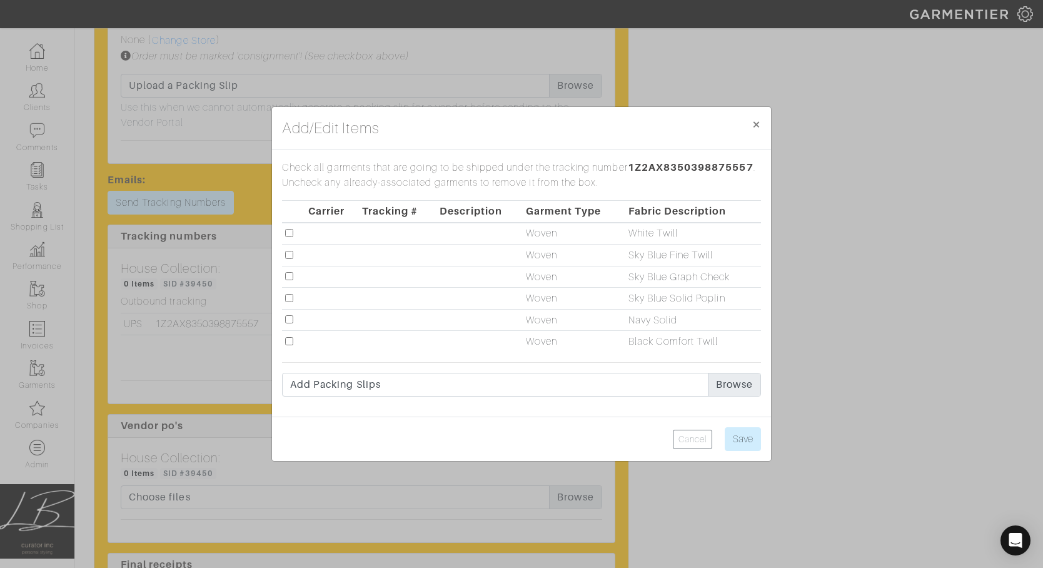
click at [290, 234] on input "checkbox" at bounding box center [289, 233] width 8 height 8
checkbox input "true"
click at [287, 276] on input "checkbox" at bounding box center [289, 276] width 8 height 8
checkbox input "true"
drag, startPoint x: 754, startPoint y: 446, endPoint x: 704, endPoint y: 320, distance: 135.7
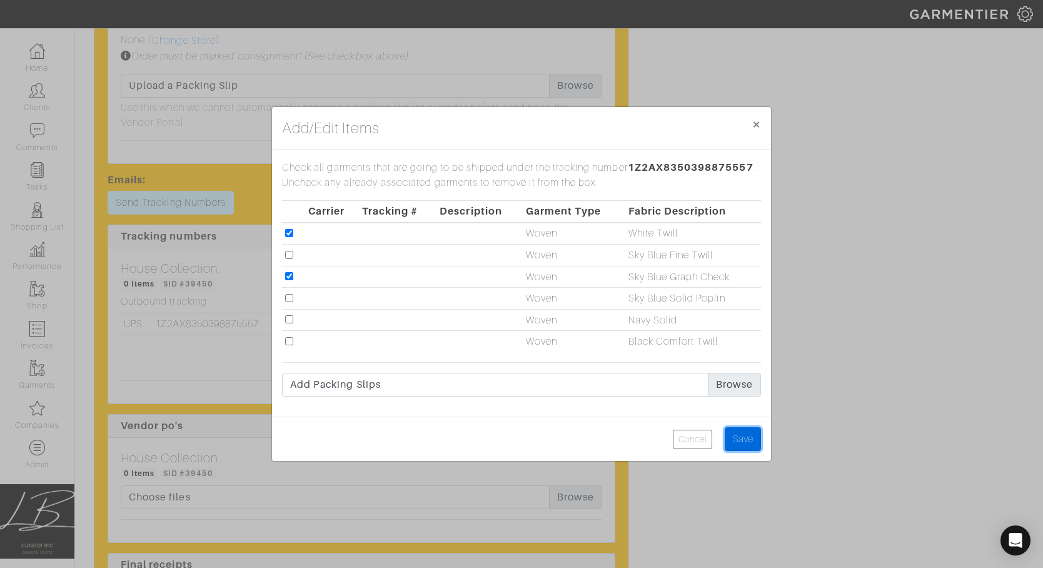
click at [754, 446] on input "Save" at bounding box center [743, 439] width 36 height 24
type input "Save"
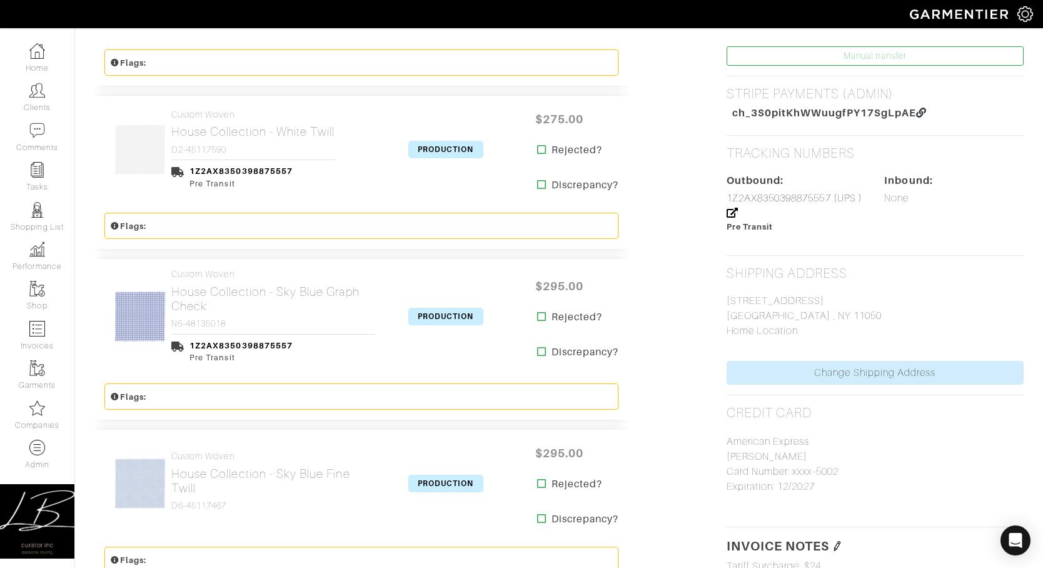
scroll to position [573, 0]
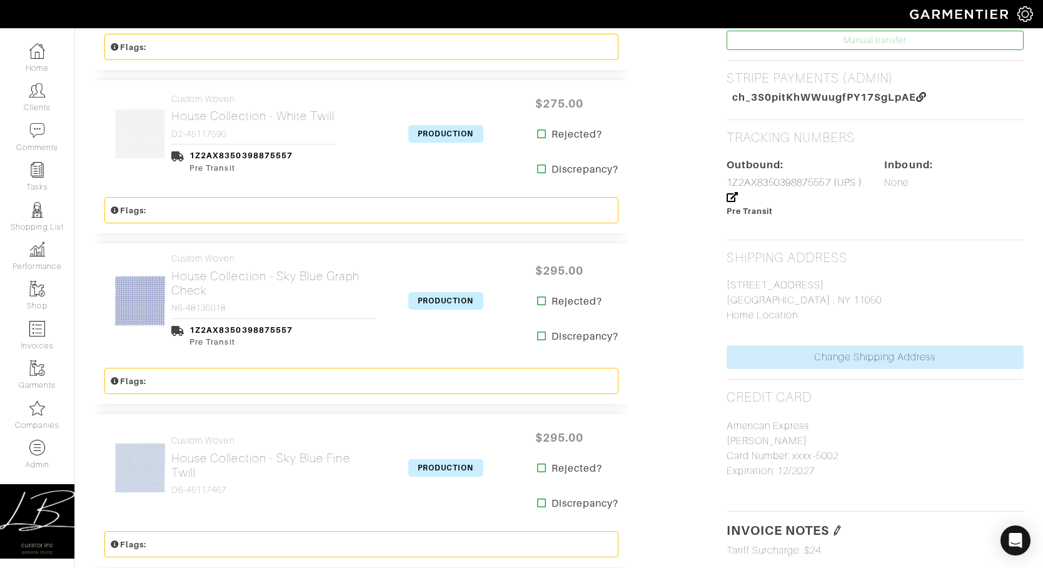
click at [448, 133] on span "PRODUCTION" at bounding box center [445, 134] width 75 height 18
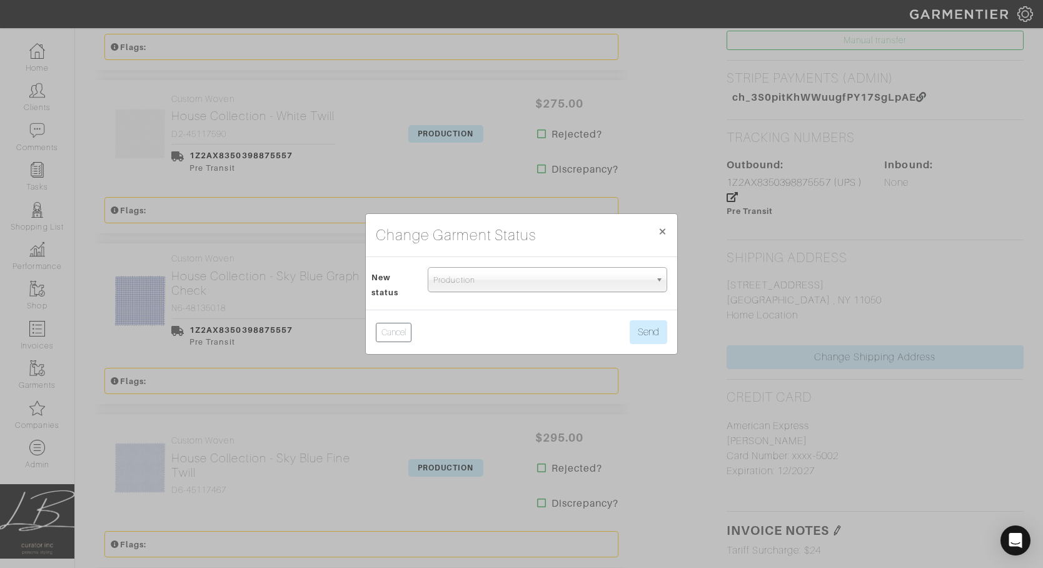
click at [503, 271] on span "Production" at bounding box center [541, 280] width 217 height 25
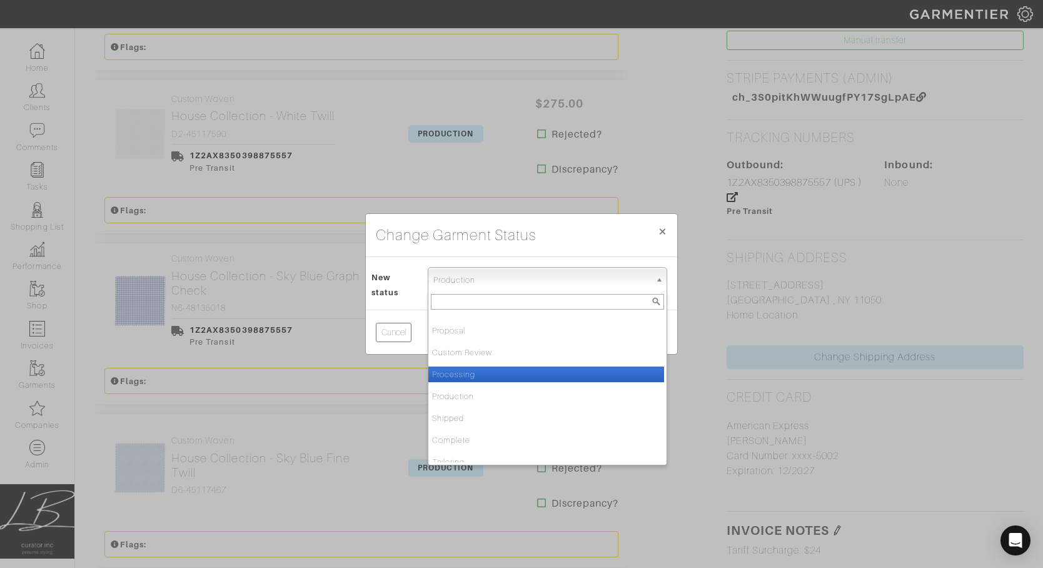
scroll to position [18, 0]
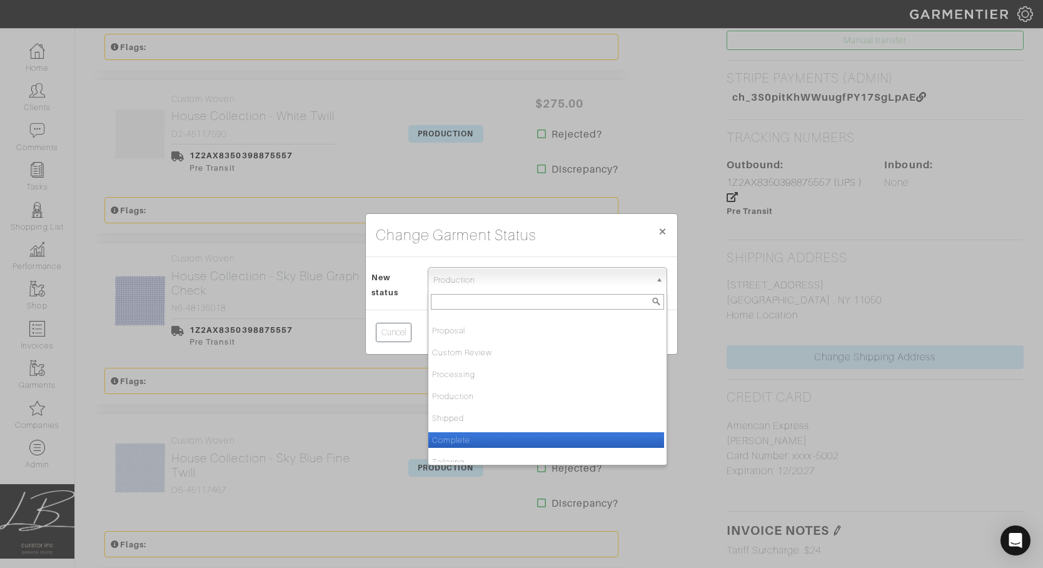
drag, startPoint x: 493, startPoint y: 435, endPoint x: 497, endPoint y: 427, distance: 9.0
click at [493, 435] on li "Complete" at bounding box center [546, 440] width 236 height 16
select select "Complete"
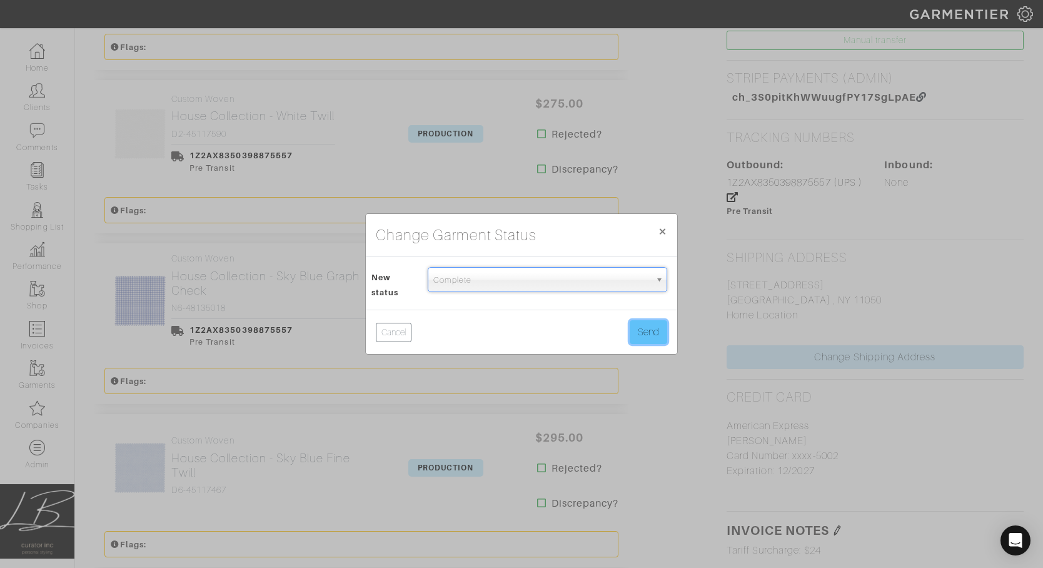
click at [644, 329] on button "Send" at bounding box center [649, 332] width 38 height 24
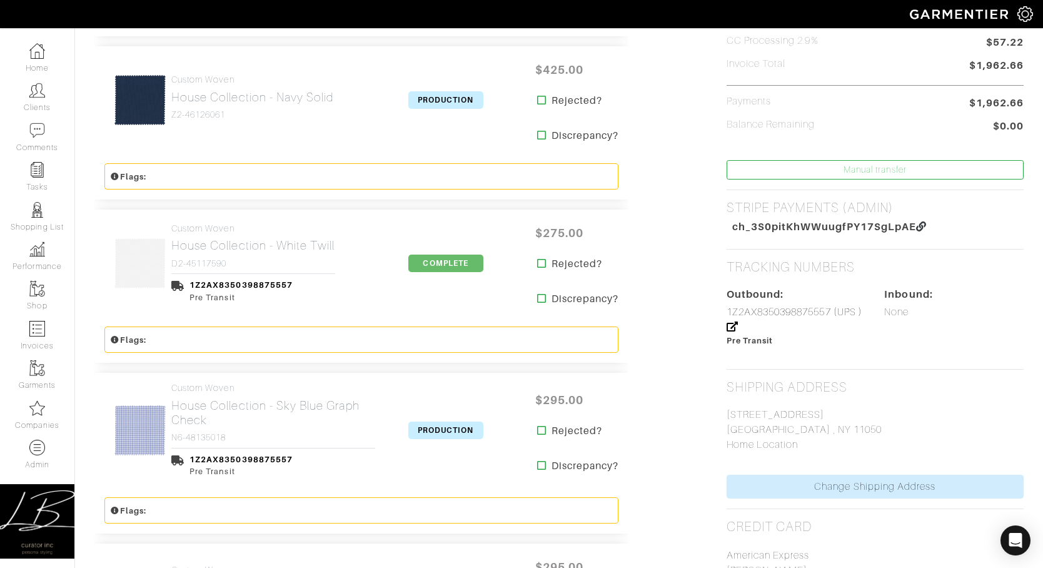
scroll to position [604, 0]
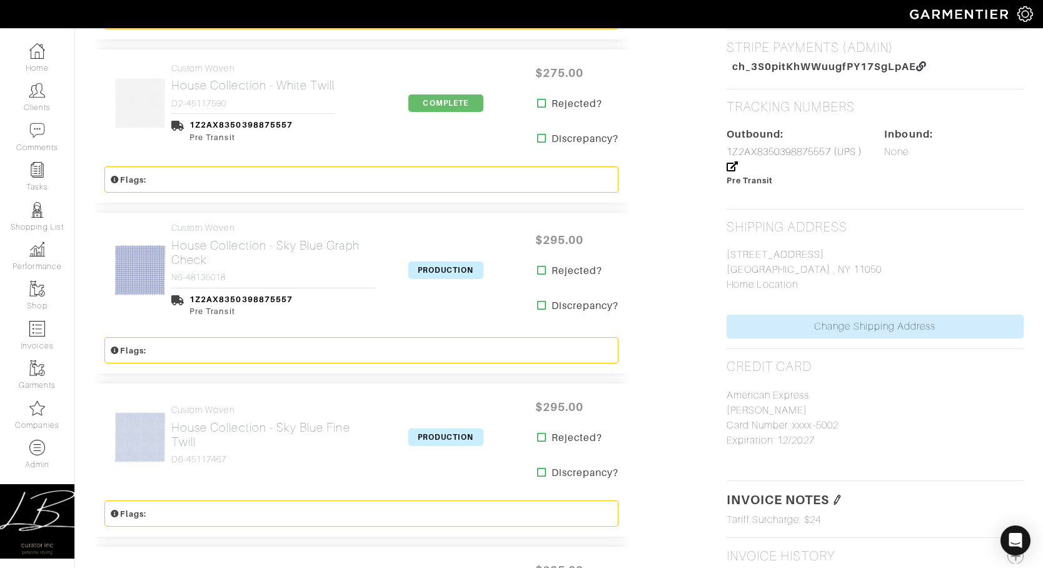
click at [459, 272] on span "PRODUCTION" at bounding box center [445, 270] width 75 height 18
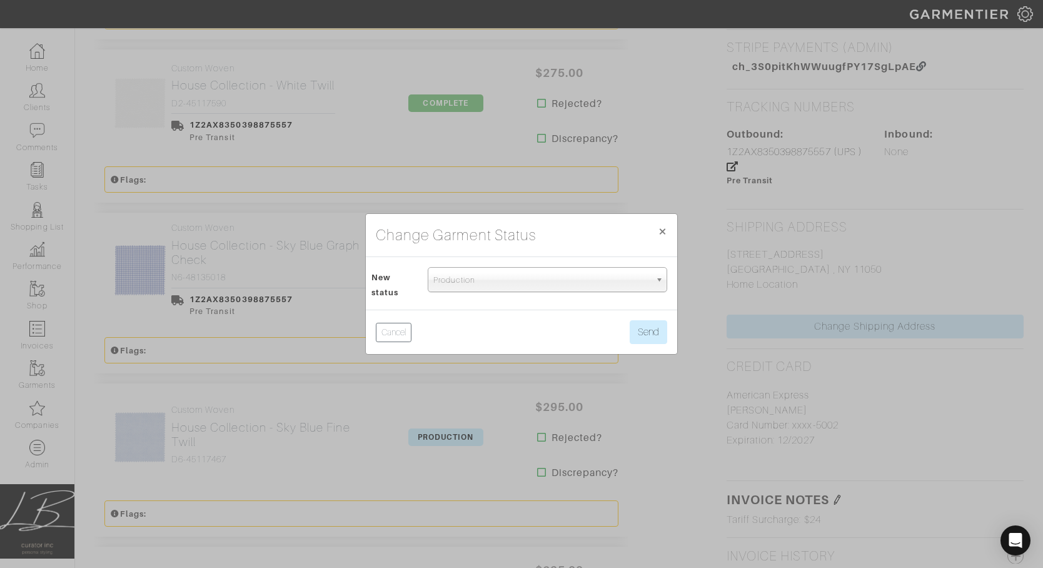
click at [491, 289] on span "Production" at bounding box center [541, 280] width 217 height 25
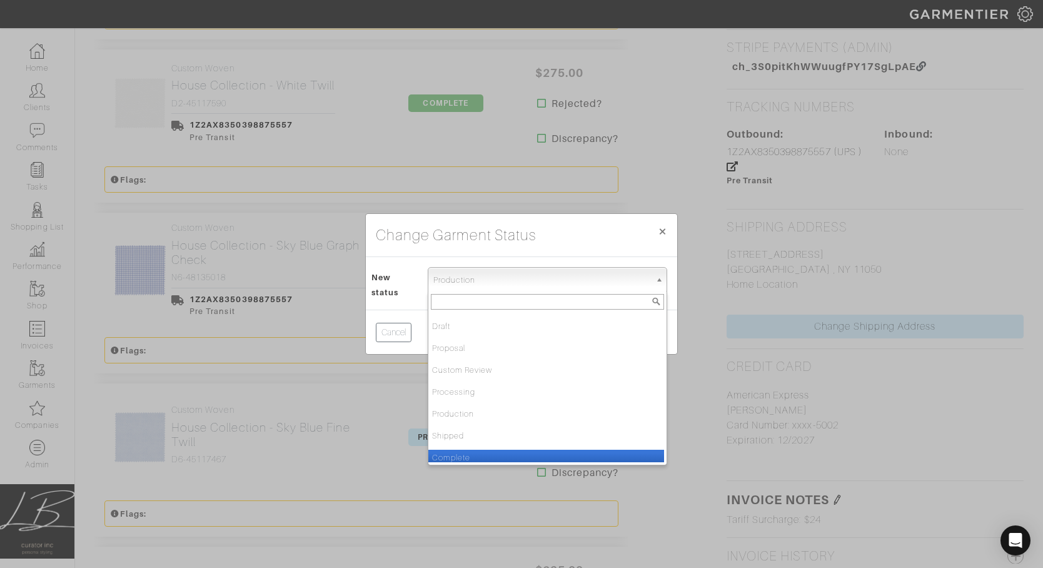
click at [520, 459] on li "Complete" at bounding box center [546, 458] width 236 height 16
select select "Complete"
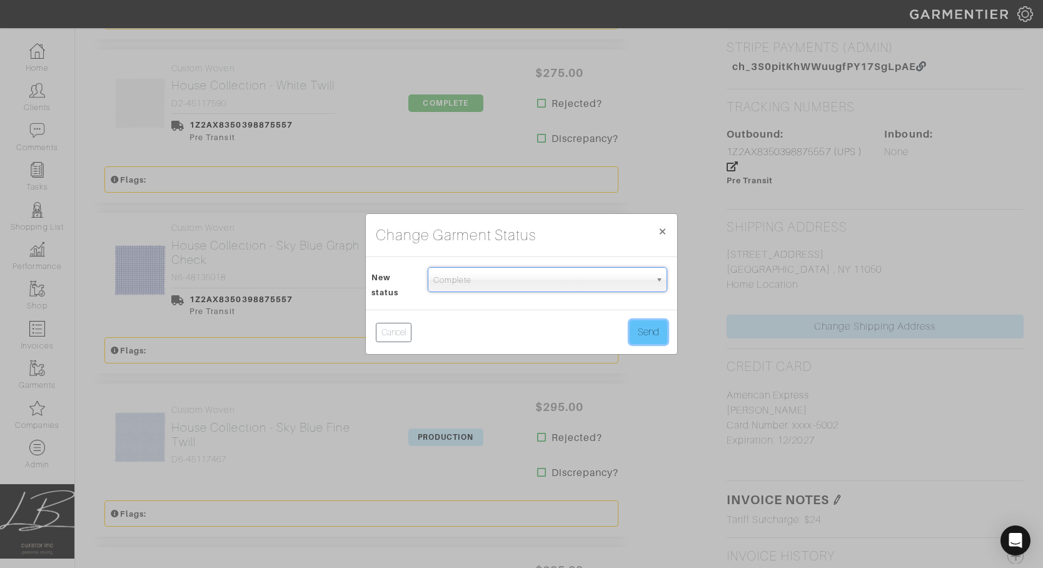
click at [643, 335] on button "Send" at bounding box center [649, 332] width 38 height 24
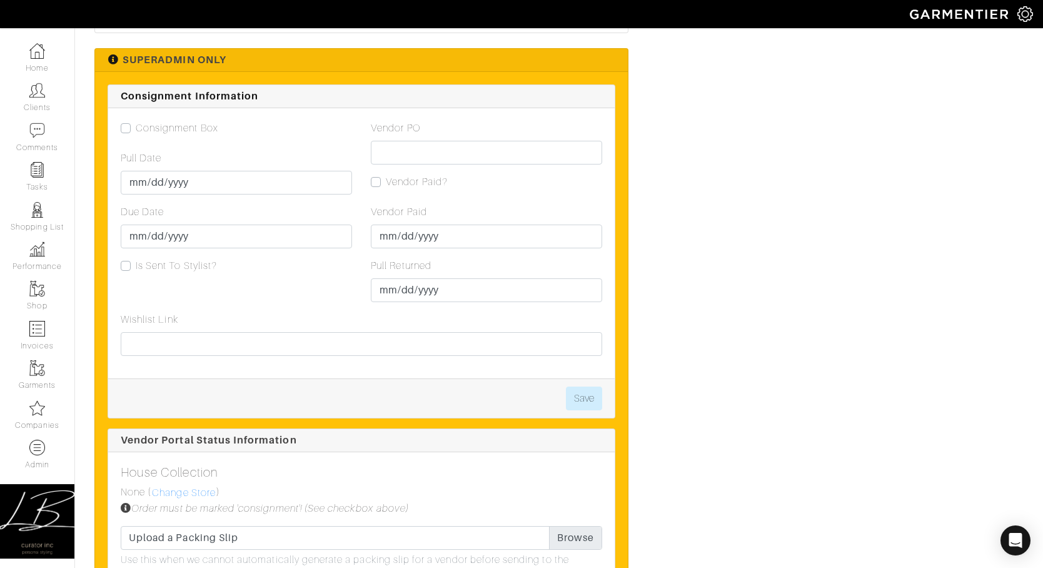
scroll to position [1729, 0]
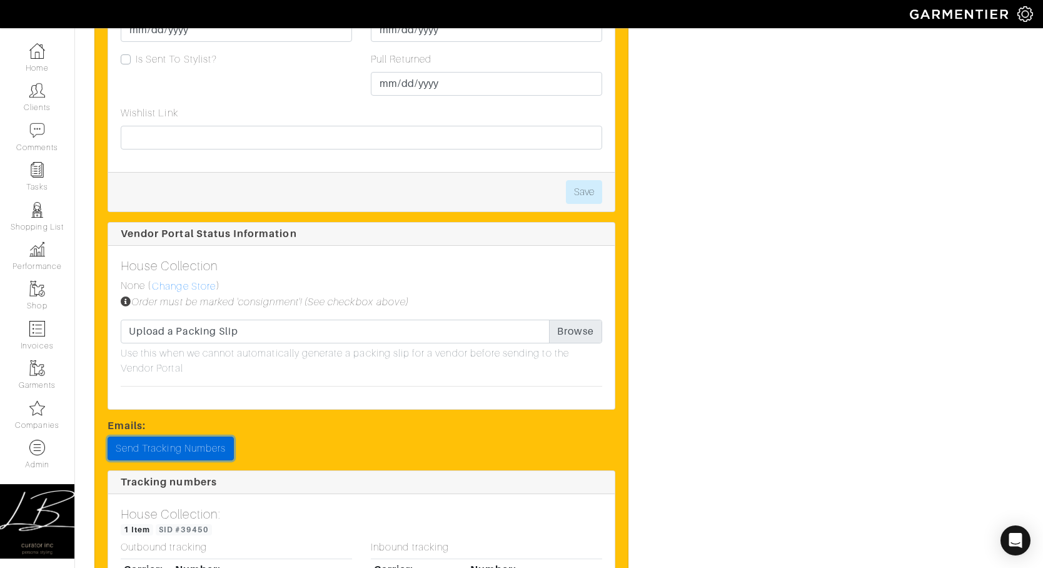
click at [173, 444] on link "Send Tracking Numbers" at bounding box center [171, 449] width 126 height 24
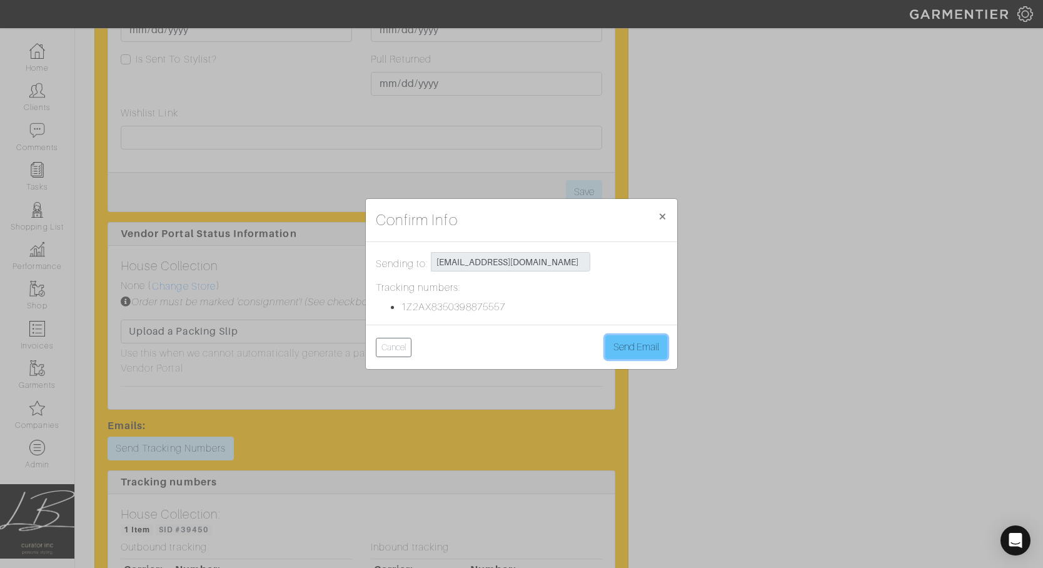
click at [655, 344] on button "Send Email" at bounding box center [636, 347] width 62 height 24
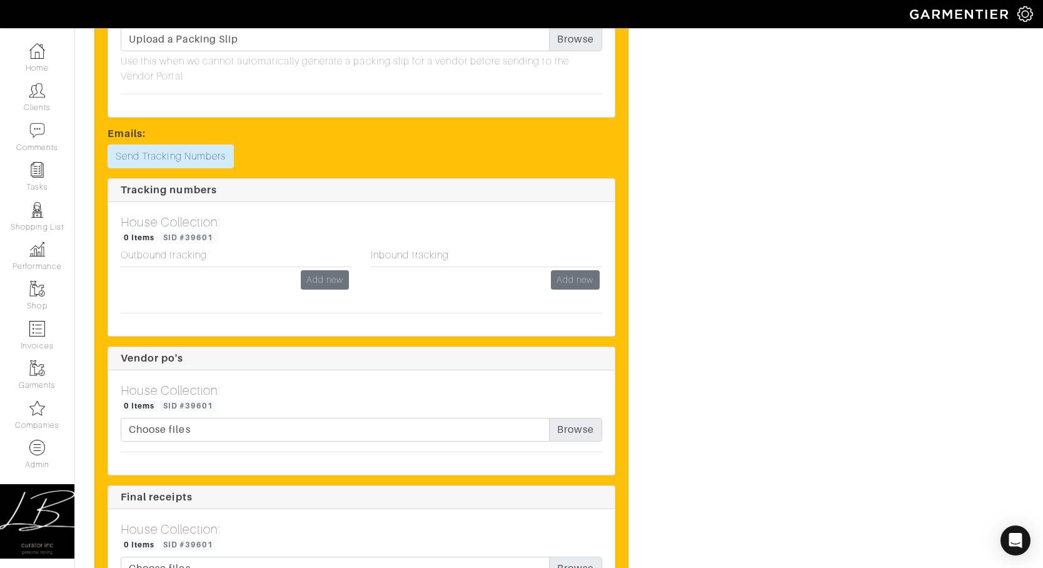
scroll to position [1690, 0]
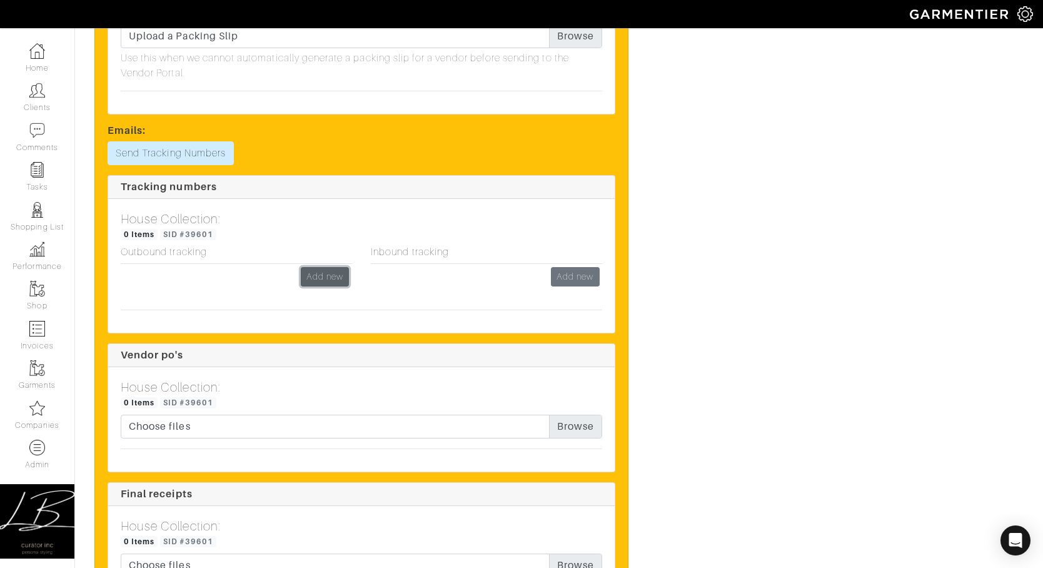
click at [314, 275] on link "Add new" at bounding box center [325, 276] width 48 height 19
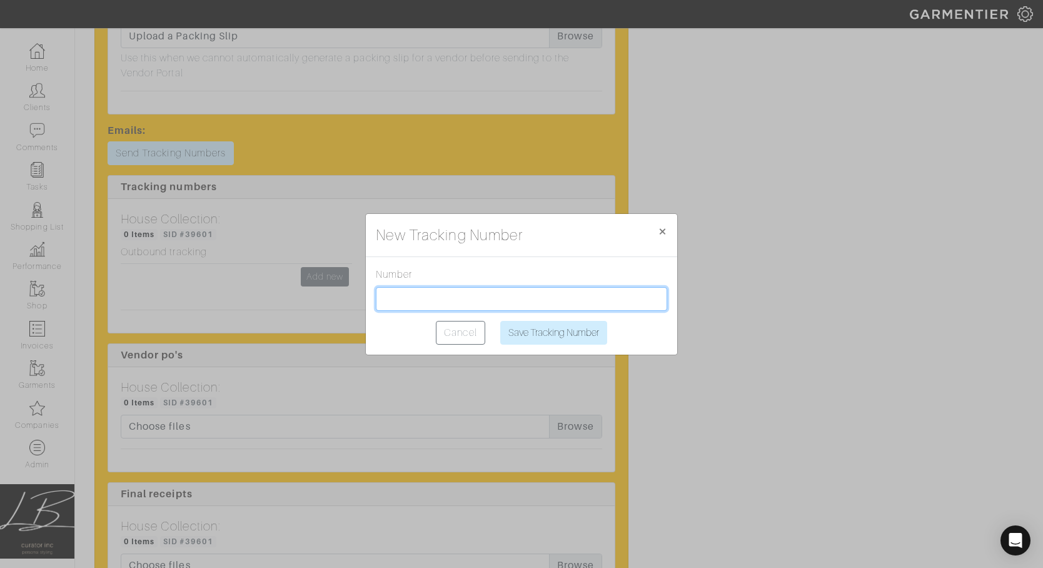
click at [394, 300] on input "text" at bounding box center [521, 299] width 291 height 24
paste input "1Z2AX8350395745774"
type input "1Z2AX8350395745774"
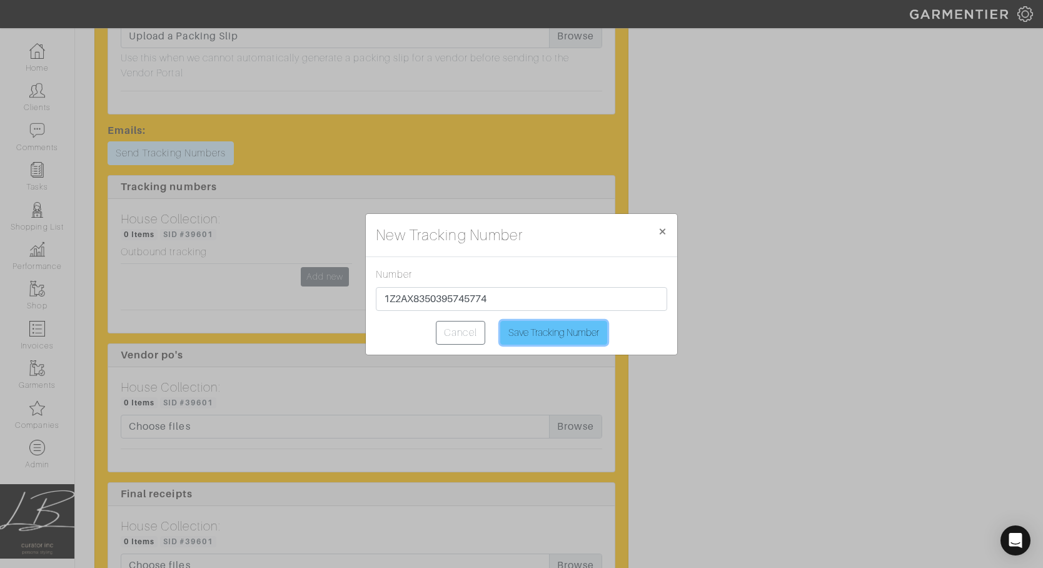
click at [542, 332] on input "Save Tracking Number" at bounding box center [553, 333] width 107 height 24
type input "Saving..."
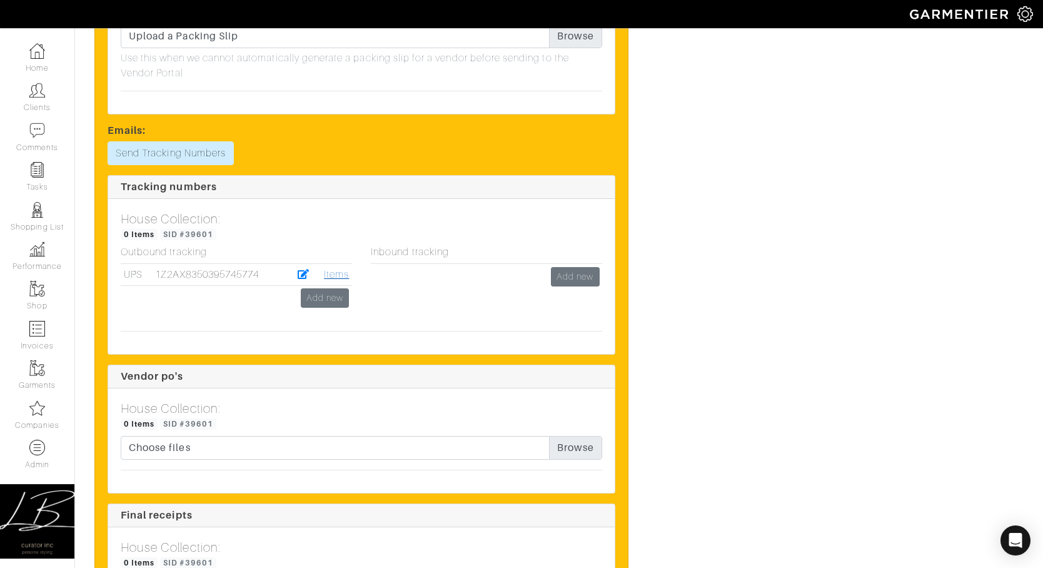
click at [346, 274] on link "Items" at bounding box center [336, 274] width 25 height 11
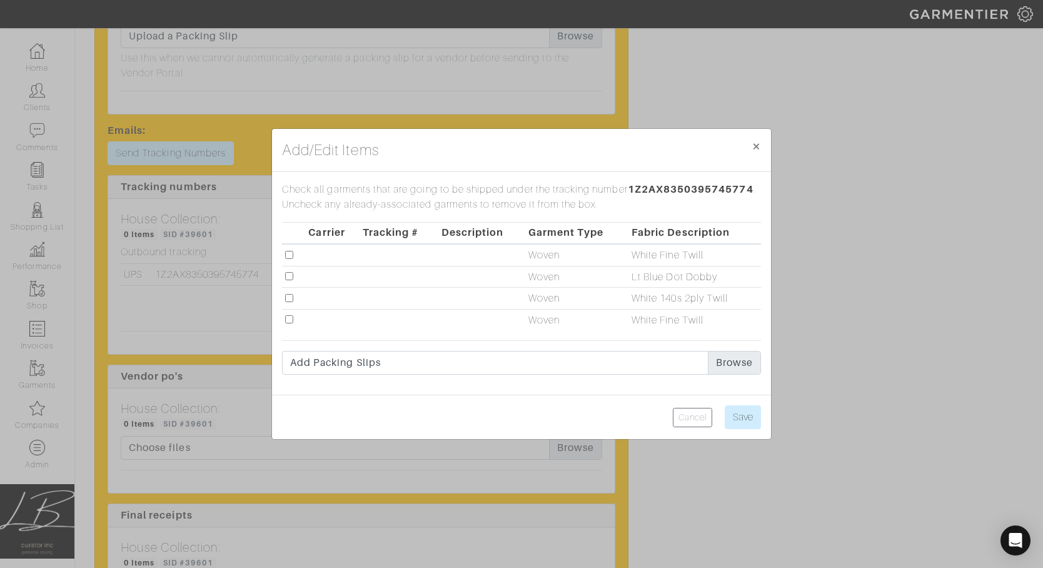
click at [290, 298] on input "checkbox" at bounding box center [289, 298] width 8 height 8
checkbox input "true"
click at [741, 412] on input "Save" at bounding box center [743, 417] width 36 height 24
type input "Save"
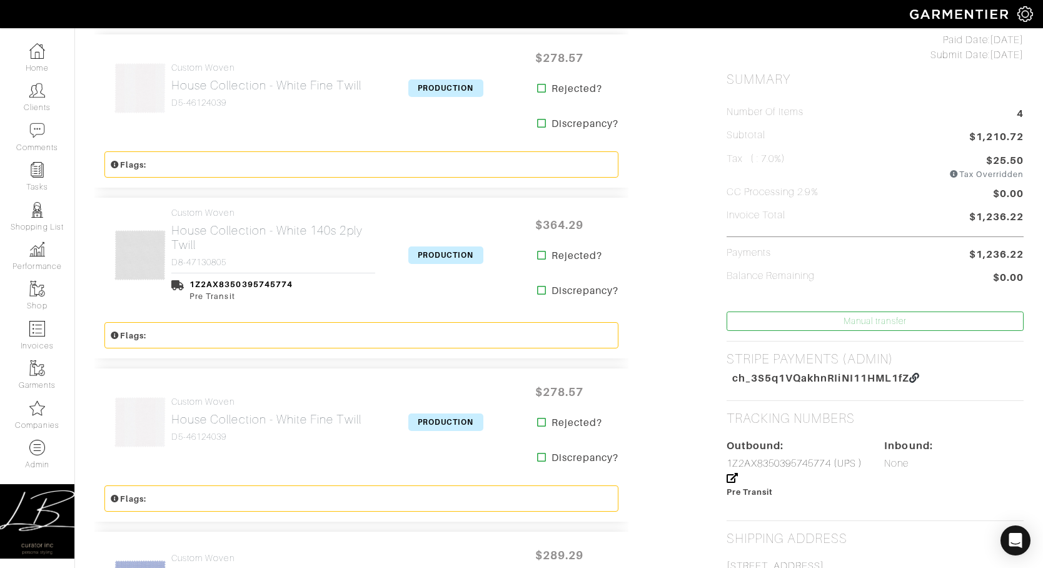
scroll to position [312, 0]
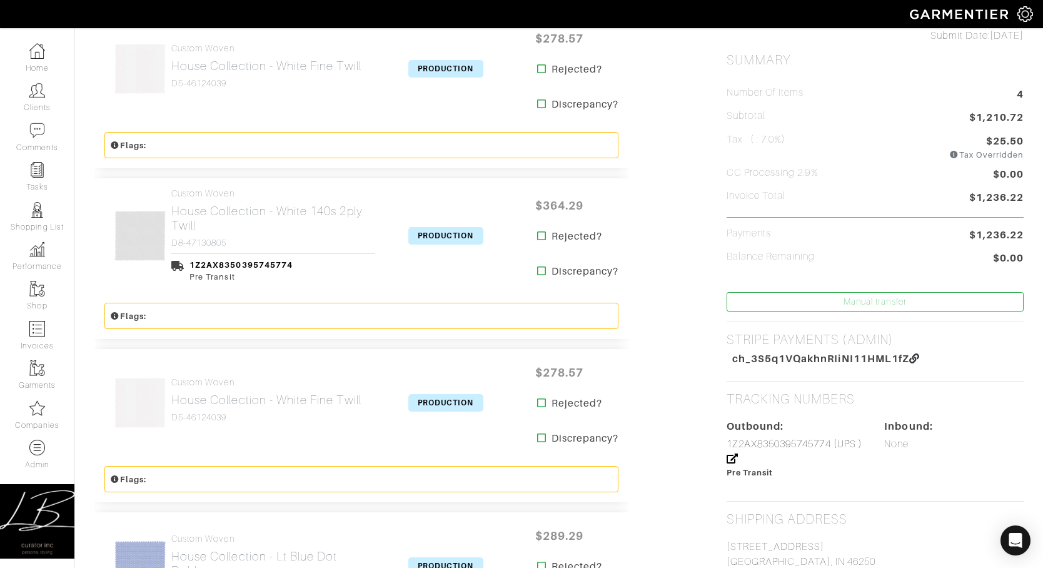
click at [441, 236] on span "PRODUCTION" at bounding box center [445, 236] width 75 height 18
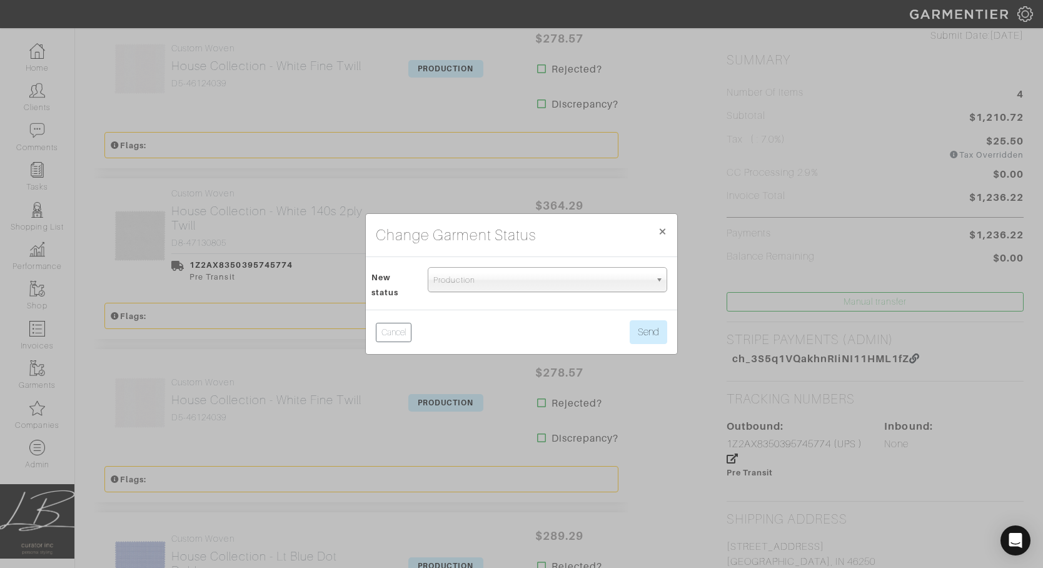
drag, startPoint x: 459, startPoint y: 275, endPoint x: 460, endPoint y: 291, distance: 16.3
click at [459, 275] on span "Production" at bounding box center [541, 280] width 217 height 25
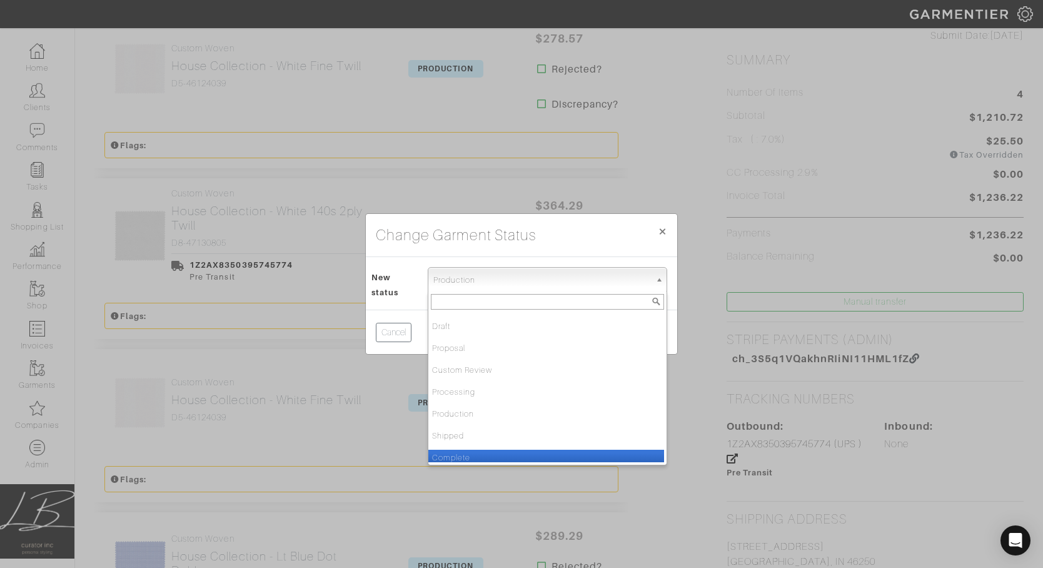
drag, startPoint x: 479, startPoint y: 457, endPoint x: 511, endPoint y: 424, distance: 46.0
click at [479, 457] on li "Complete" at bounding box center [546, 458] width 236 height 16
select select "Complete"
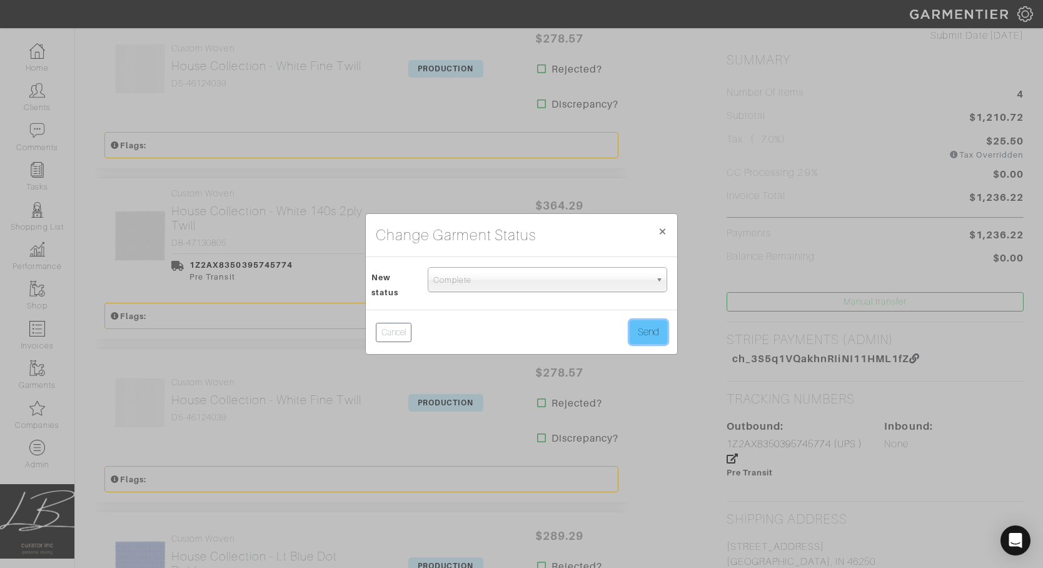
click at [643, 334] on button "Send" at bounding box center [649, 332] width 38 height 24
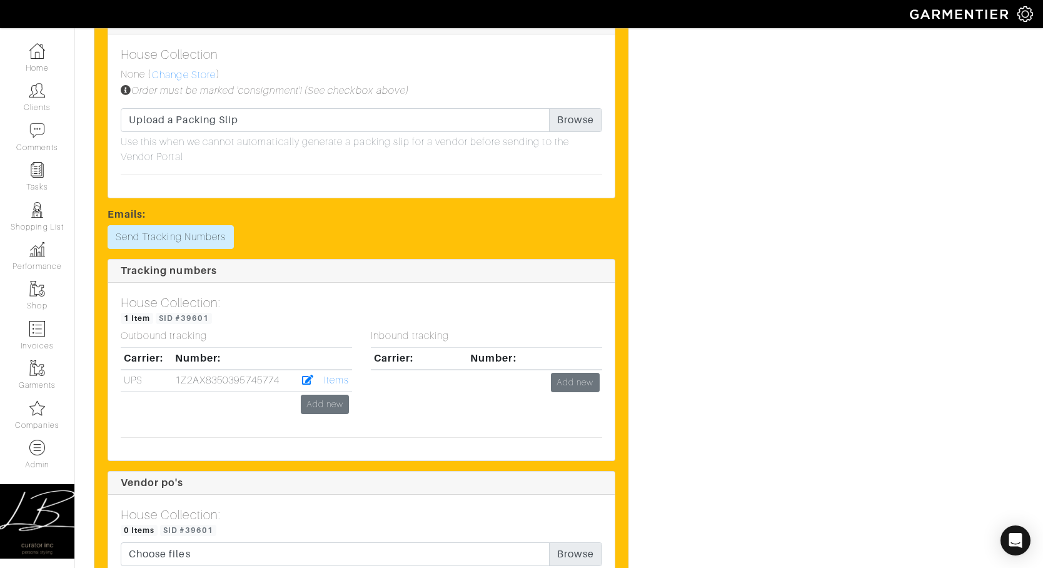
scroll to position [1617, 0]
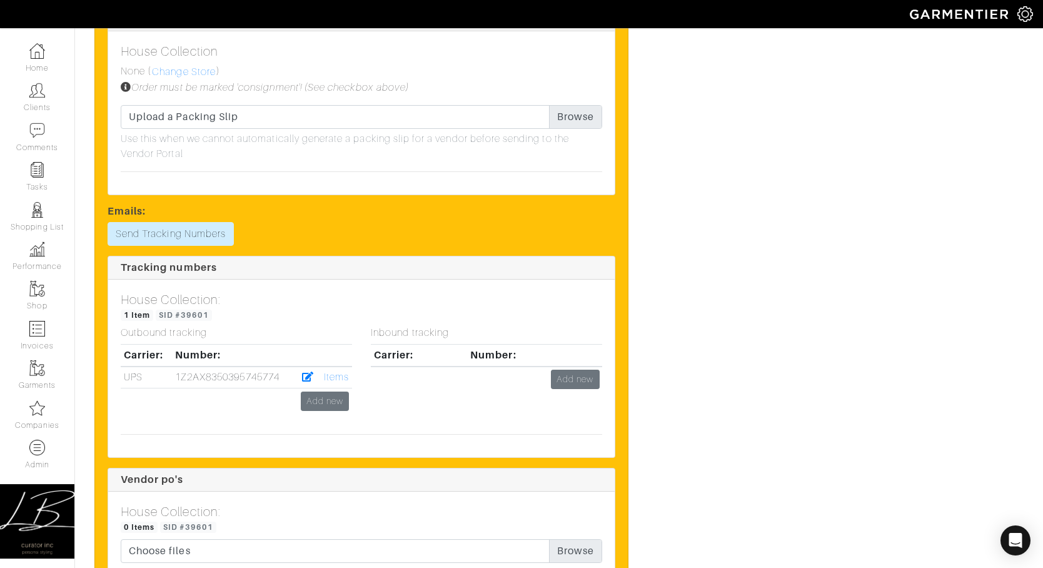
click at [158, 220] on div "Emails:" at bounding box center [361, 213] width 527 height 17
click at [165, 230] on link "Send Tracking Numbers" at bounding box center [171, 234] width 126 height 24
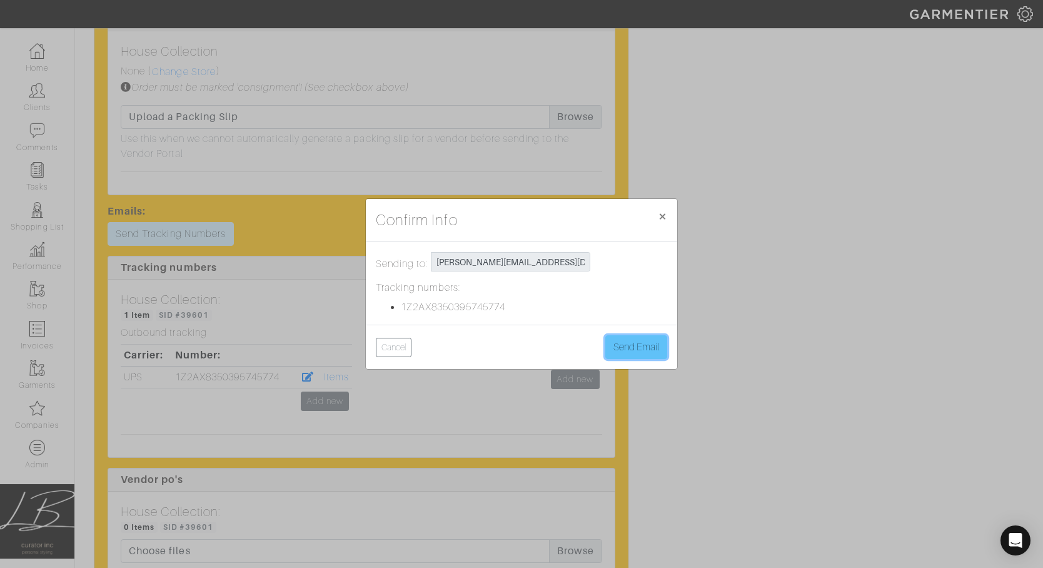
click at [626, 338] on button "Send Email" at bounding box center [636, 347] width 62 height 24
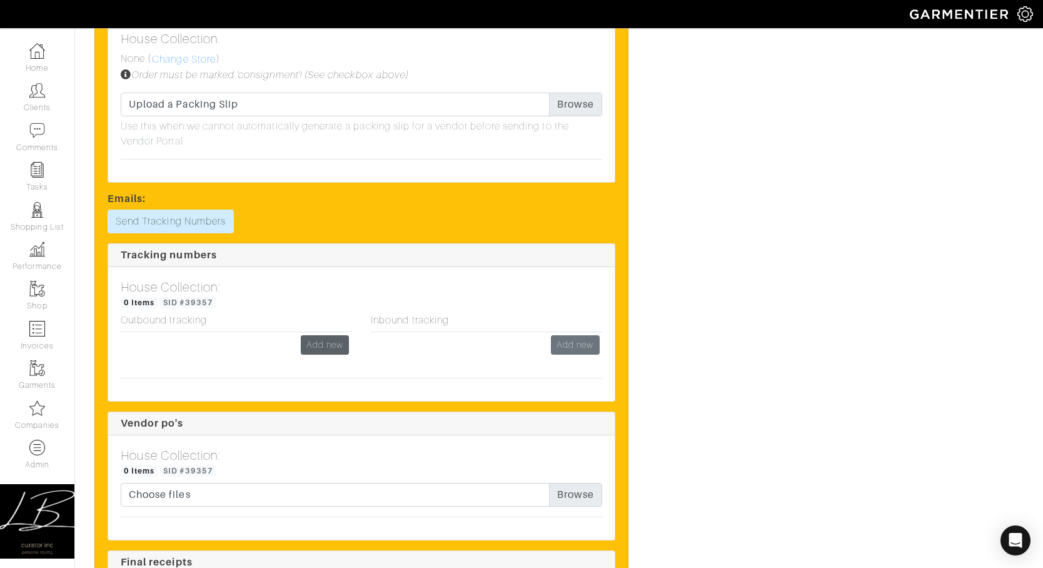
scroll to position [1300, 0]
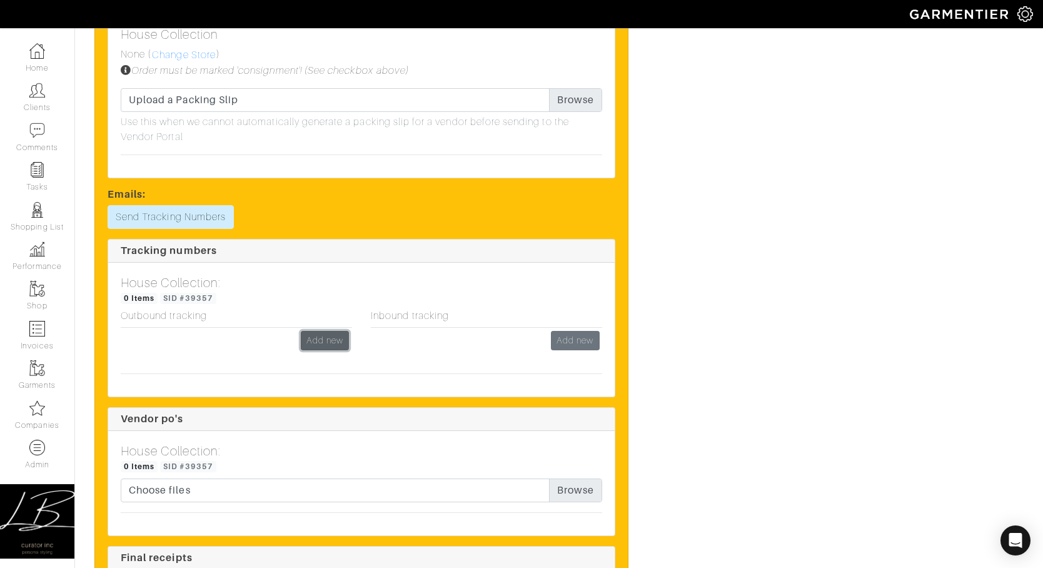
click at [321, 338] on link "Add new" at bounding box center [325, 340] width 48 height 19
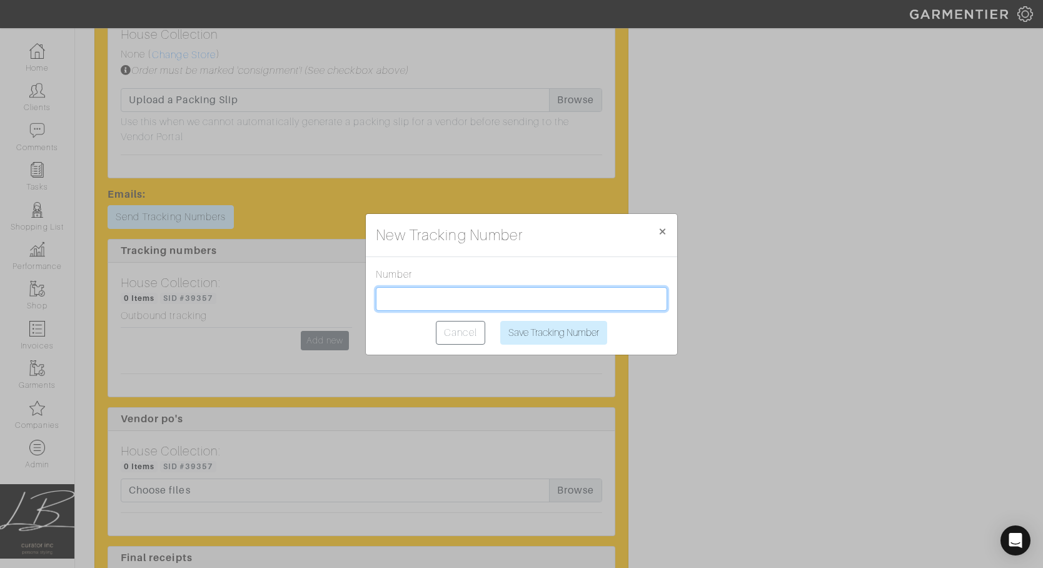
click at [418, 295] on input "text" at bounding box center [521, 299] width 291 height 24
paste input "1Z2AX8350398638385"
type input "1Z2AX8350398638385"
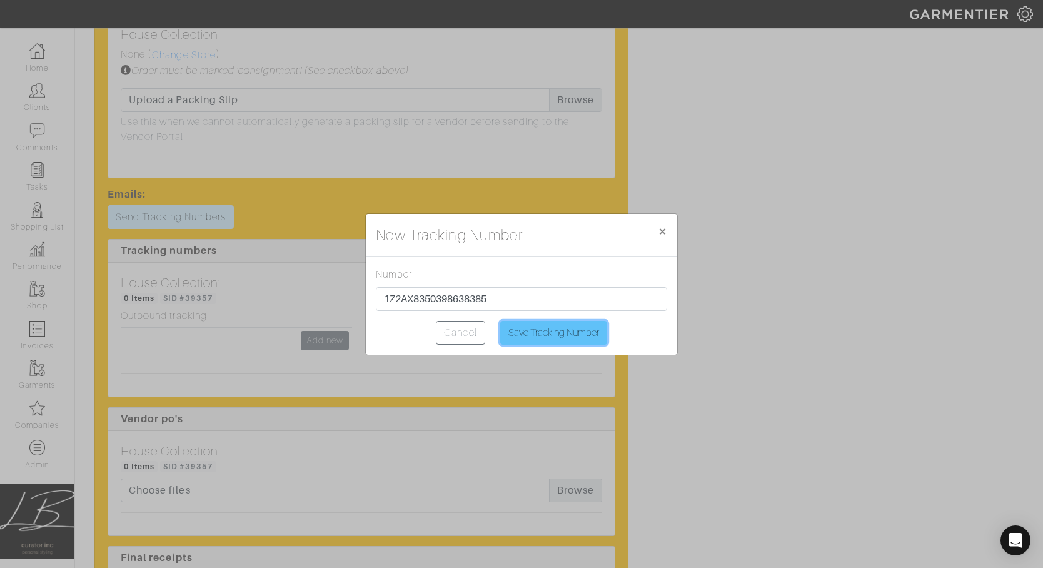
click at [542, 328] on input "Save Tracking Number" at bounding box center [553, 333] width 107 height 24
type input "Saving..."
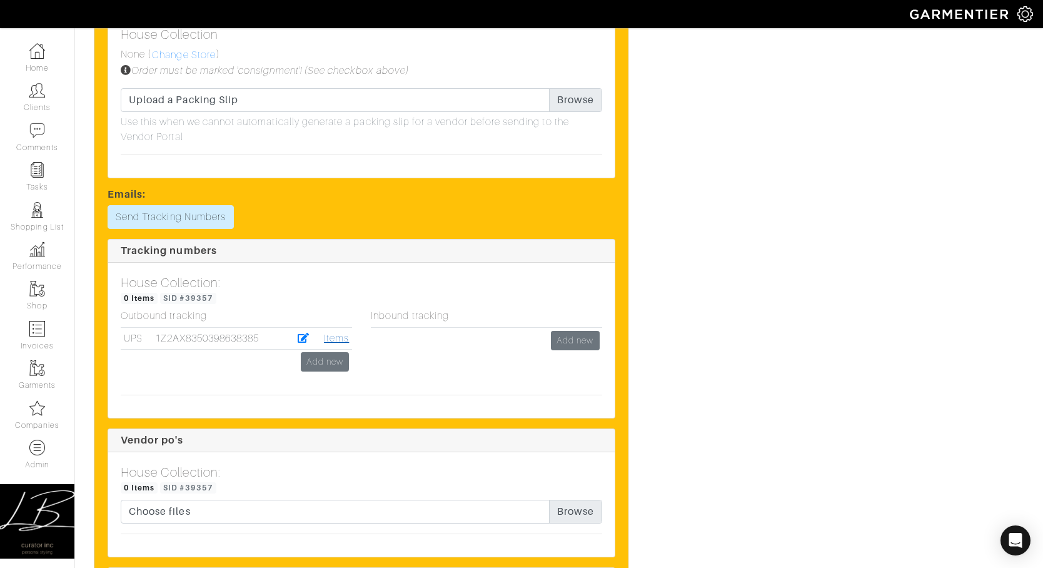
click at [334, 336] on link "Items" at bounding box center [336, 338] width 25 height 11
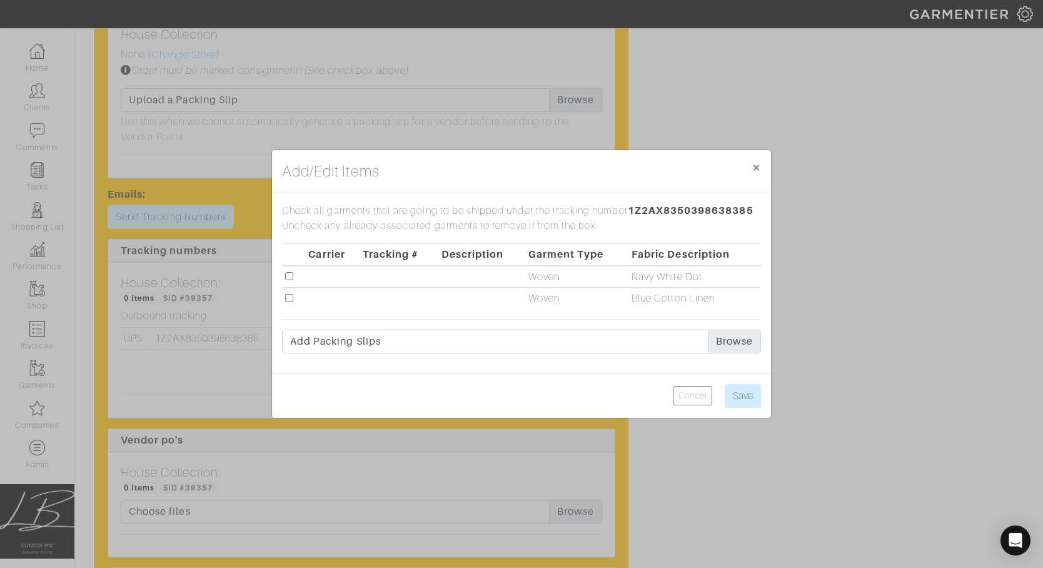
click at [287, 300] on input "checkbox" at bounding box center [289, 298] width 8 height 8
checkbox input "true"
click at [731, 389] on input "Save" at bounding box center [743, 396] width 36 height 24
type input "Save"
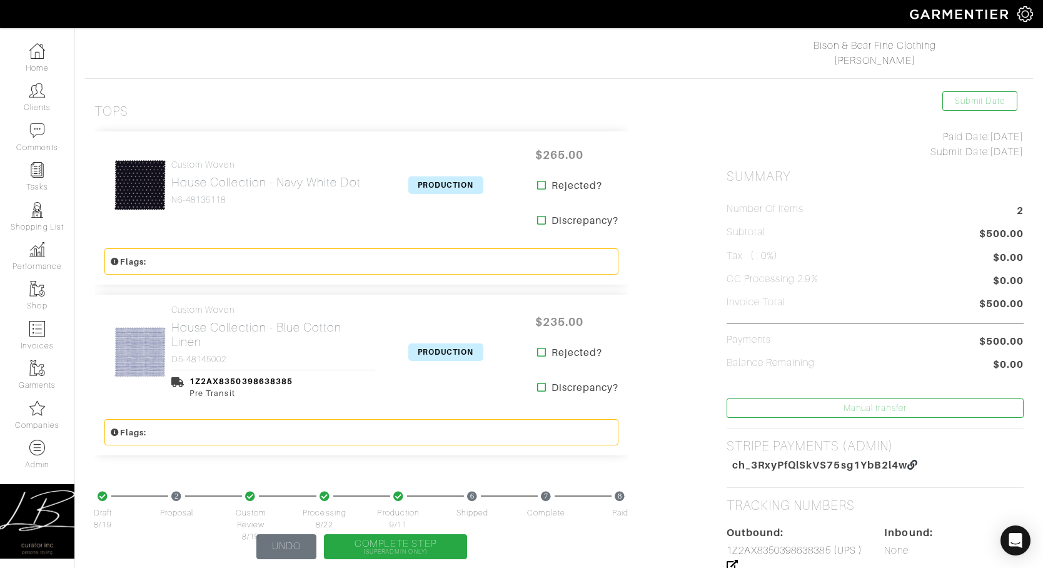
scroll to position [200, 0]
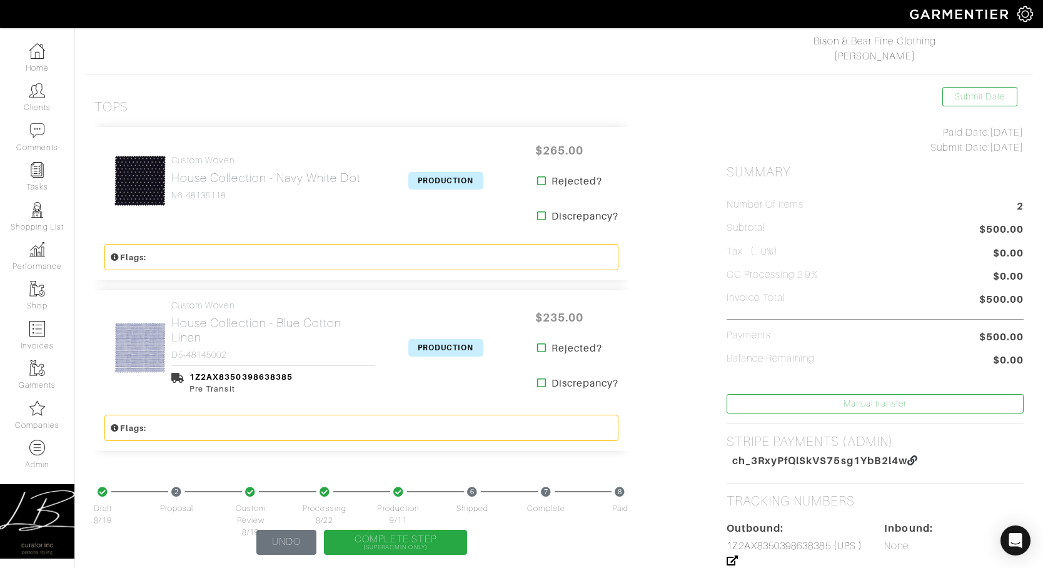
click at [422, 347] on span "PRODUCTION" at bounding box center [445, 348] width 75 height 18
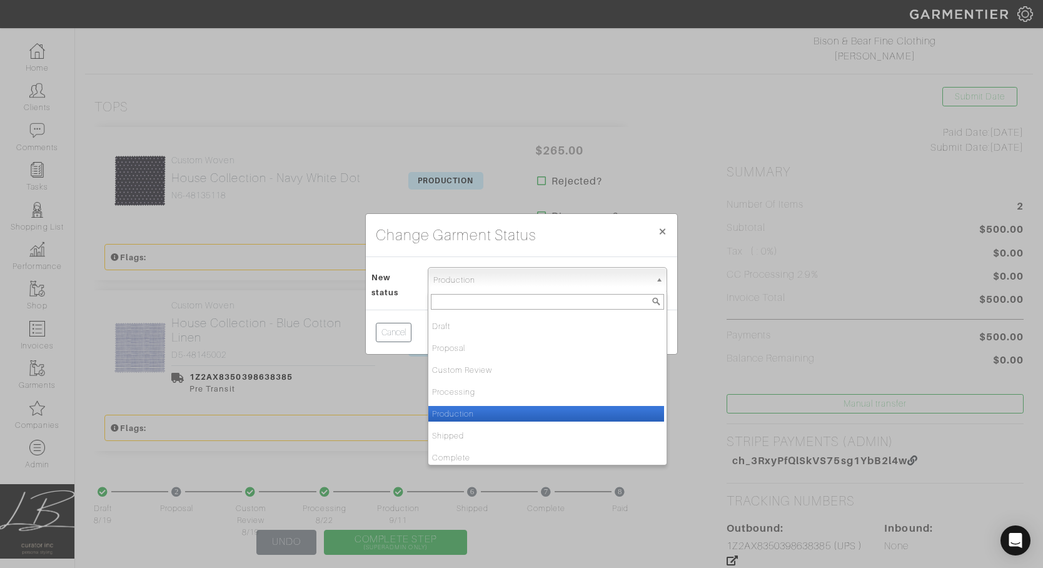
click at [435, 284] on span "Production" at bounding box center [541, 280] width 217 height 25
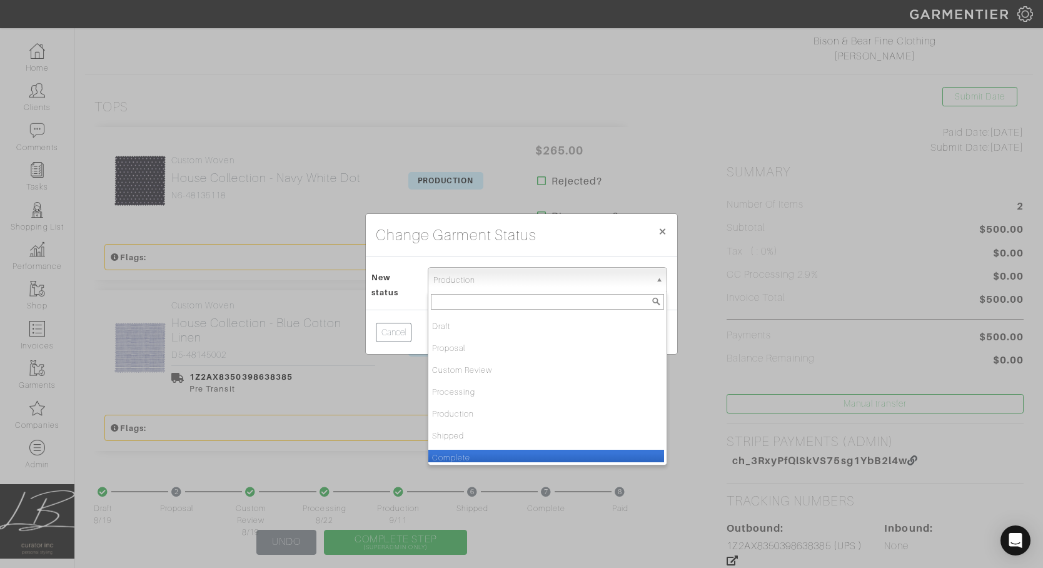
click at [452, 450] on li "Complete" at bounding box center [546, 458] width 236 height 16
select select "Complete"
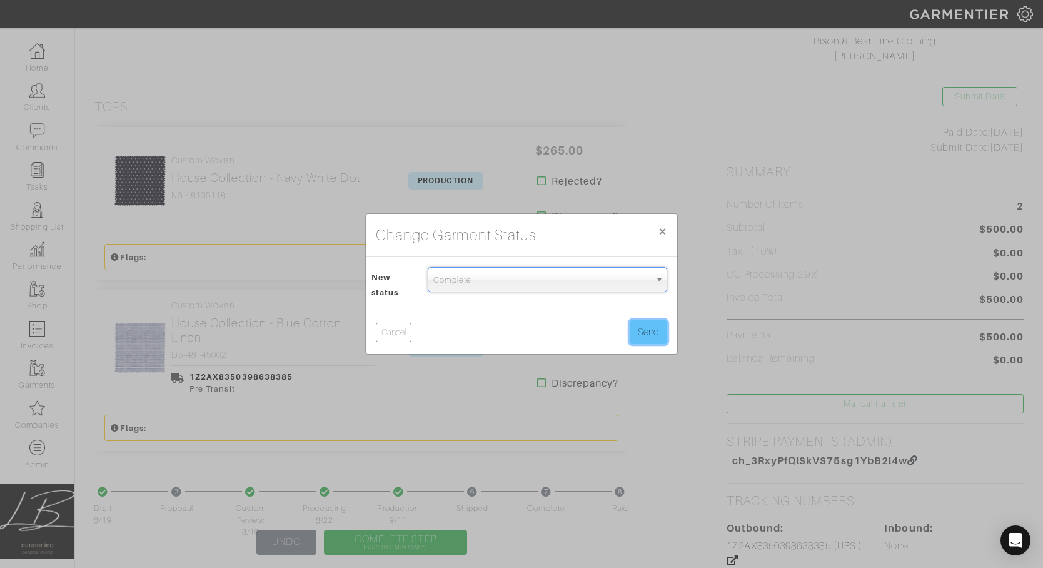
click at [657, 329] on button "Send" at bounding box center [649, 332] width 38 height 24
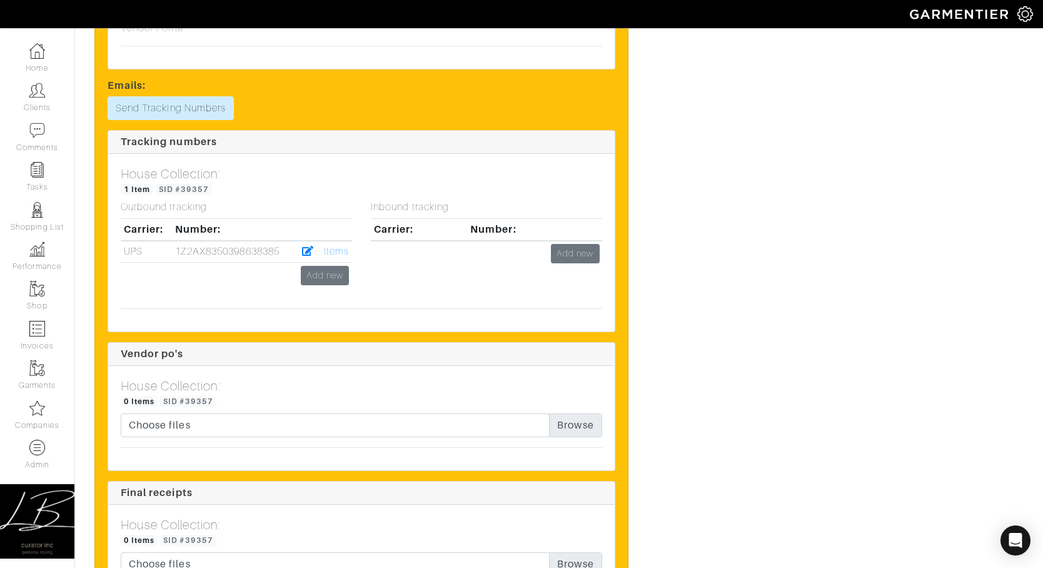
scroll to position [1437, 0]
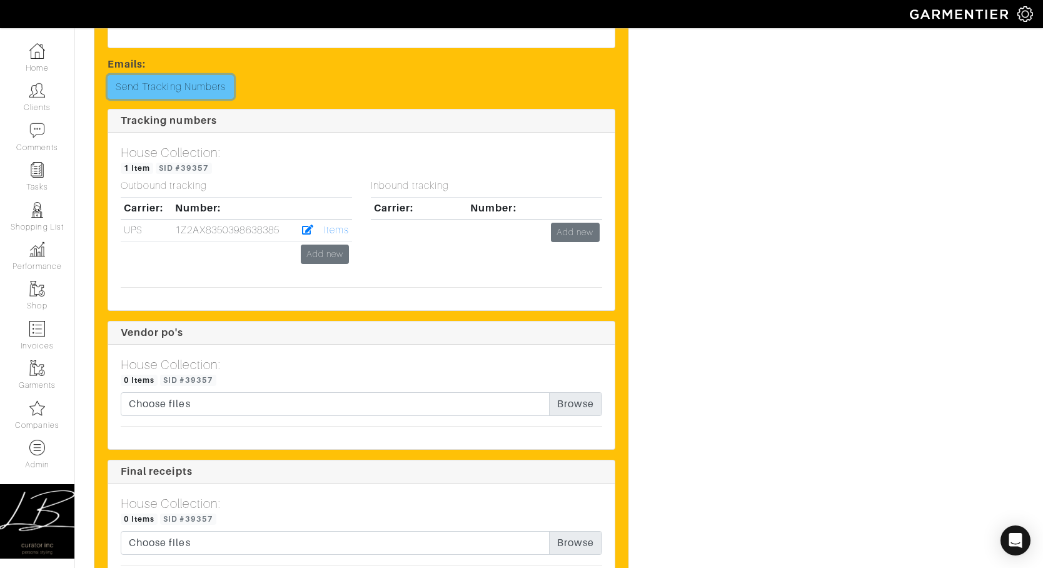
click at [206, 75] on link "Send Tracking Numbers" at bounding box center [171, 87] width 126 height 24
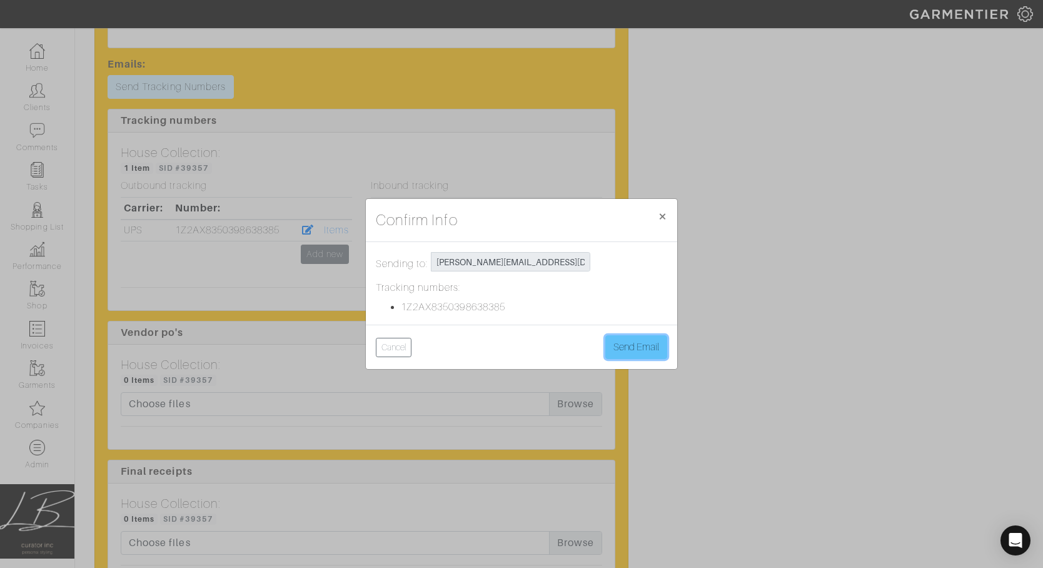
click at [639, 338] on button "Send Email" at bounding box center [636, 347] width 62 height 24
